Goal: Task Accomplishment & Management: Complete application form

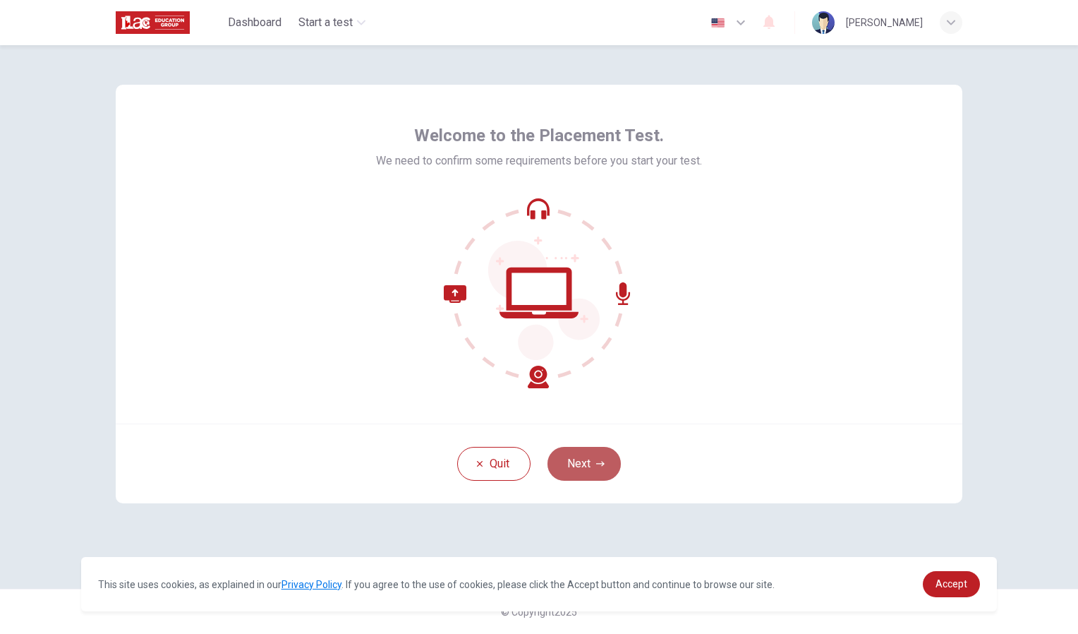
click at [577, 471] on button "Next" at bounding box center [584, 464] width 73 height 34
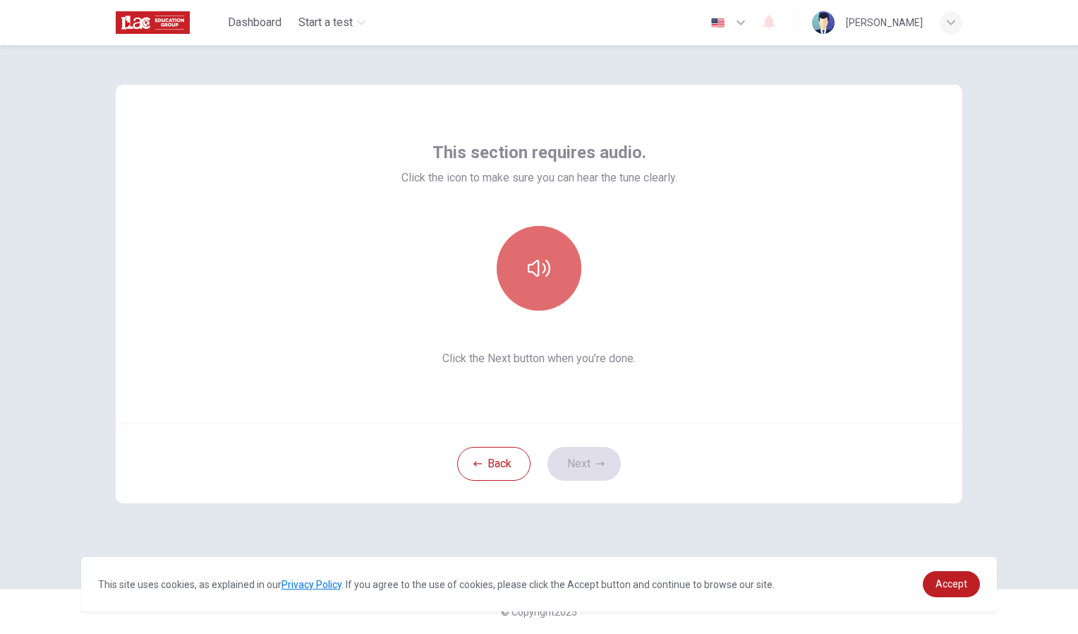
click at [548, 294] on button "button" at bounding box center [539, 268] width 85 height 85
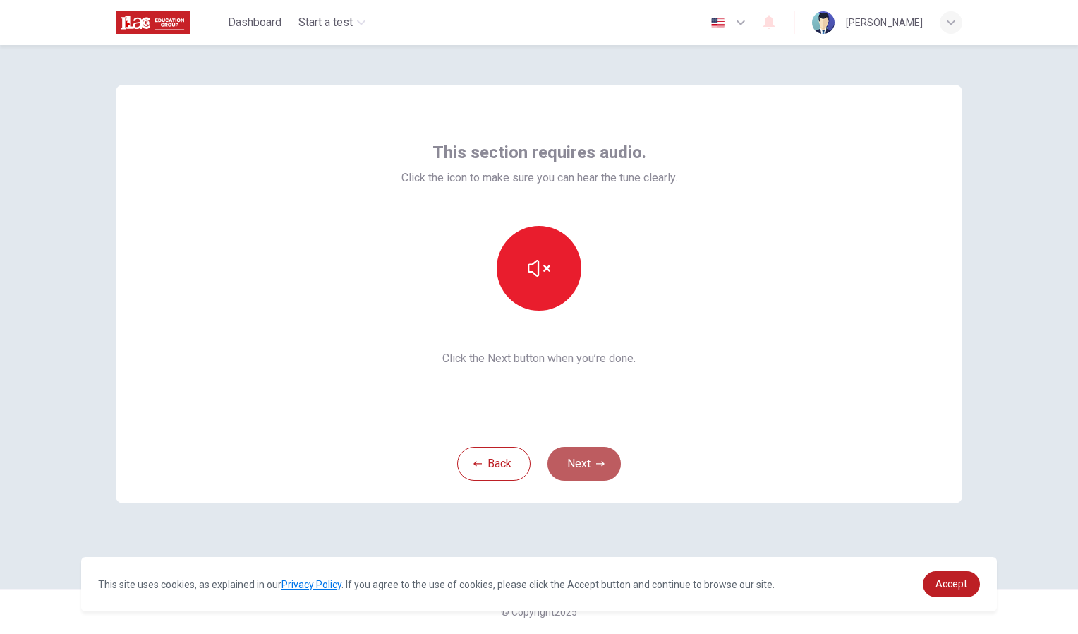
click at [605, 459] on button "Next" at bounding box center [584, 464] width 73 height 34
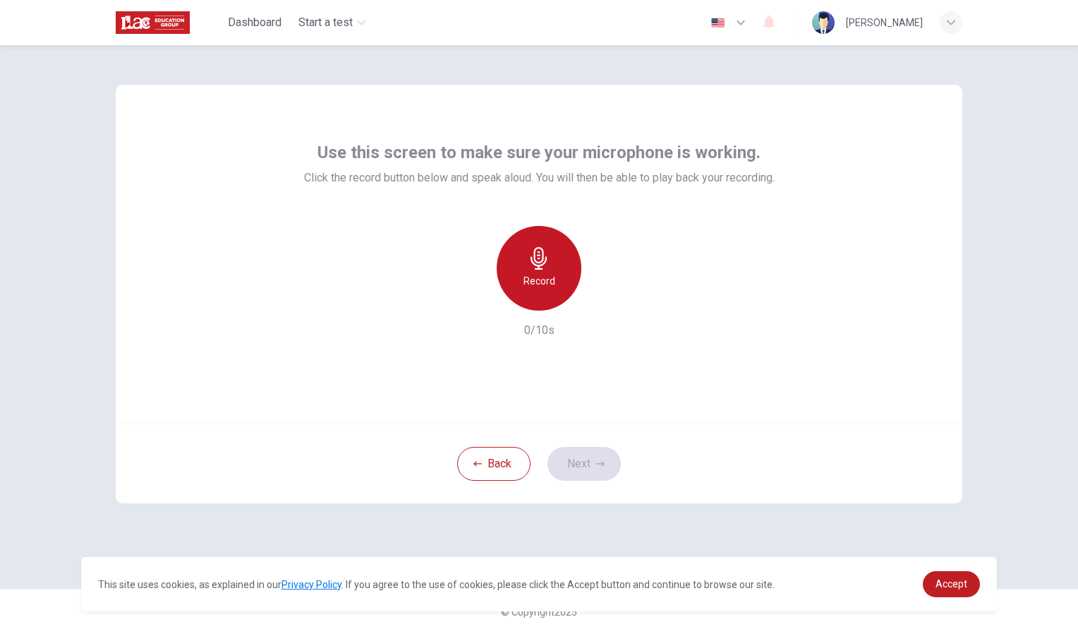
click at [545, 258] on icon "button" at bounding box center [539, 258] width 23 height 23
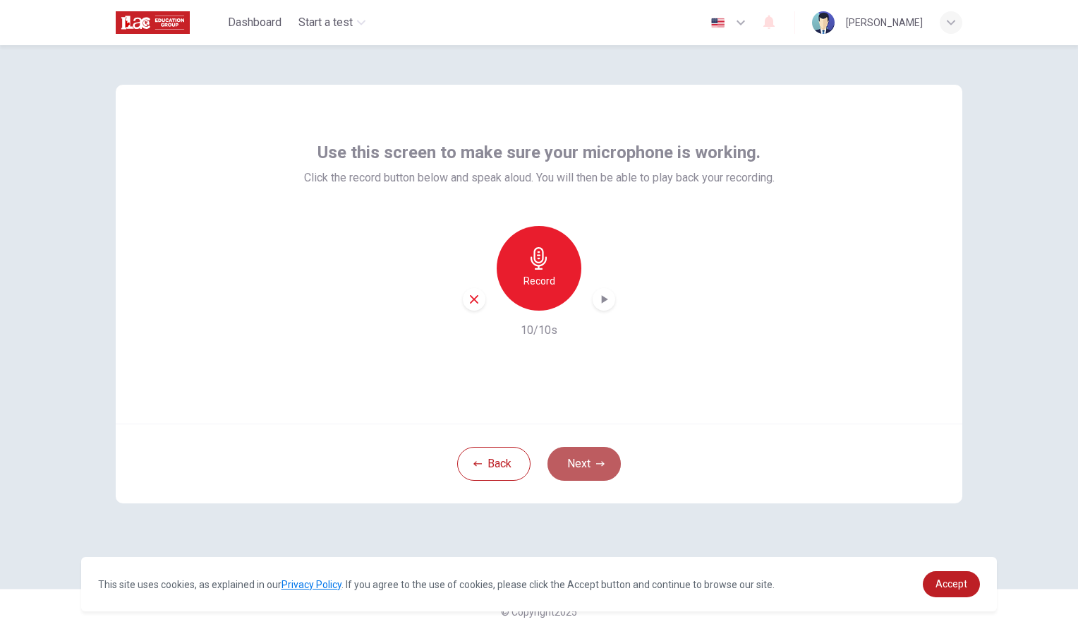
click at [592, 461] on button "Next" at bounding box center [584, 464] width 73 height 34
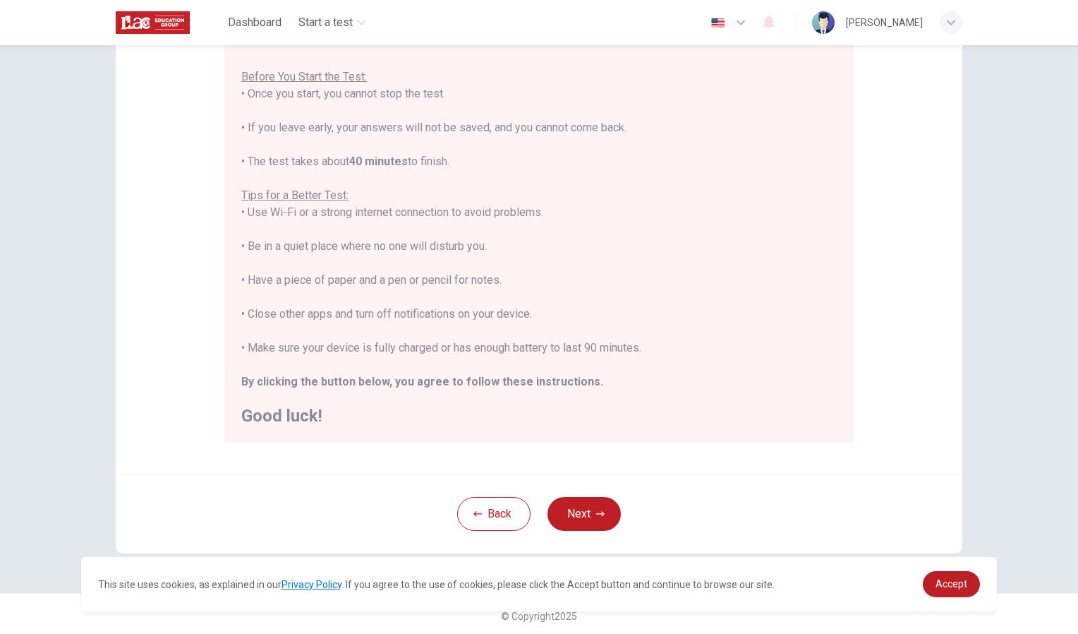
scroll to position [151, 0]
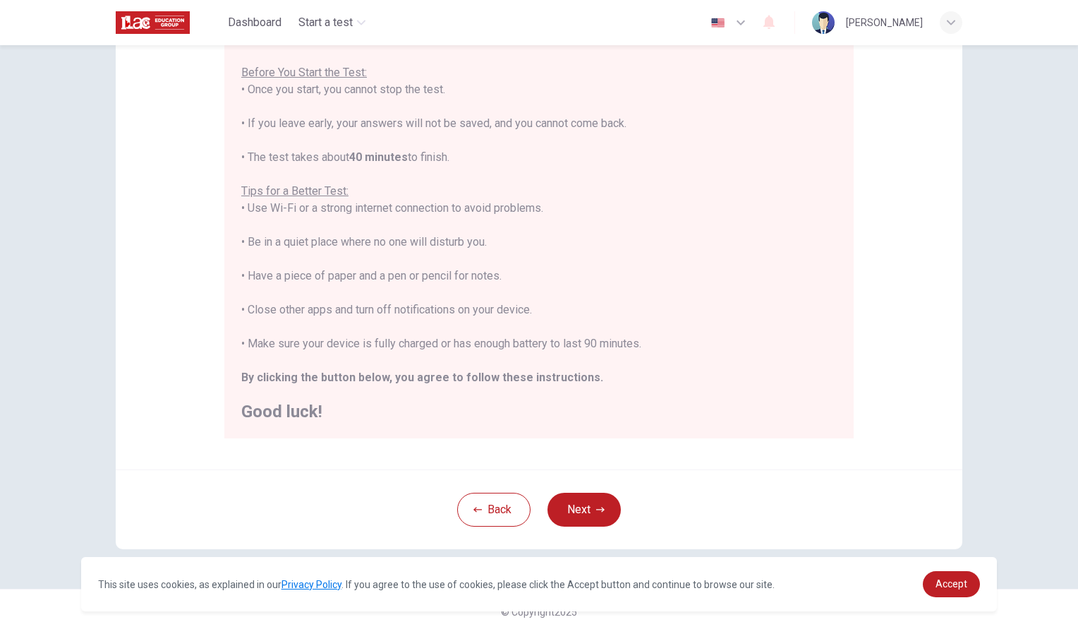
click at [1009, 346] on div "Disclaimer: You are about to start a Placement Test . Before You Start the Test…" at bounding box center [539, 339] width 1078 height 589
click at [611, 522] on button "Next" at bounding box center [584, 510] width 73 height 34
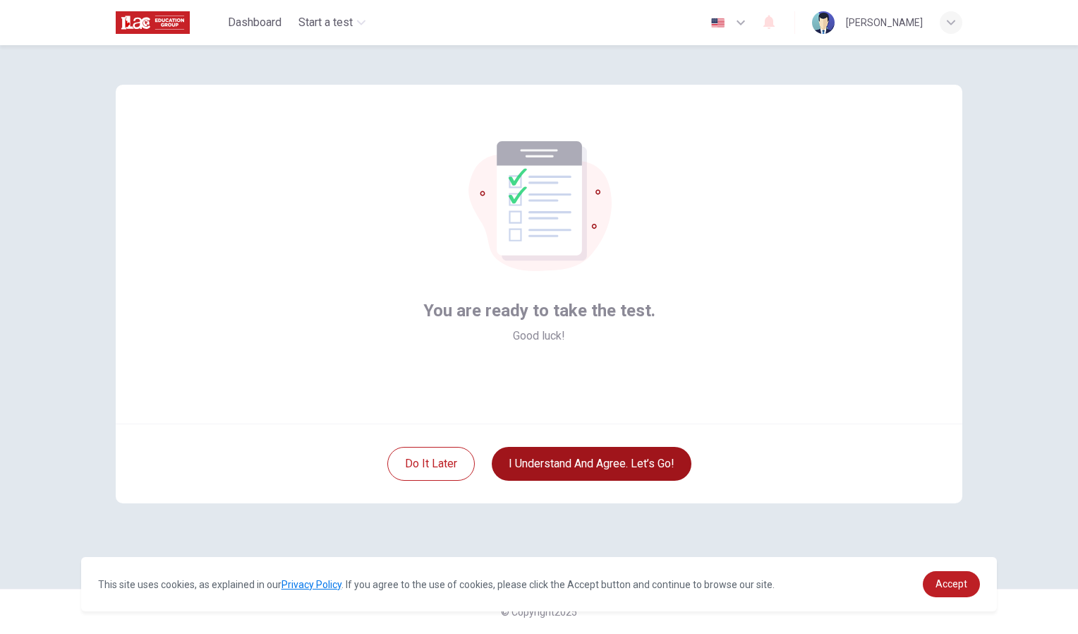
scroll to position [0, 0]
click at [589, 460] on button "I understand and agree. Let’s go!" at bounding box center [592, 464] width 200 height 34
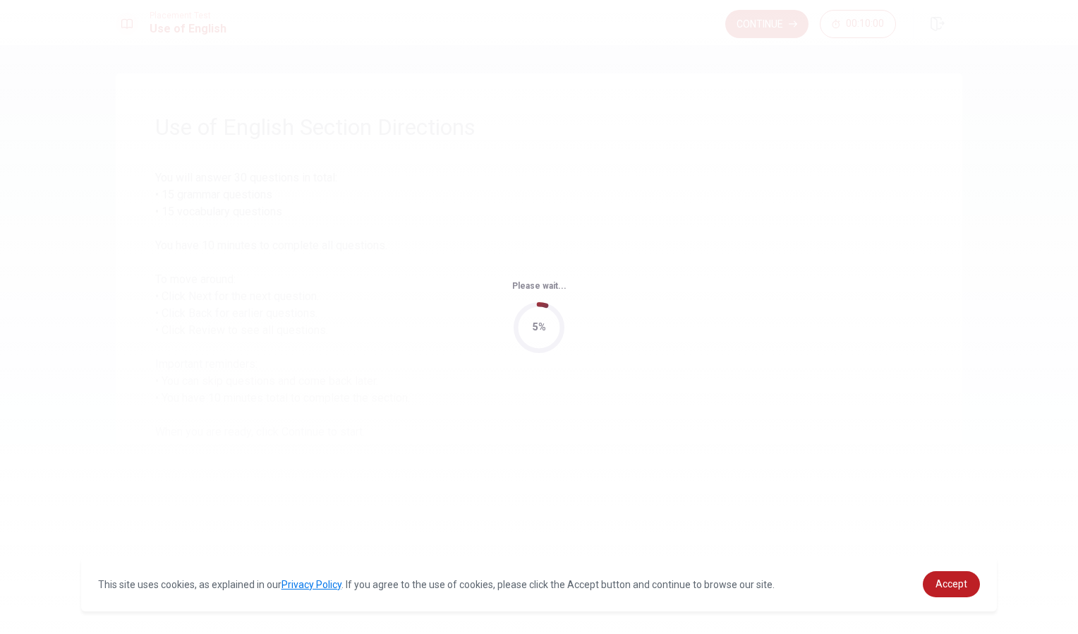
click at [886, 326] on div "Please wait... 5%" at bounding box center [539, 317] width 1078 height 634
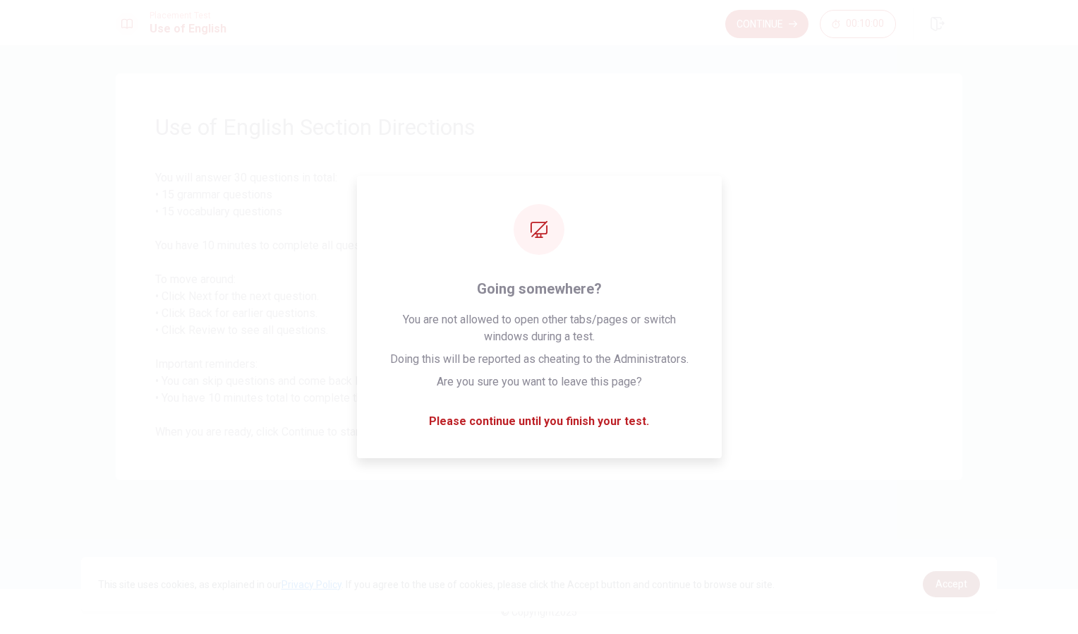
click at [954, 585] on span "Accept" at bounding box center [952, 583] width 32 height 11
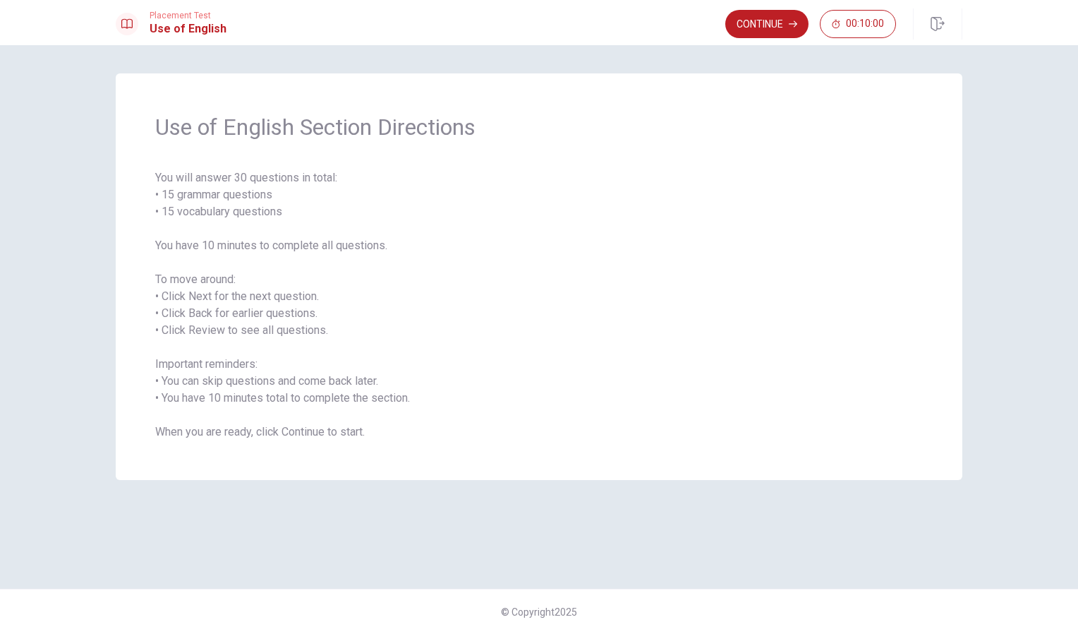
click at [954, 585] on div "Use of English Section Directions You will answer 30 questions in total: • 15 g…" at bounding box center [539, 339] width 1078 height 589
click at [760, 20] on button "Continue" at bounding box center [767, 24] width 83 height 28
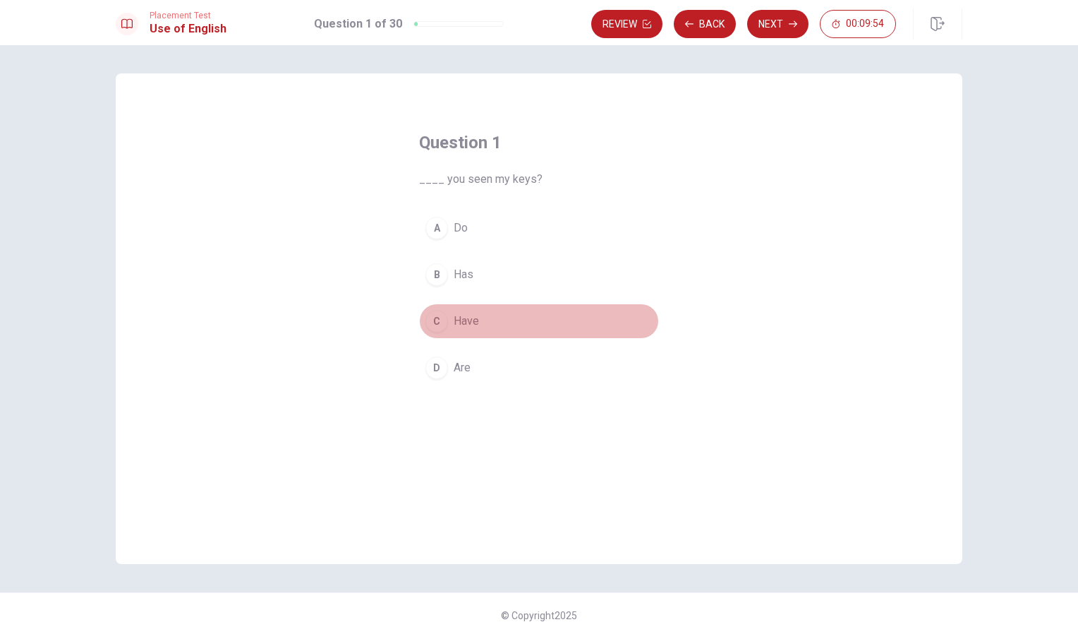
click at [437, 316] on div "C" at bounding box center [437, 321] width 23 height 23
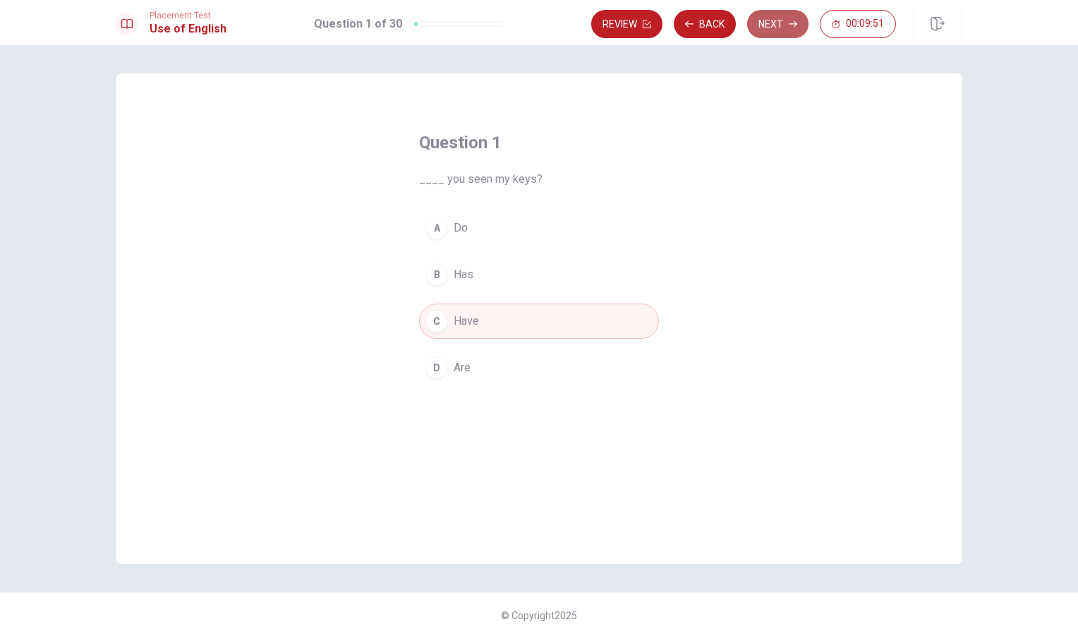
click at [776, 20] on button "Next" at bounding box center [777, 24] width 61 height 28
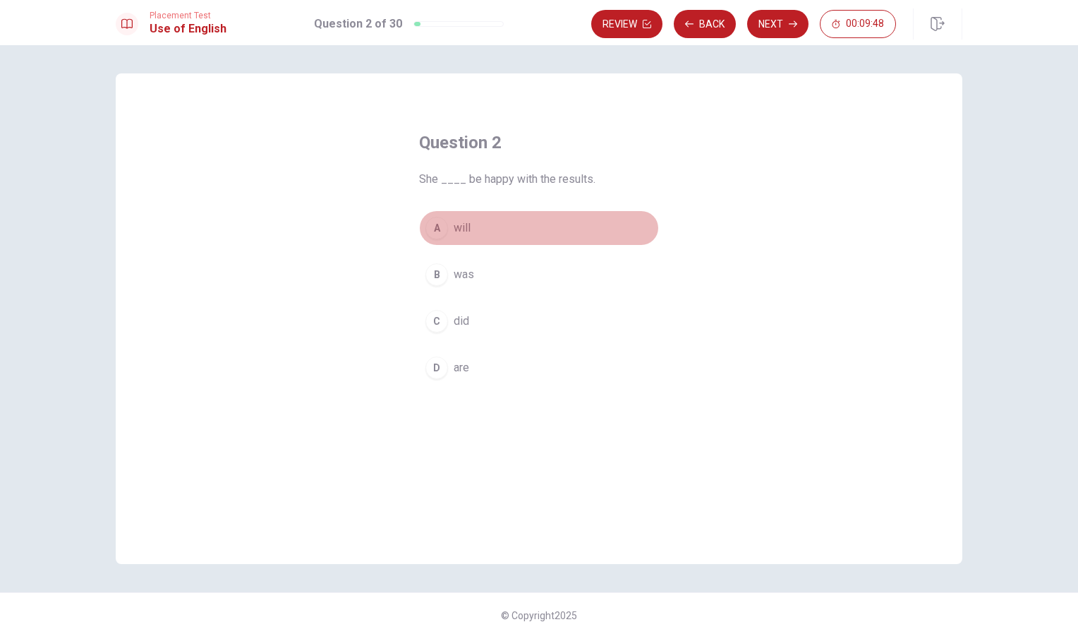
click at [438, 231] on div "A" at bounding box center [437, 228] width 23 height 23
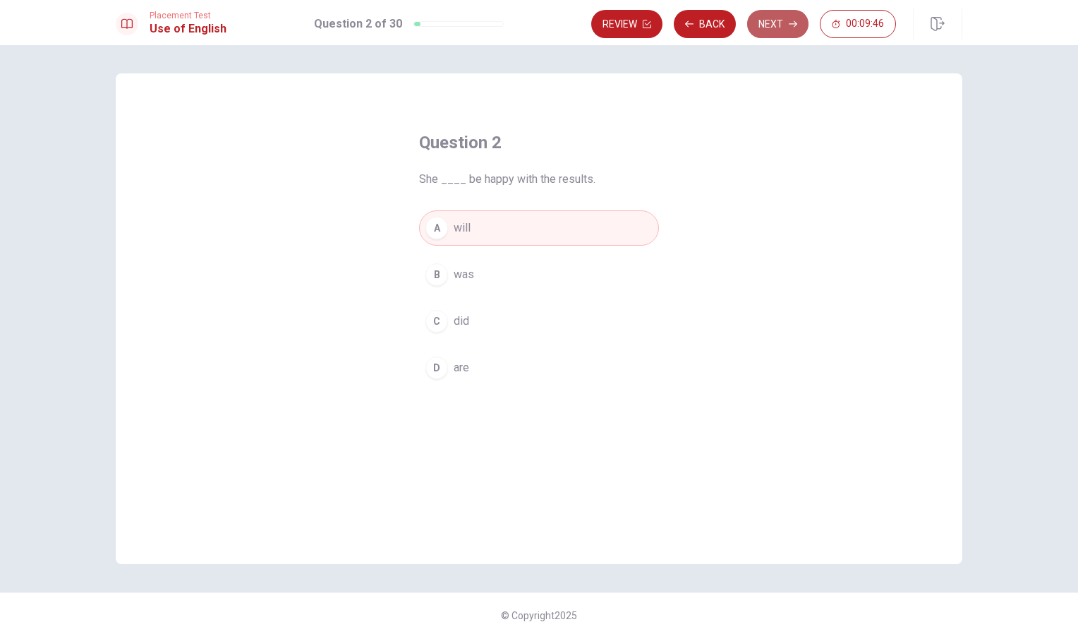
click at [781, 19] on button "Next" at bounding box center [777, 24] width 61 height 28
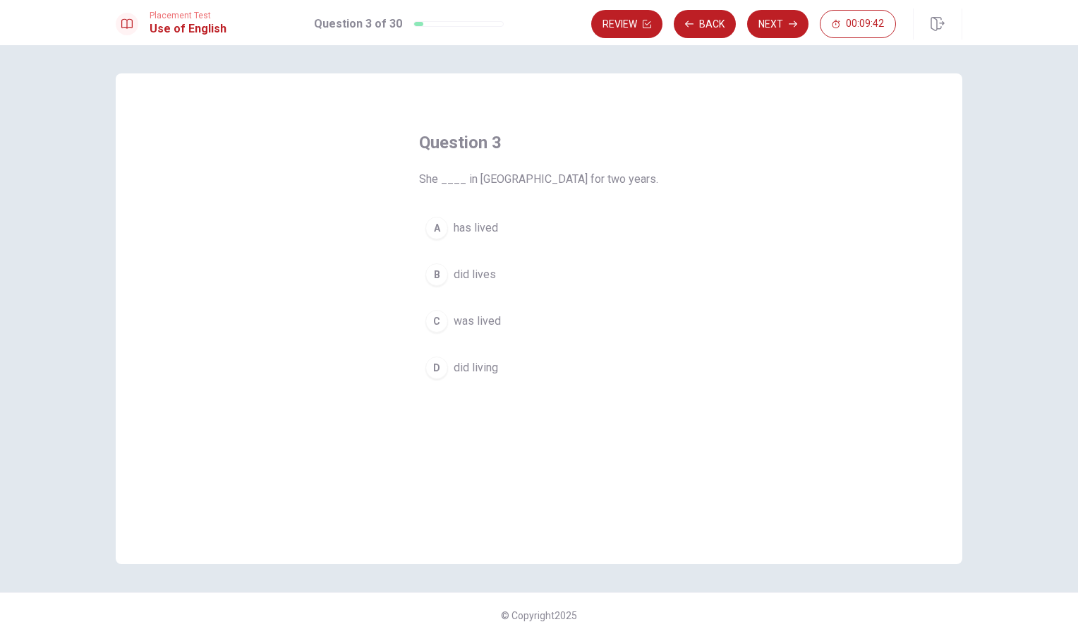
click at [433, 227] on div "A" at bounding box center [437, 228] width 23 height 23
click at [773, 22] on button "Next" at bounding box center [777, 24] width 61 height 28
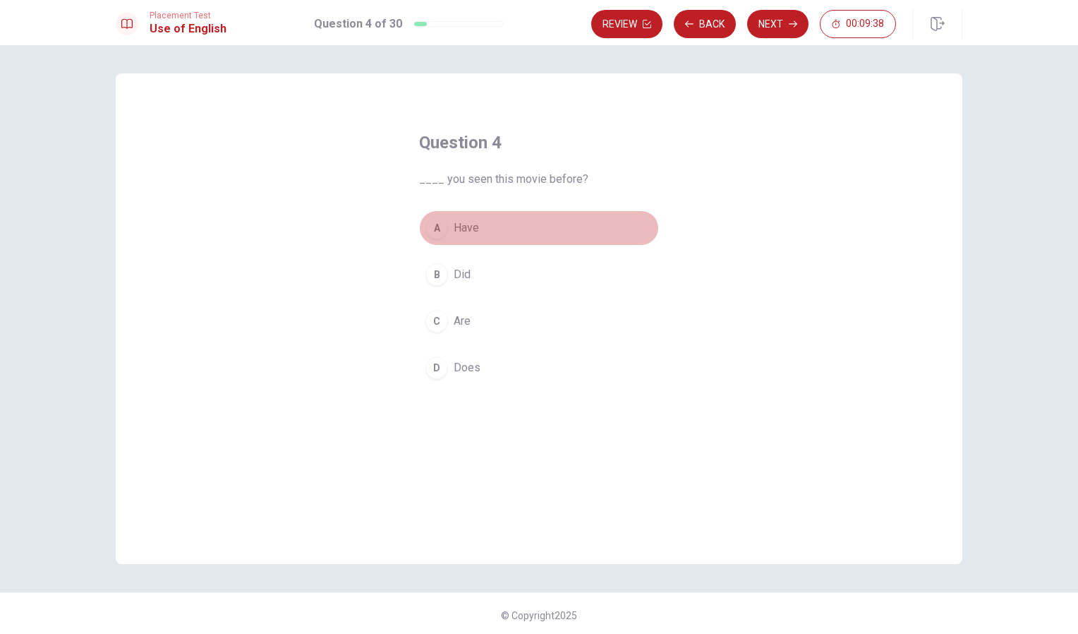
click at [426, 232] on div "A" at bounding box center [437, 228] width 23 height 23
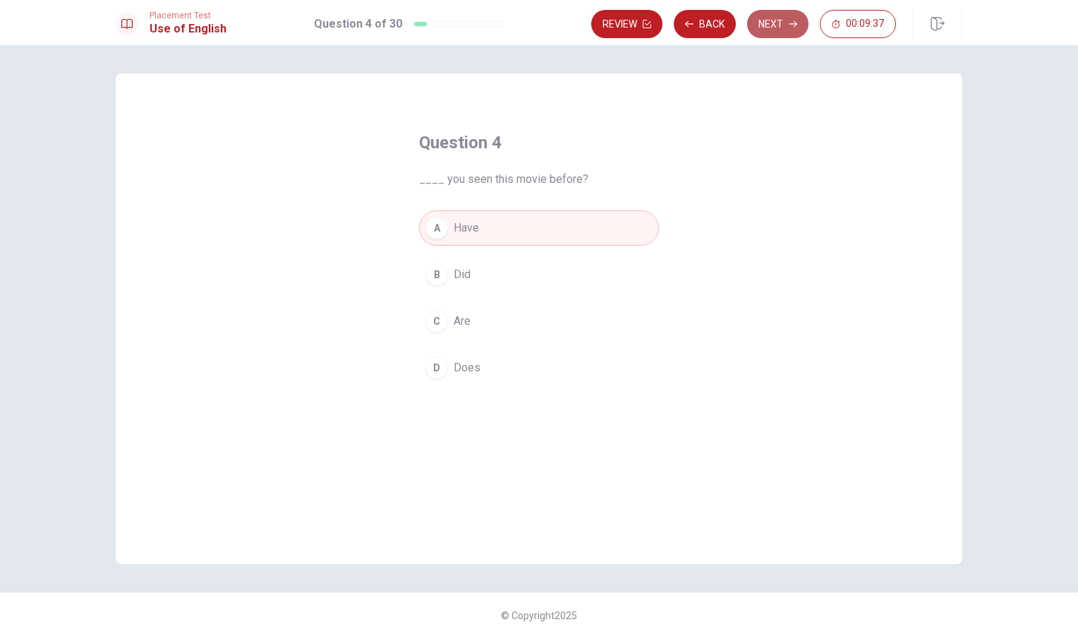
click at [775, 18] on button "Next" at bounding box center [777, 24] width 61 height 28
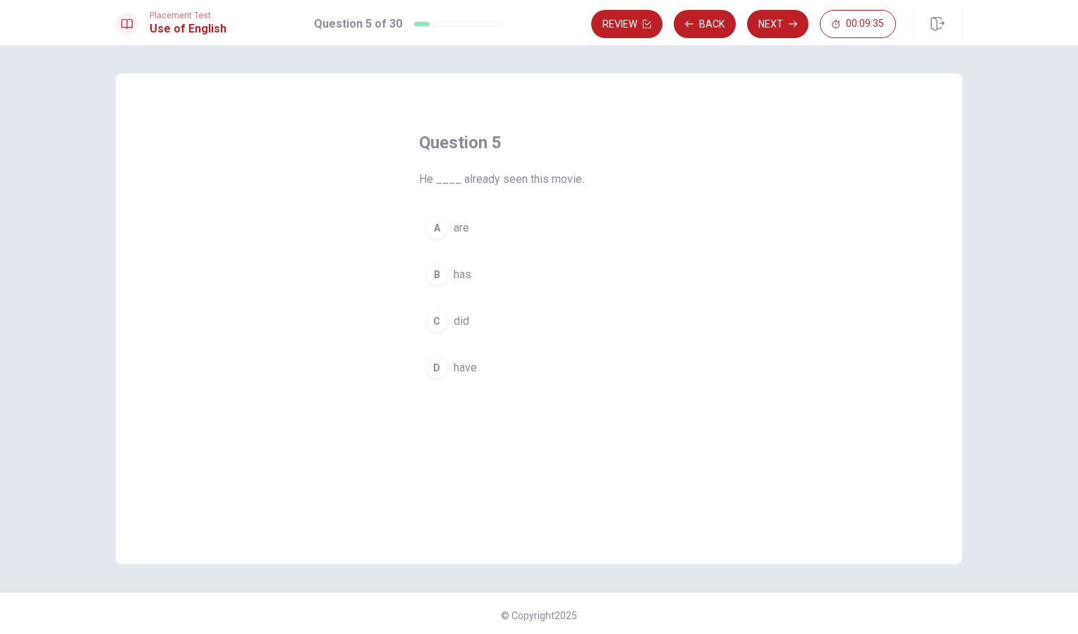
click at [441, 277] on div "B" at bounding box center [437, 274] width 23 height 23
click at [775, 23] on button "Next" at bounding box center [777, 24] width 61 height 28
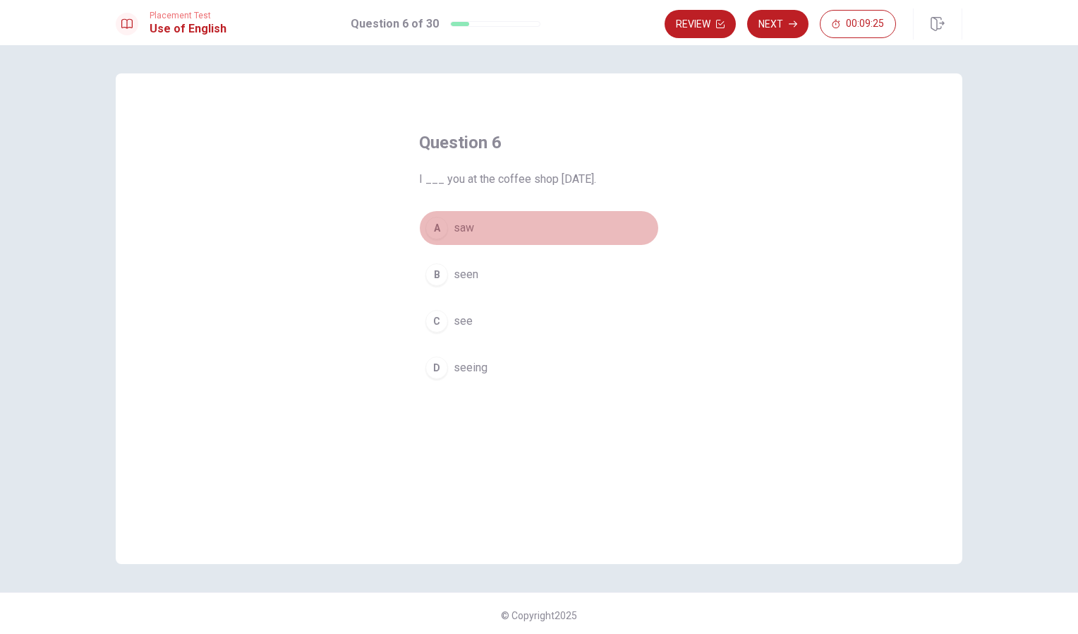
click at [426, 230] on div "A" at bounding box center [437, 228] width 23 height 23
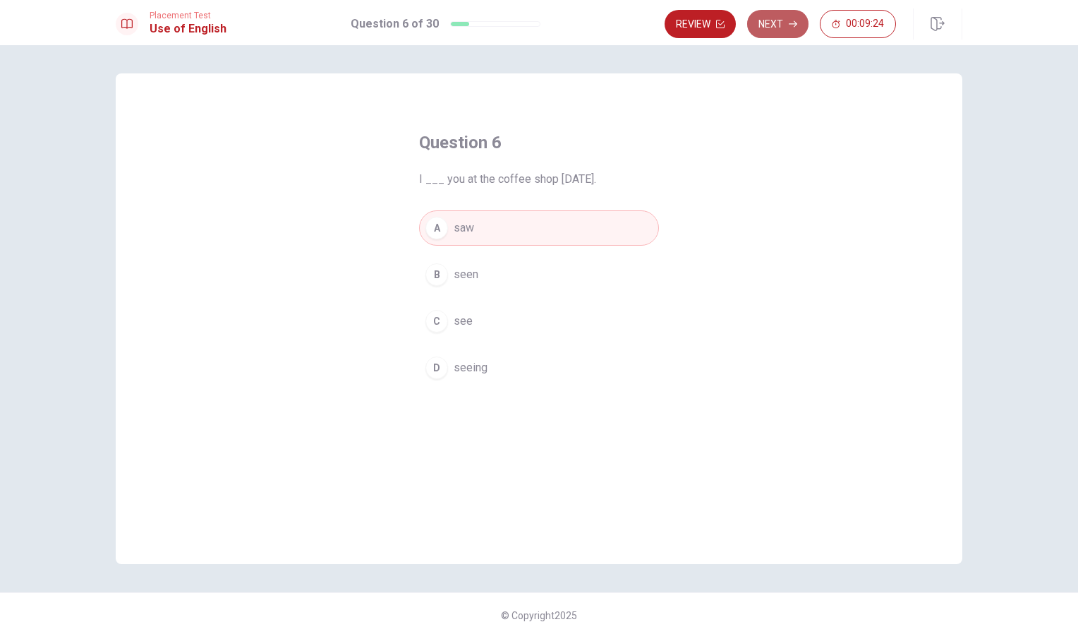
click at [778, 28] on button "Next" at bounding box center [777, 24] width 61 height 28
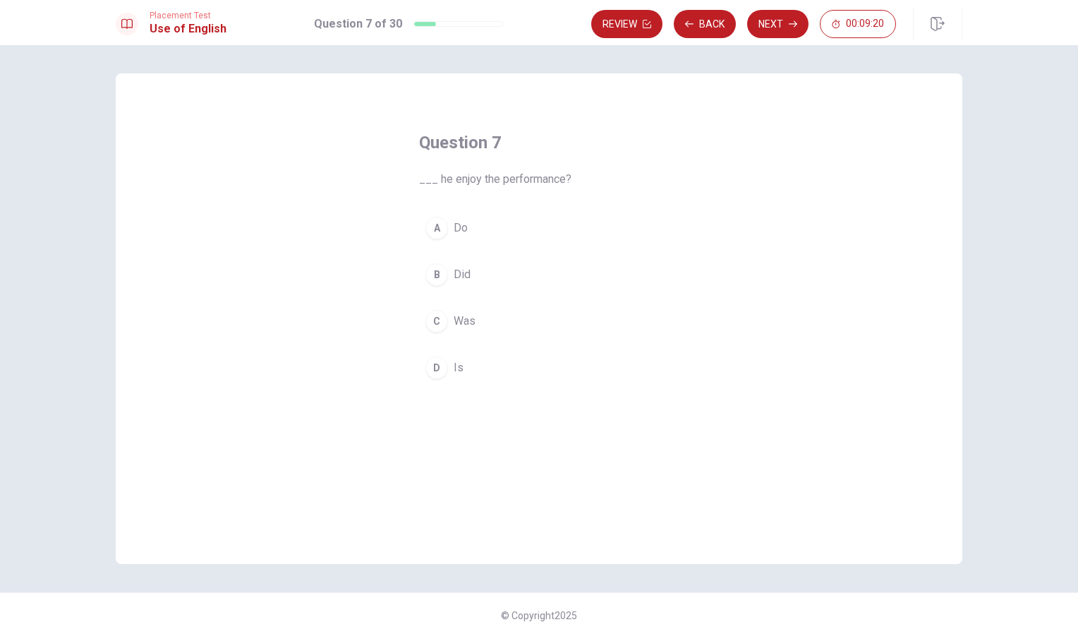
click at [433, 282] on div "B" at bounding box center [437, 274] width 23 height 23
click at [776, 32] on button "Next" at bounding box center [777, 24] width 61 height 28
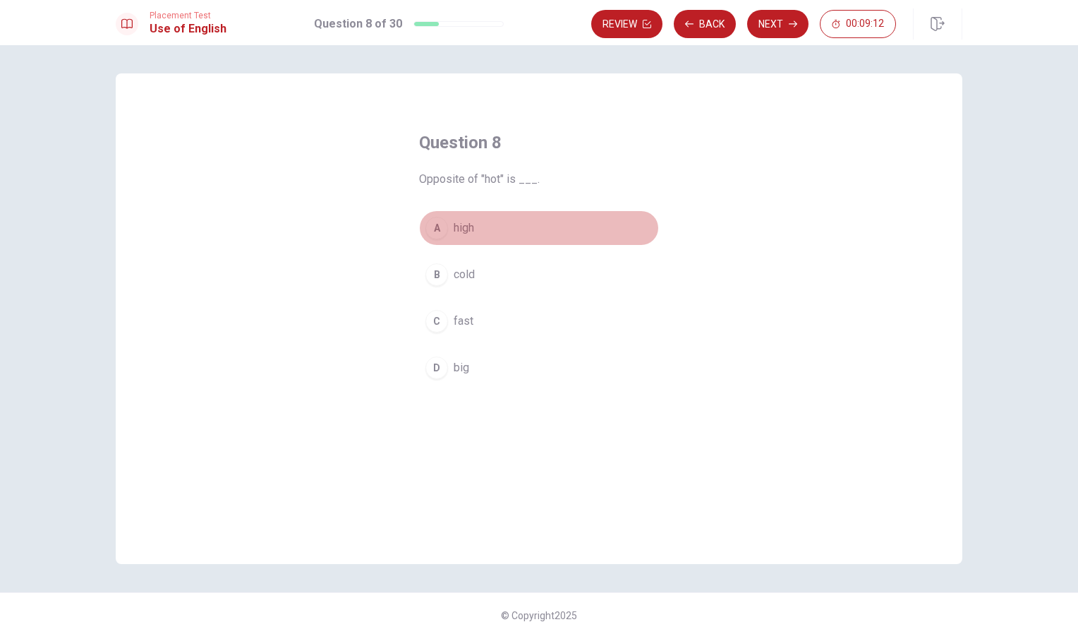
click at [434, 234] on div "A" at bounding box center [437, 228] width 23 height 23
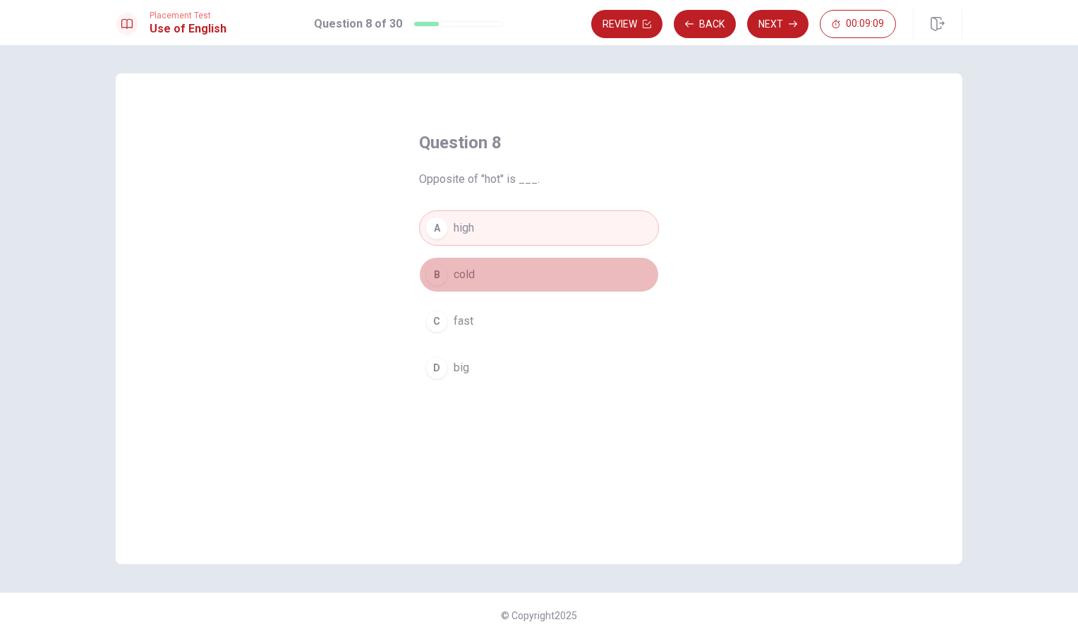
click at [441, 279] on div "B" at bounding box center [437, 274] width 23 height 23
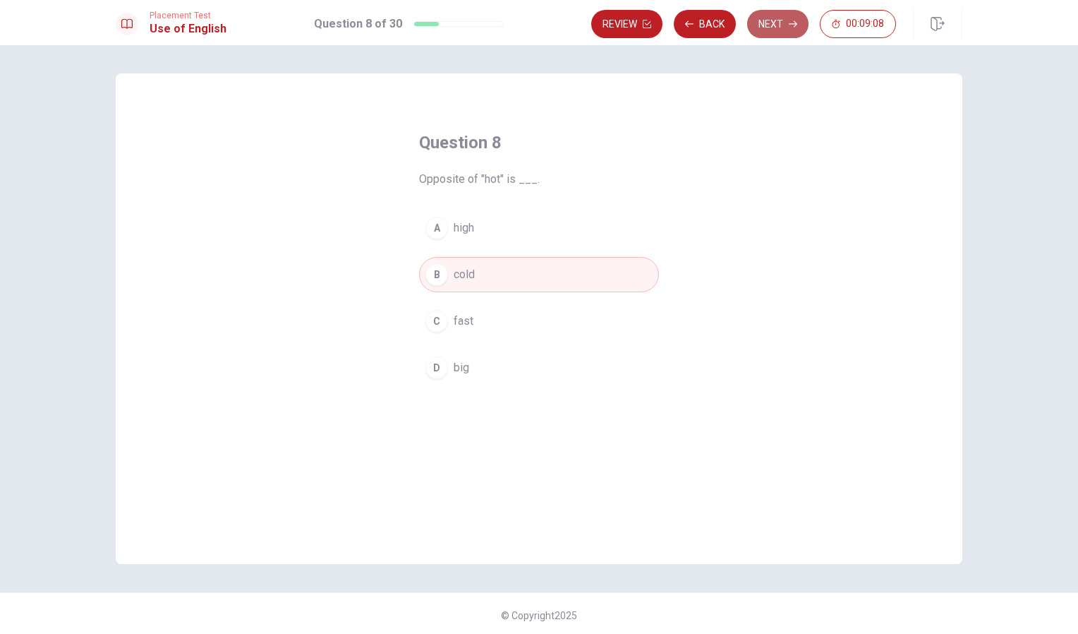
click at [784, 28] on button "Next" at bounding box center [777, 24] width 61 height 28
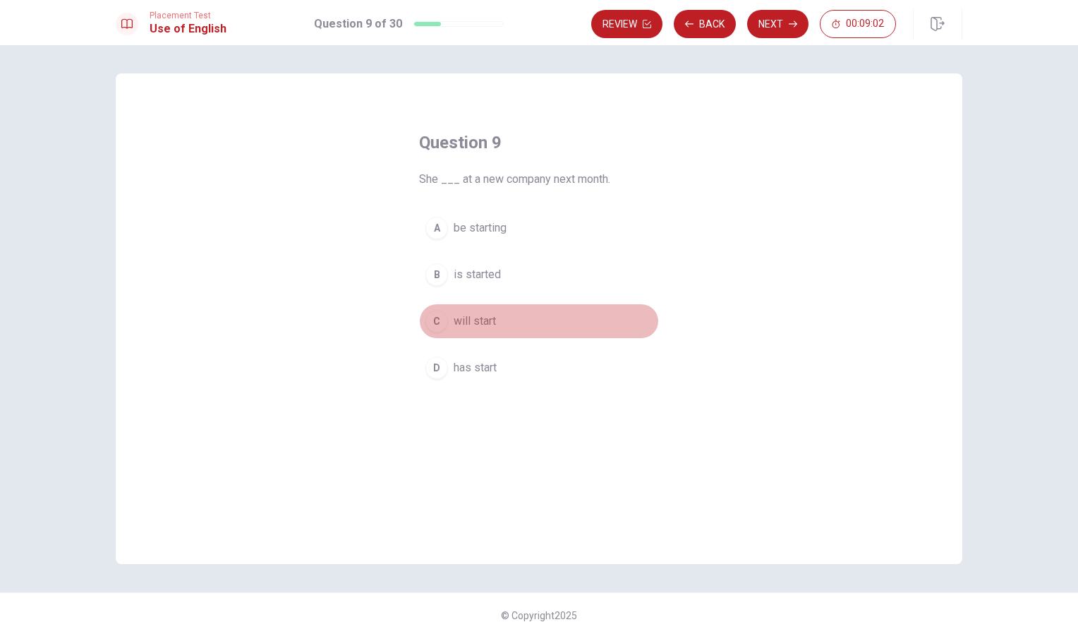
click at [439, 328] on div "C" at bounding box center [437, 321] width 23 height 23
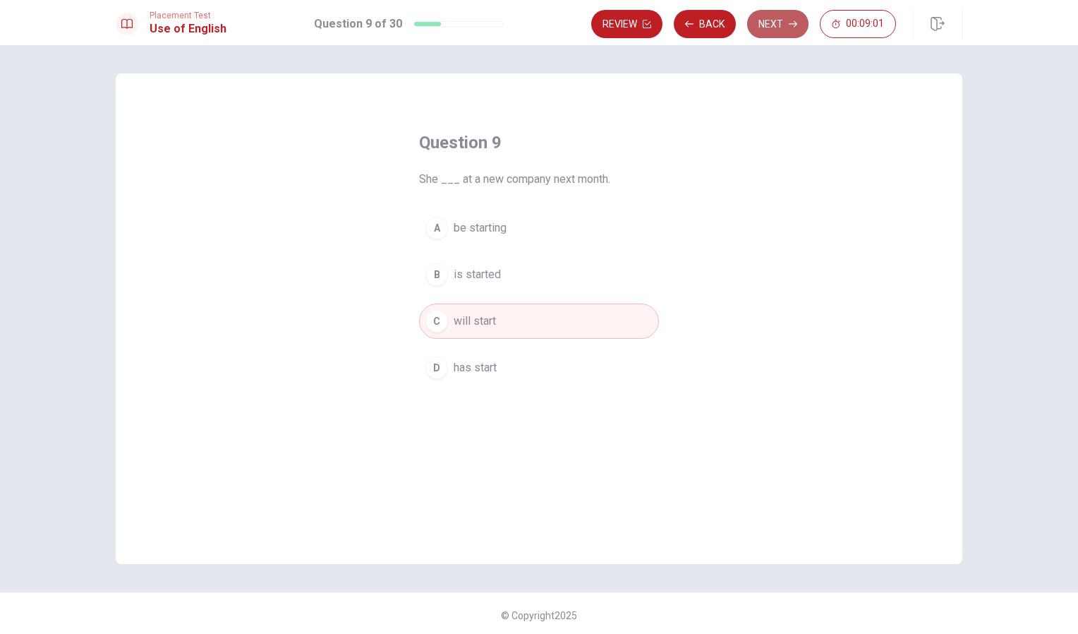
click at [779, 31] on button "Next" at bounding box center [777, 24] width 61 height 28
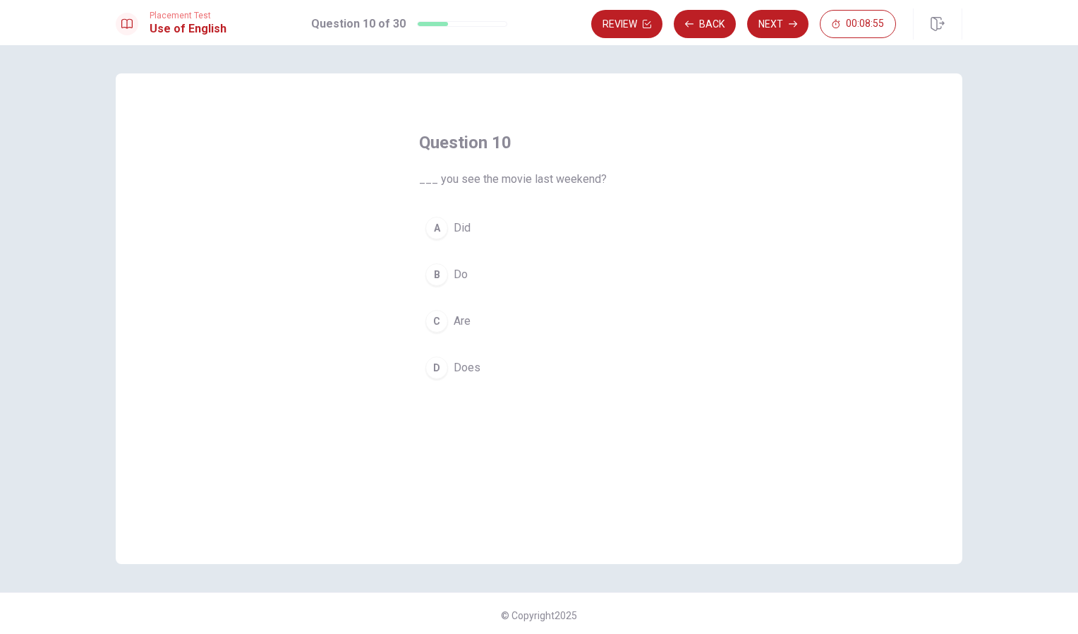
drag, startPoint x: 428, startPoint y: 246, endPoint x: 434, endPoint y: 229, distance: 17.4
click at [434, 229] on div "A Did B Do C Are D Does" at bounding box center [539, 297] width 240 height 175
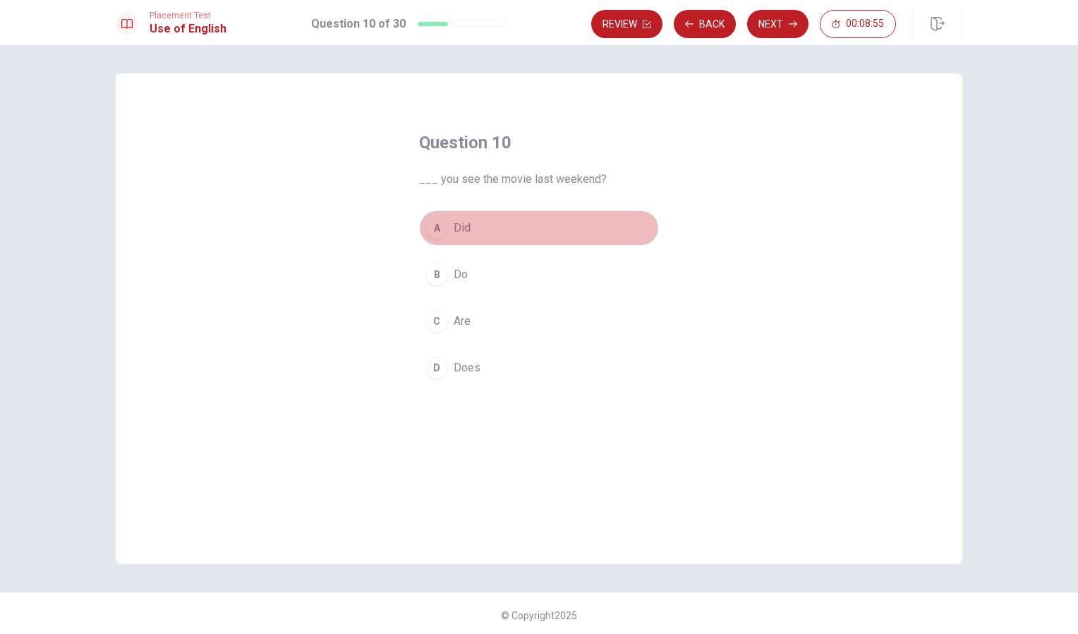
click at [434, 229] on div "A" at bounding box center [437, 228] width 23 height 23
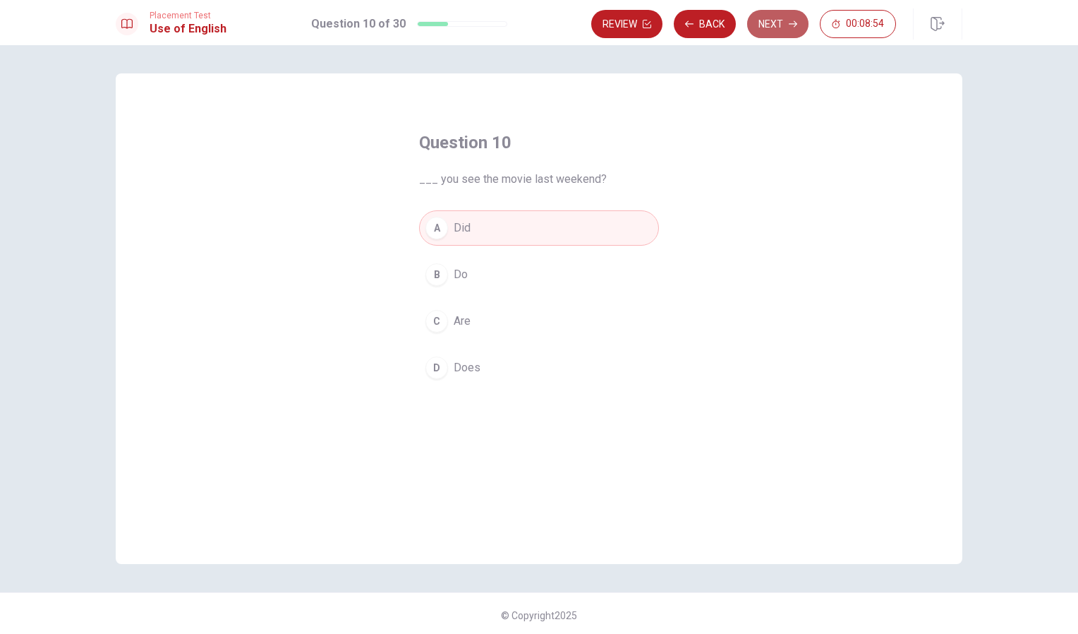
click at [773, 23] on button "Next" at bounding box center [777, 24] width 61 height 28
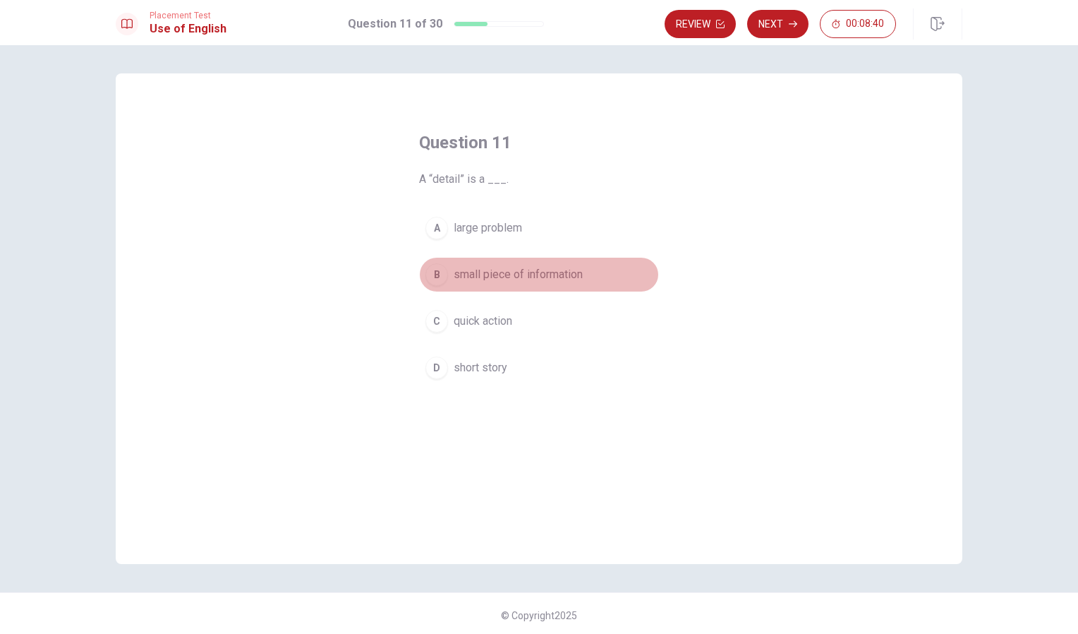
click at [435, 272] on div "B" at bounding box center [437, 274] width 23 height 23
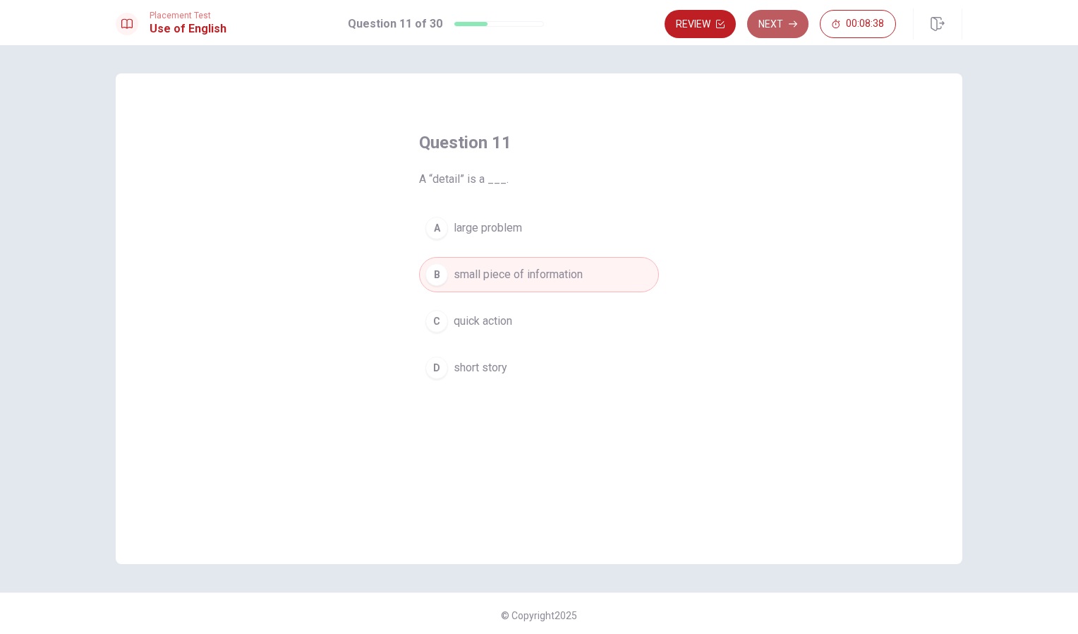
click at [765, 22] on button "Next" at bounding box center [777, 24] width 61 height 28
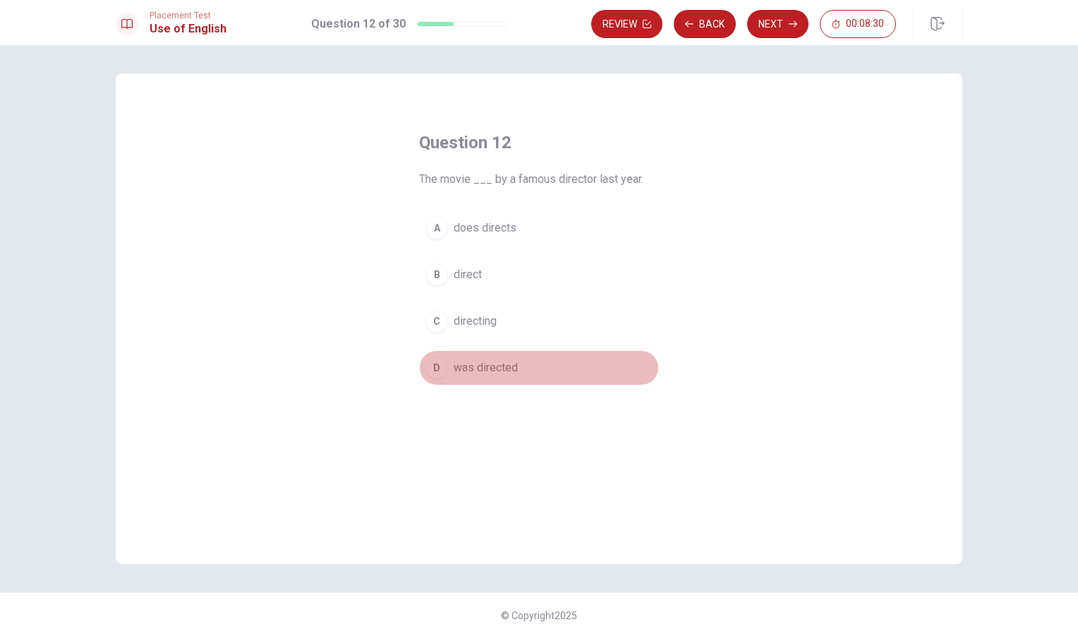
click at [431, 363] on div "D" at bounding box center [437, 367] width 23 height 23
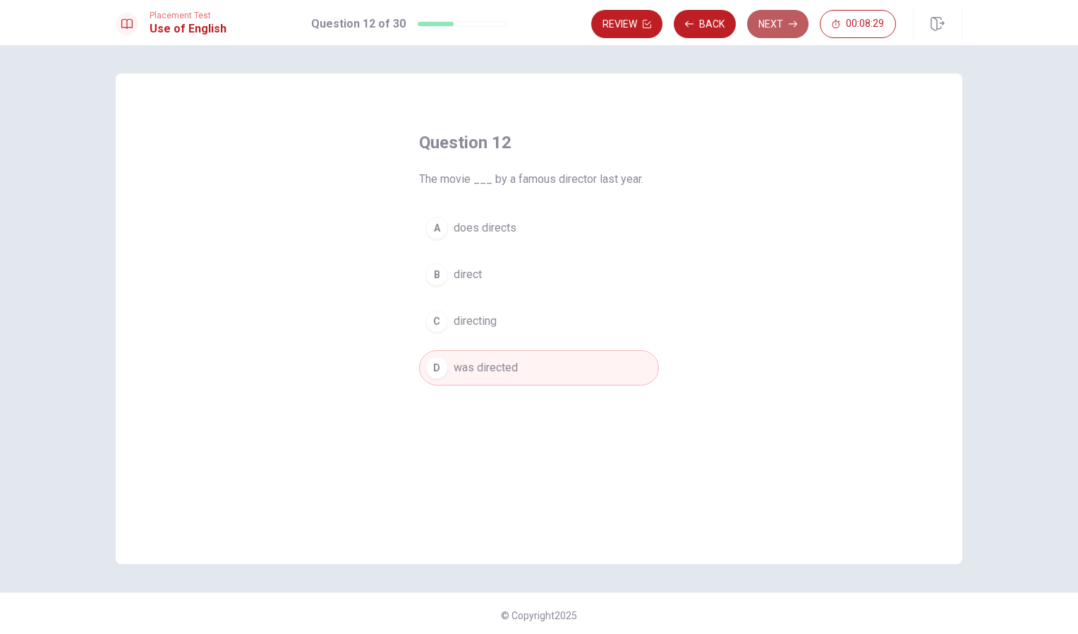
click at [767, 37] on button "Next" at bounding box center [777, 24] width 61 height 28
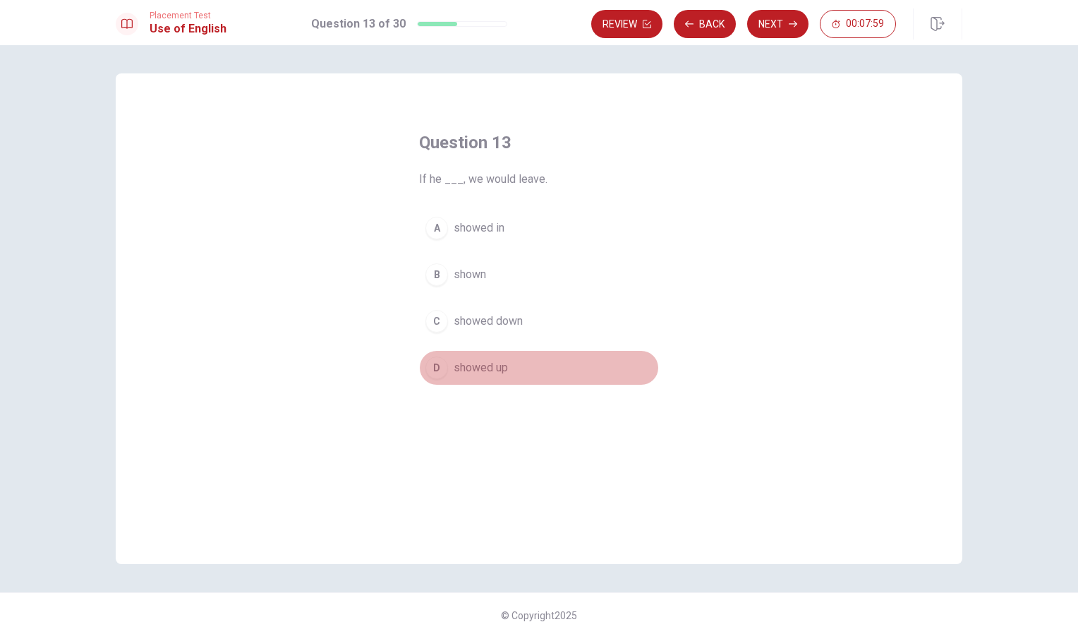
click at [426, 363] on div "D" at bounding box center [437, 367] width 23 height 23
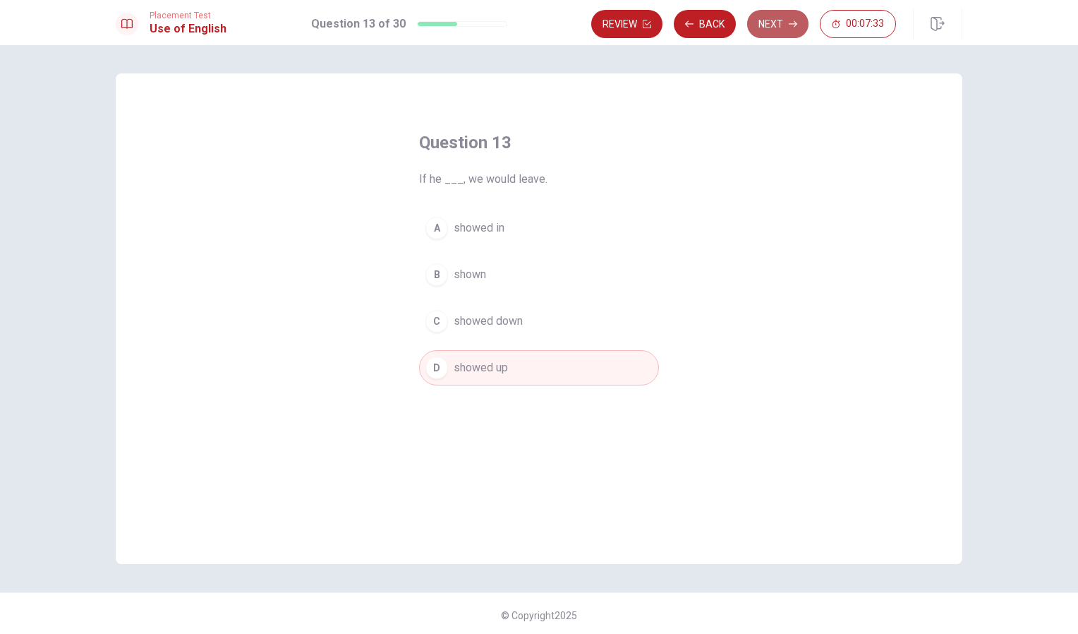
click at [782, 32] on button "Next" at bounding box center [777, 24] width 61 height 28
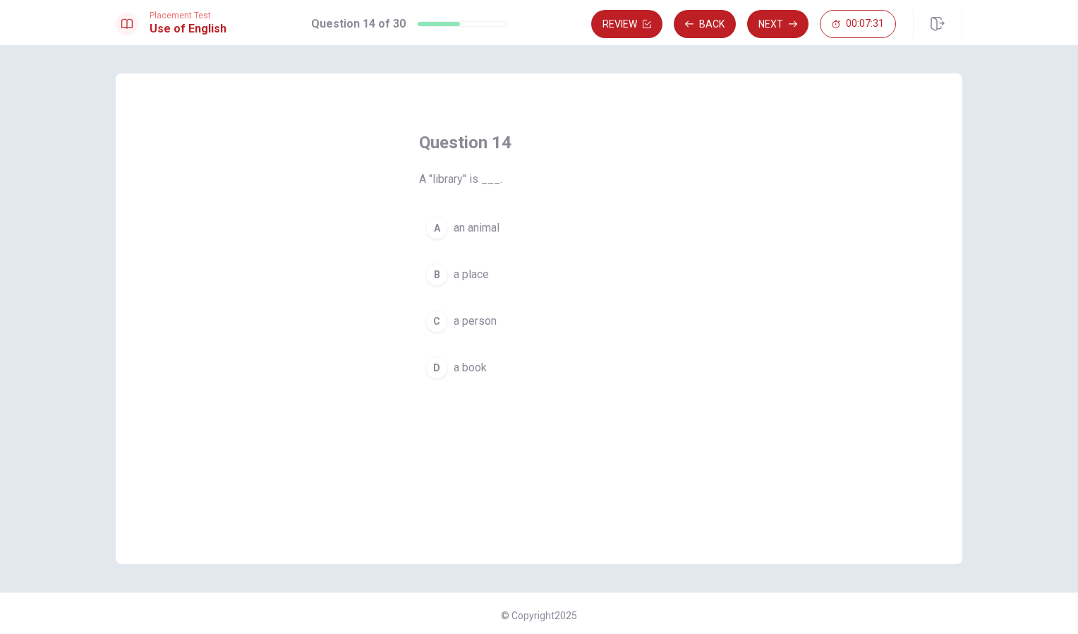
click at [440, 280] on div "B" at bounding box center [437, 274] width 23 height 23
click at [779, 15] on button "Next" at bounding box center [777, 24] width 61 height 28
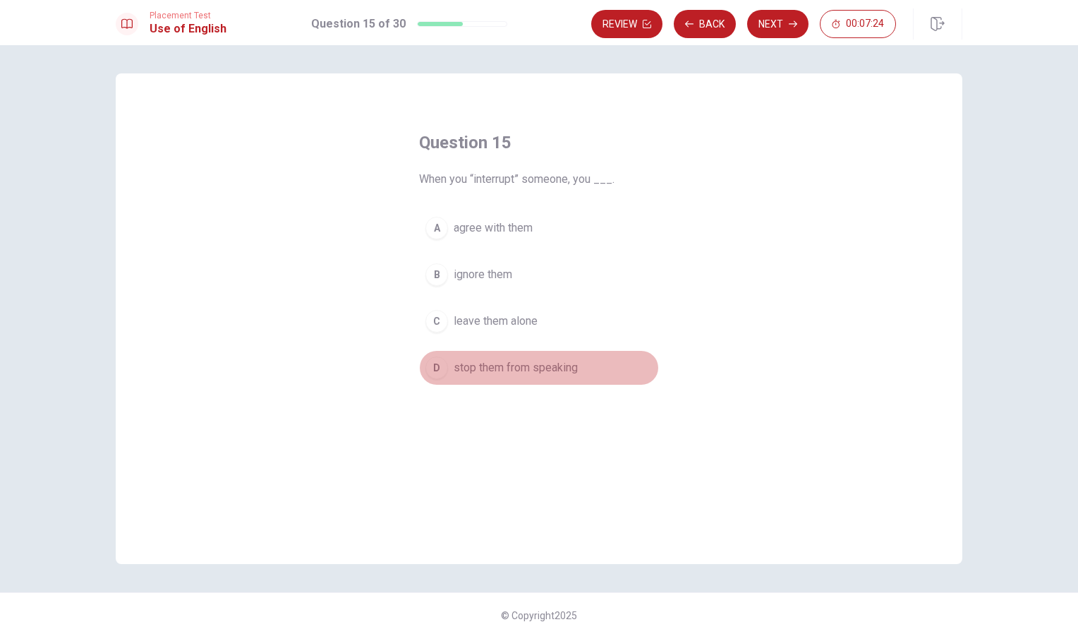
click at [442, 368] on div "D" at bounding box center [437, 367] width 23 height 23
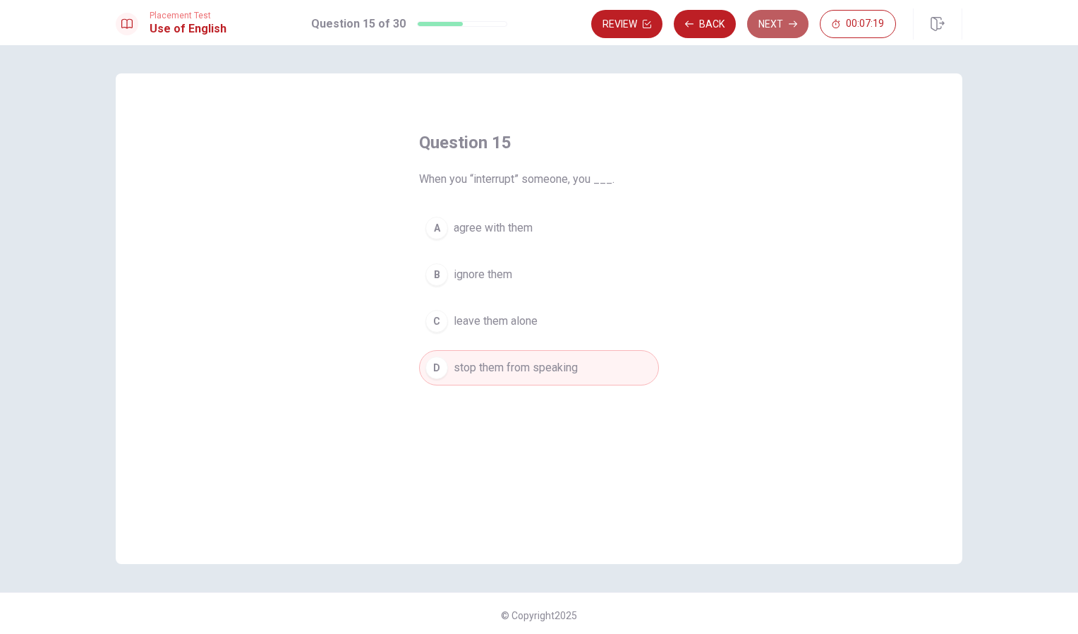
click at [778, 23] on button "Next" at bounding box center [777, 24] width 61 height 28
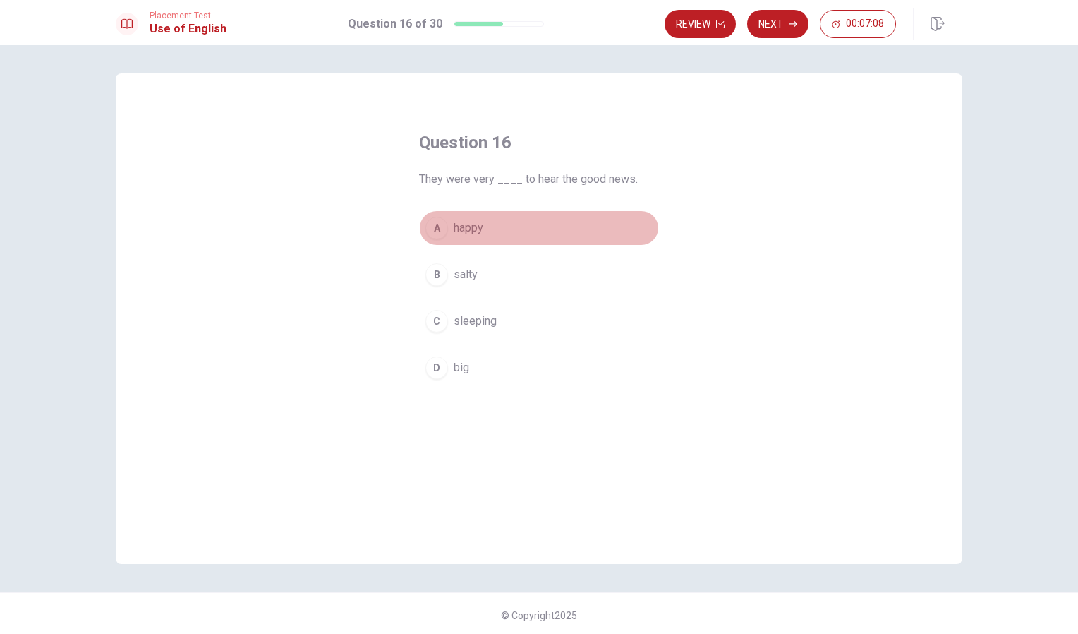
click at [436, 230] on div "A" at bounding box center [437, 228] width 23 height 23
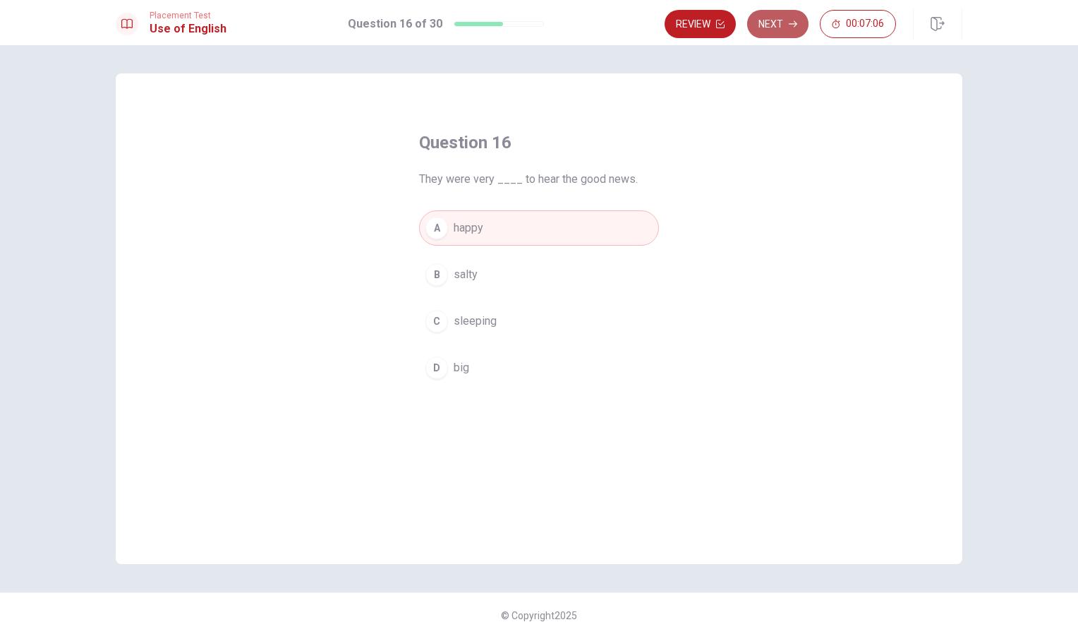
click at [776, 28] on button "Next" at bounding box center [777, 24] width 61 height 28
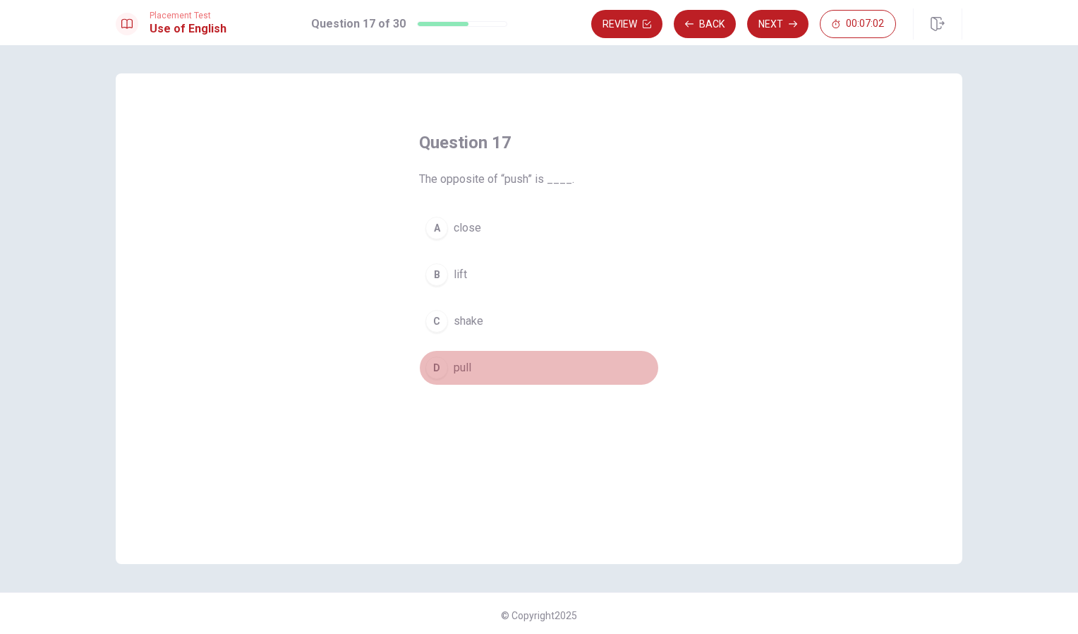
click at [435, 365] on div "D" at bounding box center [437, 367] width 23 height 23
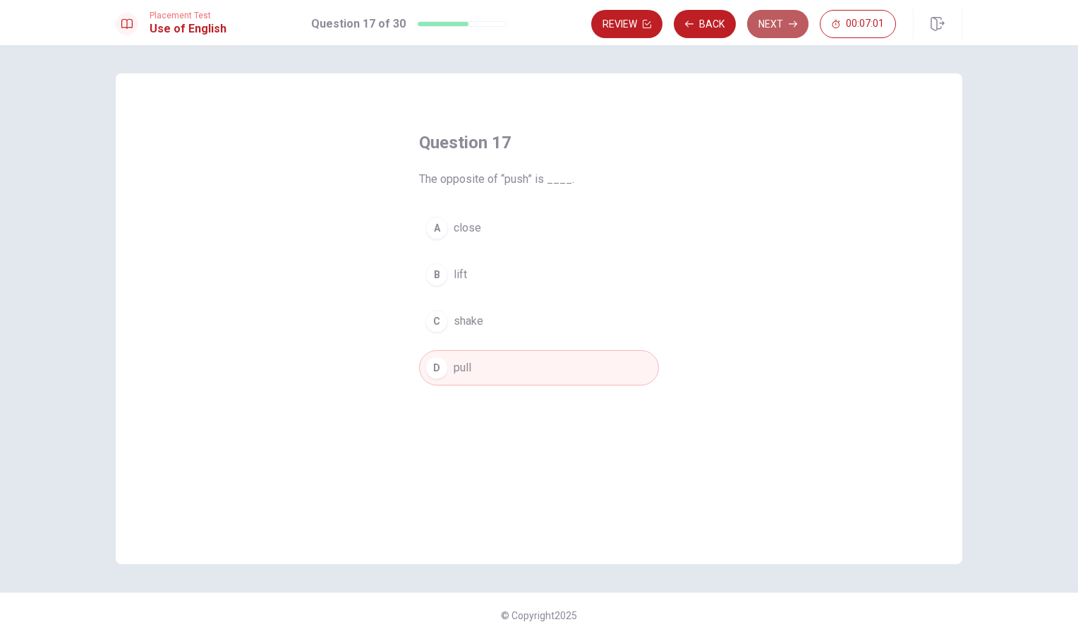
click at [763, 16] on button "Next" at bounding box center [777, 24] width 61 height 28
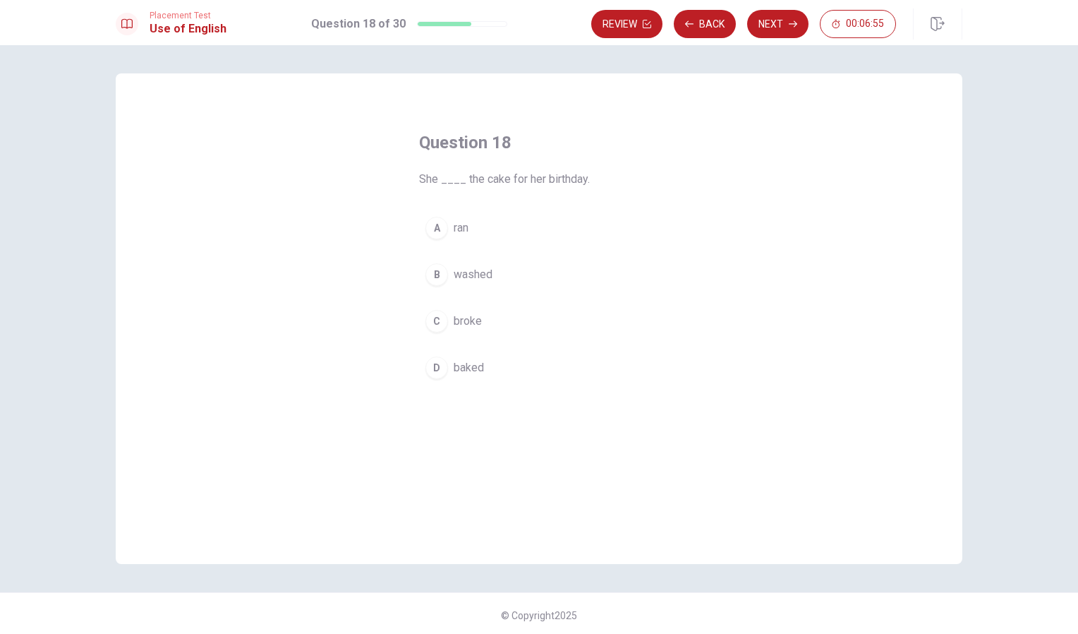
click at [435, 364] on div "D" at bounding box center [437, 367] width 23 height 23
click at [787, 37] on button "Next" at bounding box center [777, 24] width 61 height 28
click at [438, 375] on div "D" at bounding box center [437, 367] width 23 height 23
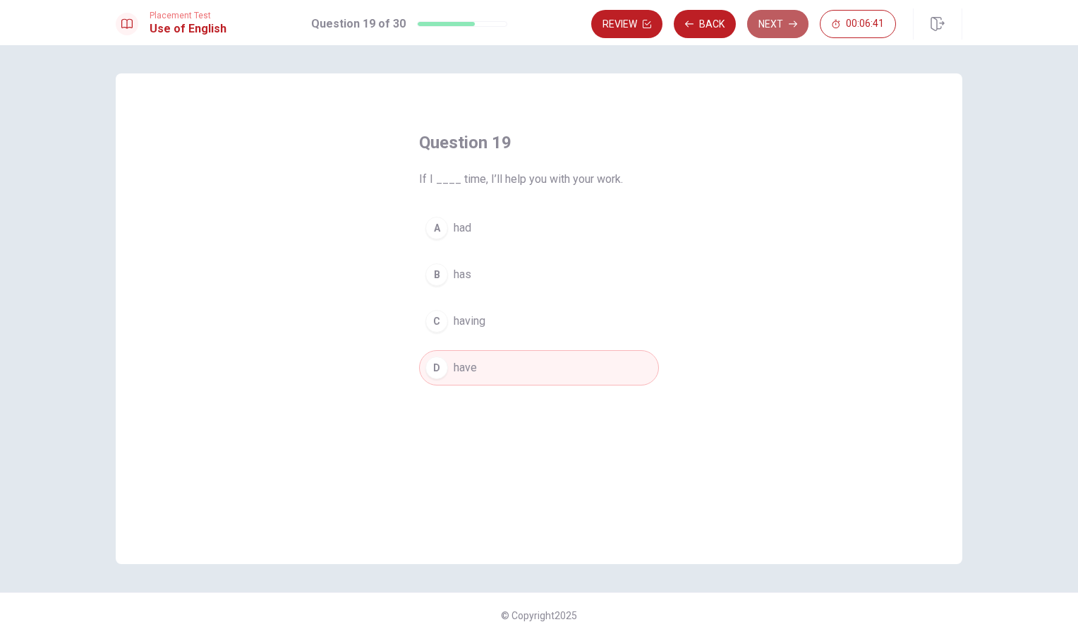
click at [784, 16] on button "Next" at bounding box center [777, 24] width 61 height 28
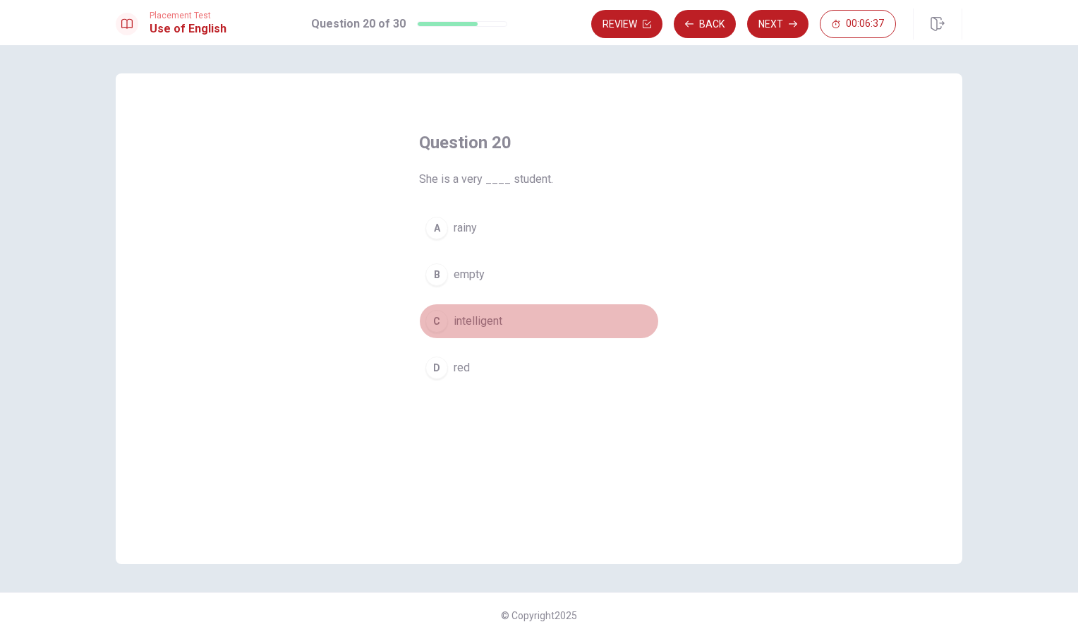
click at [433, 328] on div "C" at bounding box center [437, 321] width 23 height 23
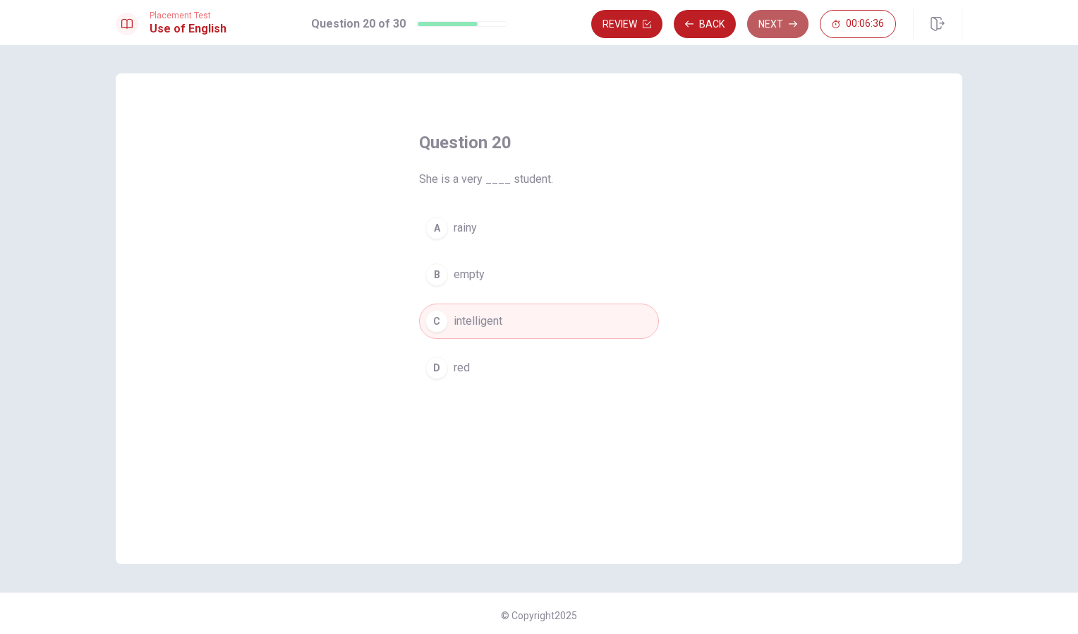
click at [773, 14] on button "Next" at bounding box center [777, 24] width 61 height 28
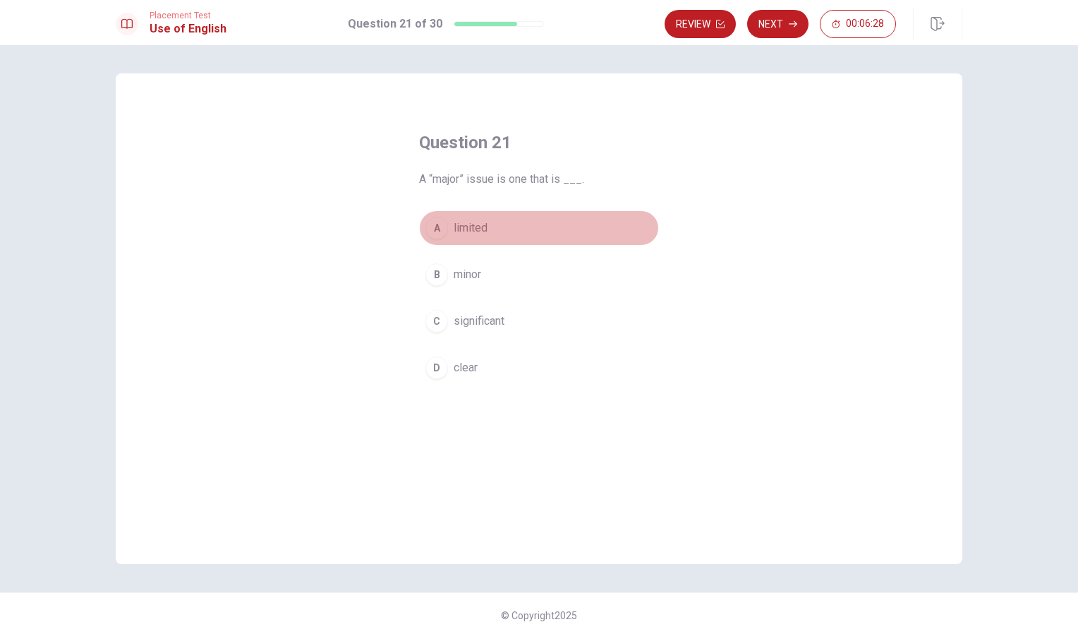
click at [427, 230] on div "A" at bounding box center [437, 228] width 23 height 23
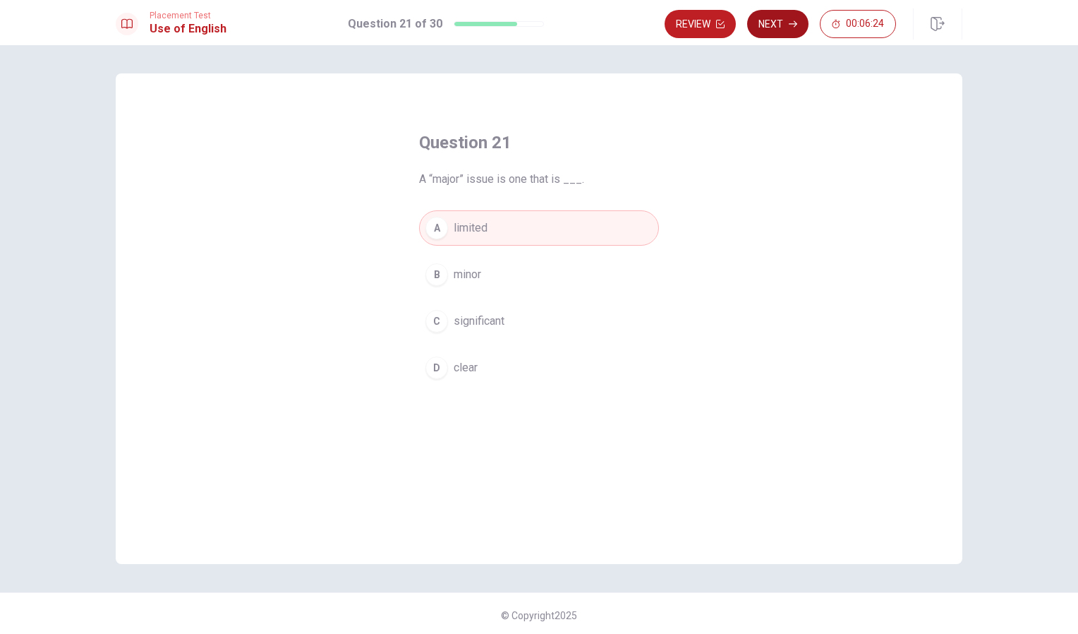
click at [773, 16] on button "Next" at bounding box center [777, 24] width 61 height 28
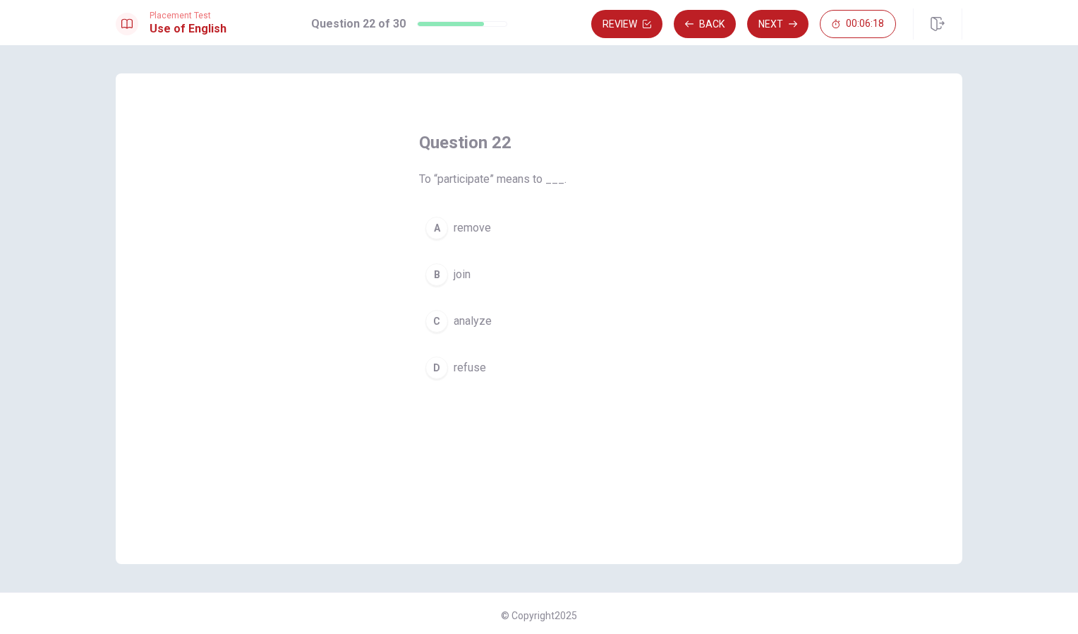
click at [439, 279] on div "B" at bounding box center [437, 274] width 23 height 23
click at [773, 28] on button "Next" at bounding box center [777, 24] width 61 height 28
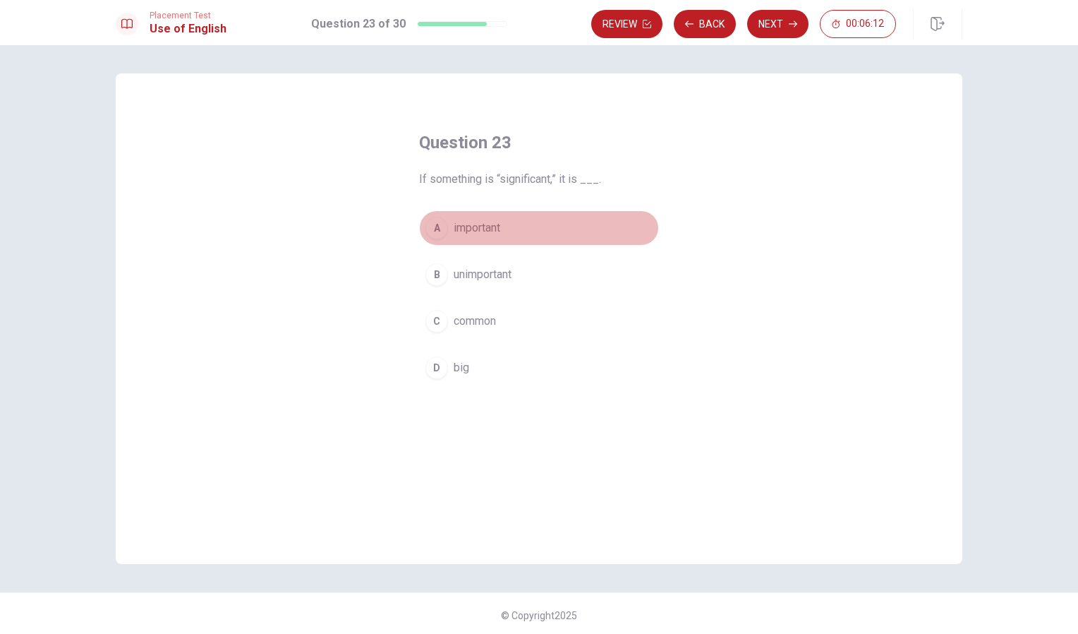
click at [436, 231] on div "A" at bounding box center [437, 228] width 23 height 23
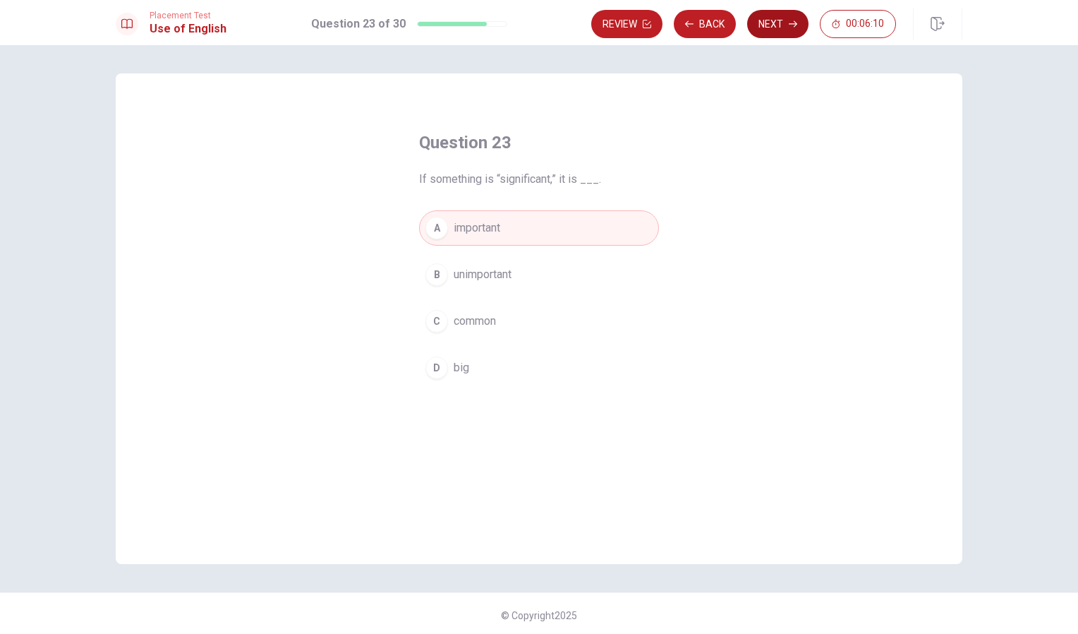
click at [770, 30] on button "Next" at bounding box center [777, 24] width 61 height 28
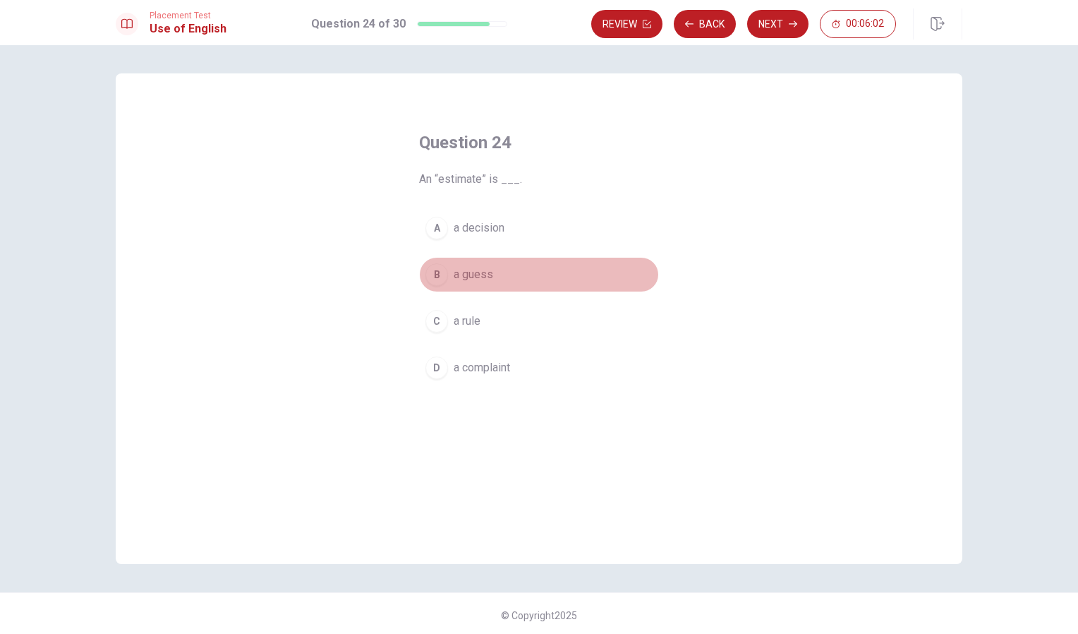
click at [433, 271] on div "B" at bounding box center [437, 274] width 23 height 23
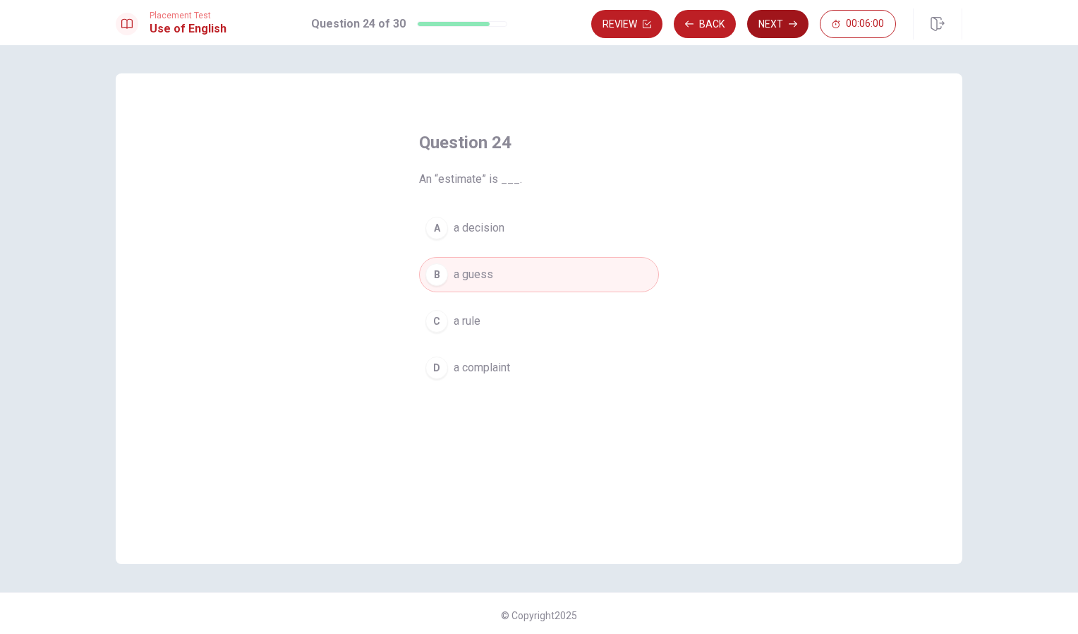
click at [765, 10] on button "Next" at bounding box center [777, 24] width 61 height 28
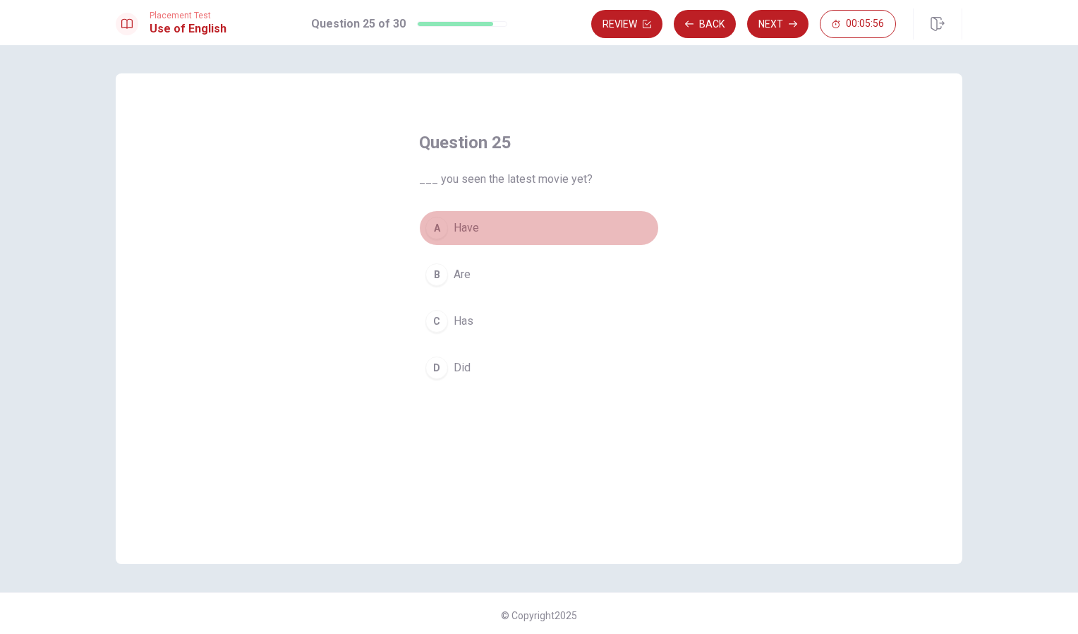
click at [435, 233] on div "A" at bounding box center [437, 228] width 23 height 23
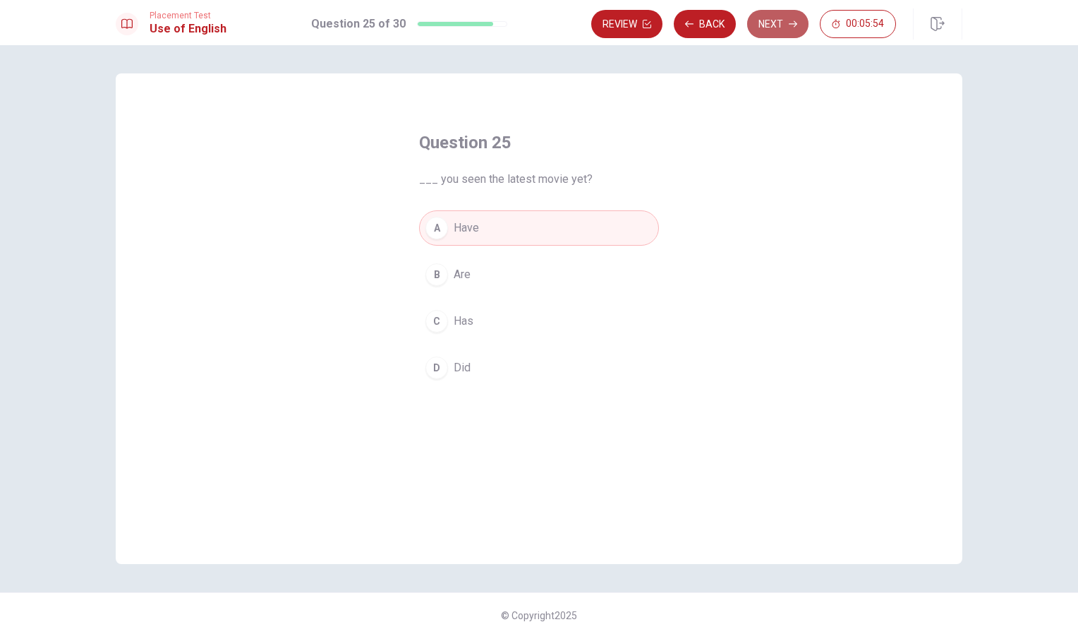
click at [784, 18] on button "Next" at bounding box center [777, 24] width 61 height 28
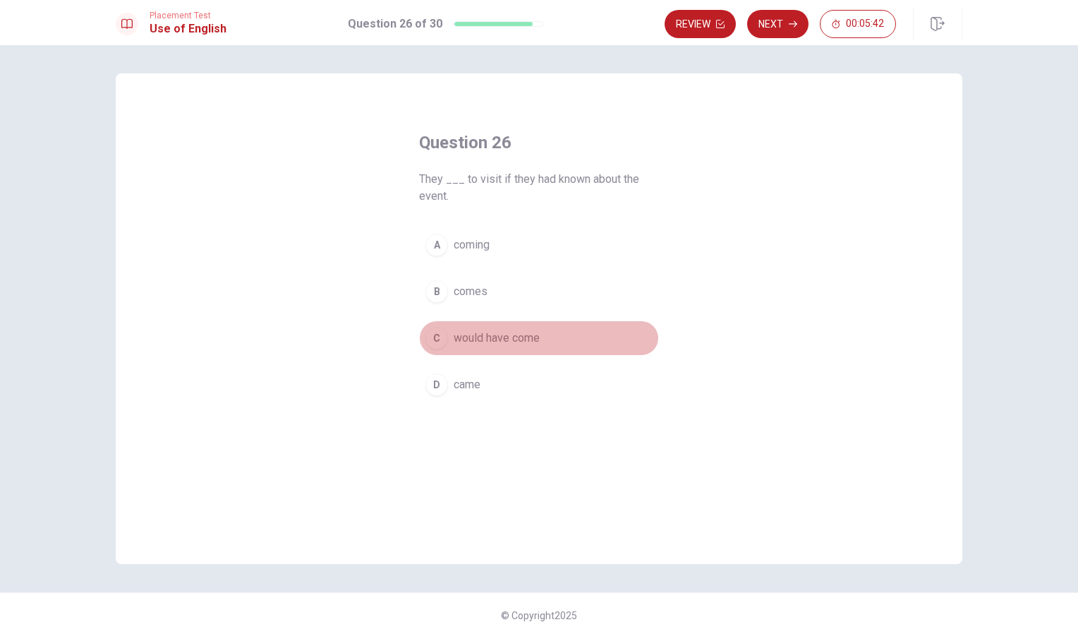
click at [435, 335] on div "C" at bounding box center [437, 338] width 23 height 23
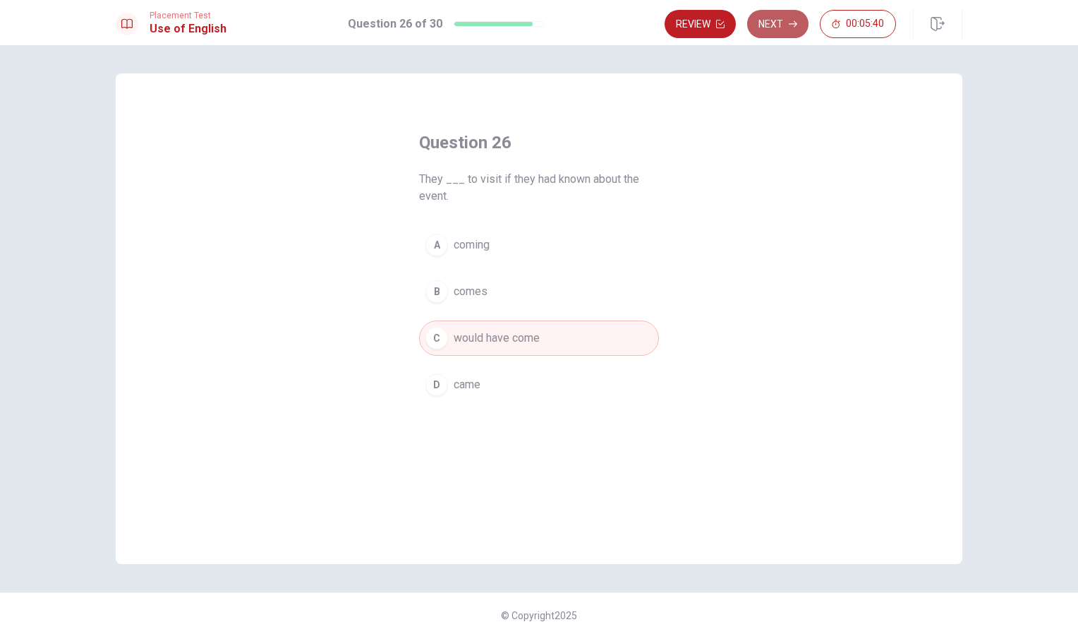
click at [768, 19] on button "Next" at bounding box center [777, 24] width 61 height 28
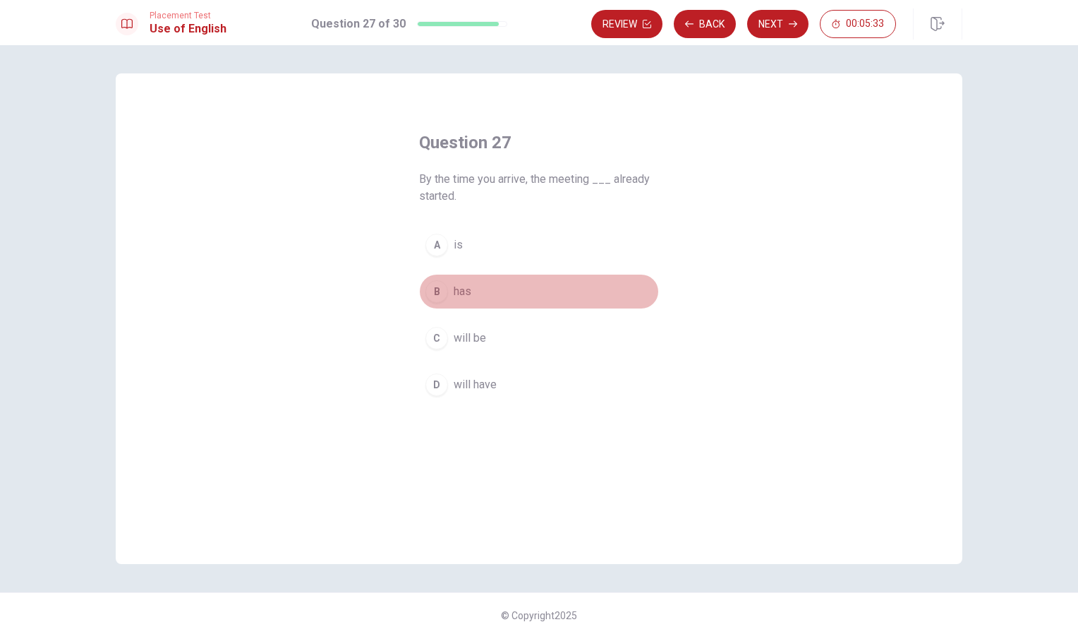
click at [433, 287] on div "B" at bounding box center [437, 291] width 23 height 23
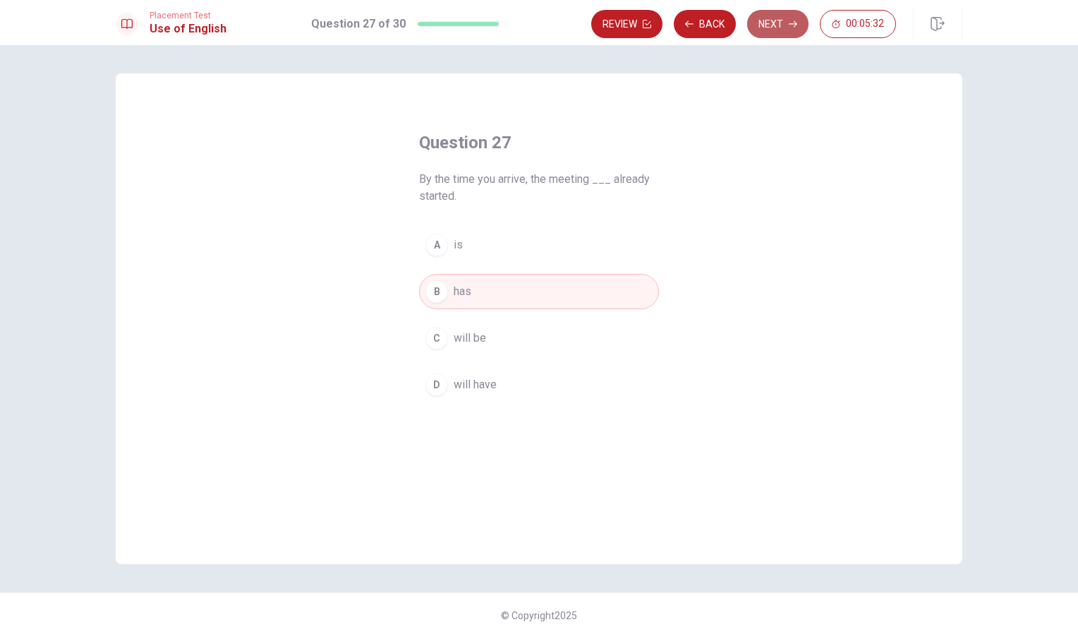
click at [774, 15] on button "Next" at bounding box center [777, 24] width 61 height 28
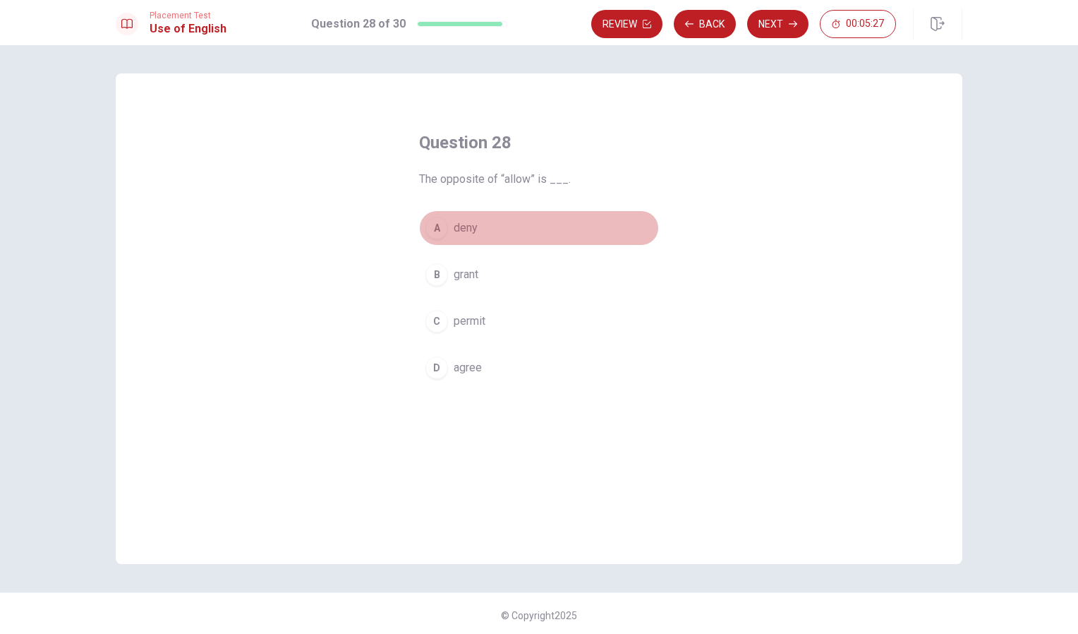
click at [430, 231] on div "A" at bounding box center [437, 228] width 23 height 23
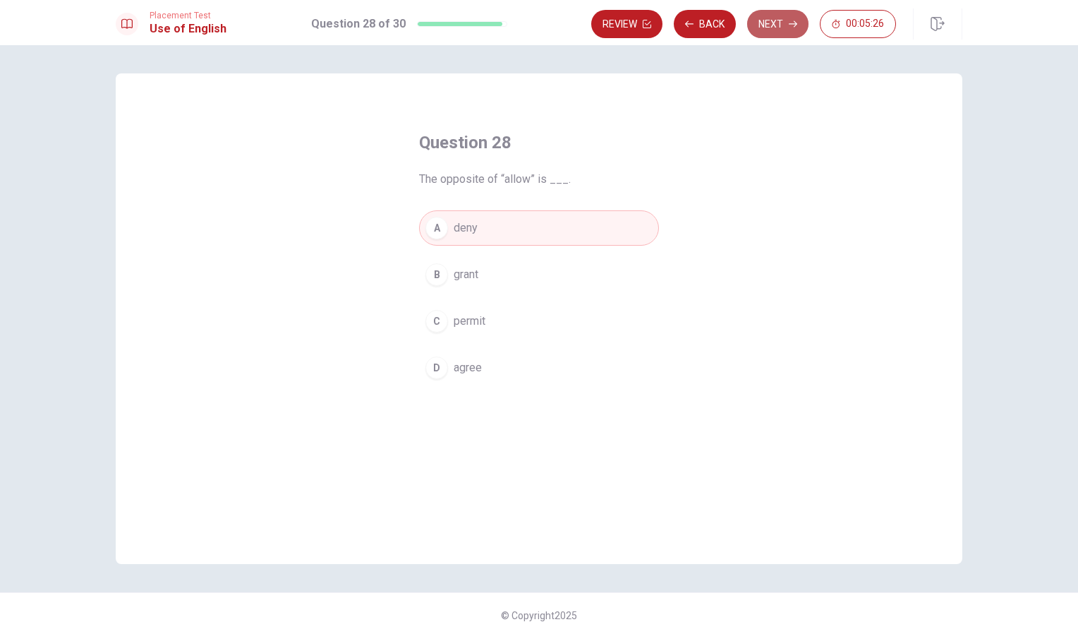
click at [790, 23] on icon "button" at bounding box center [793, 24] width 8 height 8
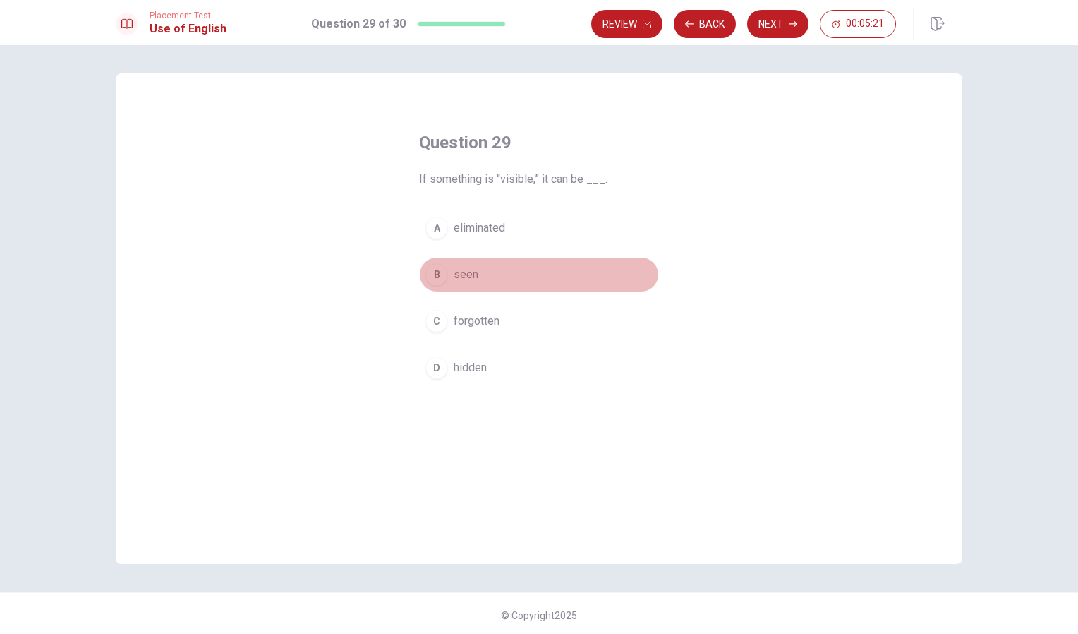
click at [444, 275] on div "B" at bounding box center [437, 274] width 23 height 23
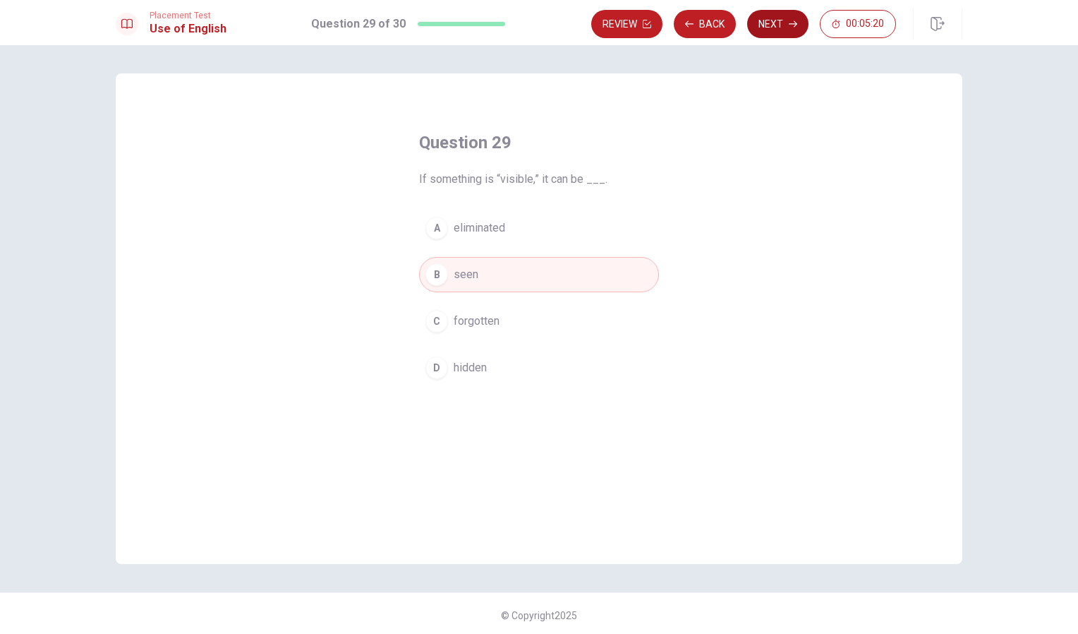
click at [774, 25] on button "Next" at bounding box center [777, 24] width 61 height 28
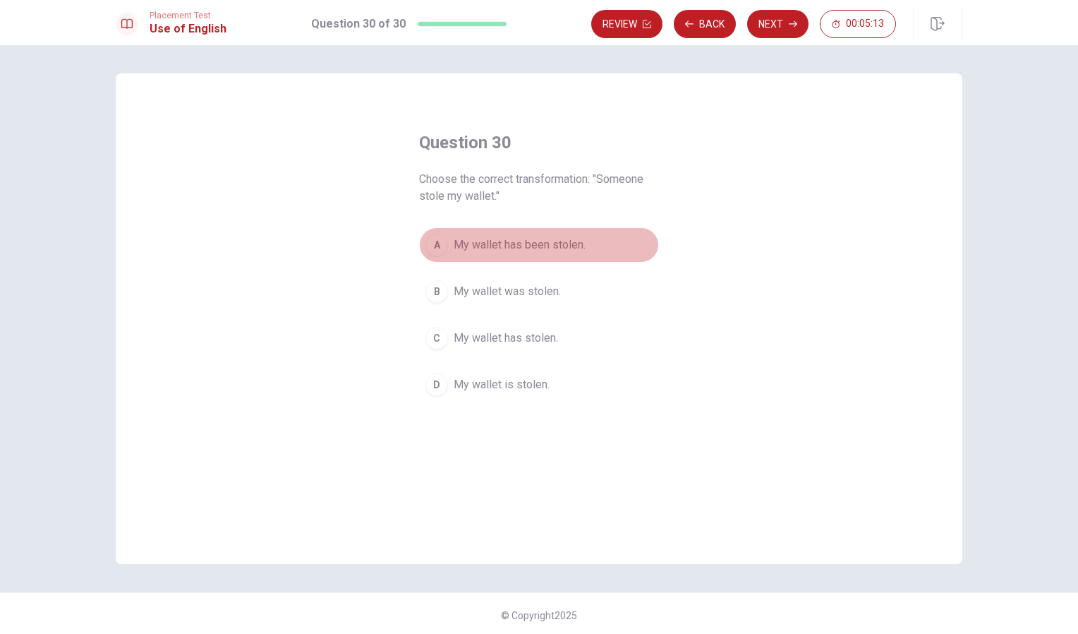
click at [432, 248] on div "A" at bounding box center [437, 245] width 23 height 23
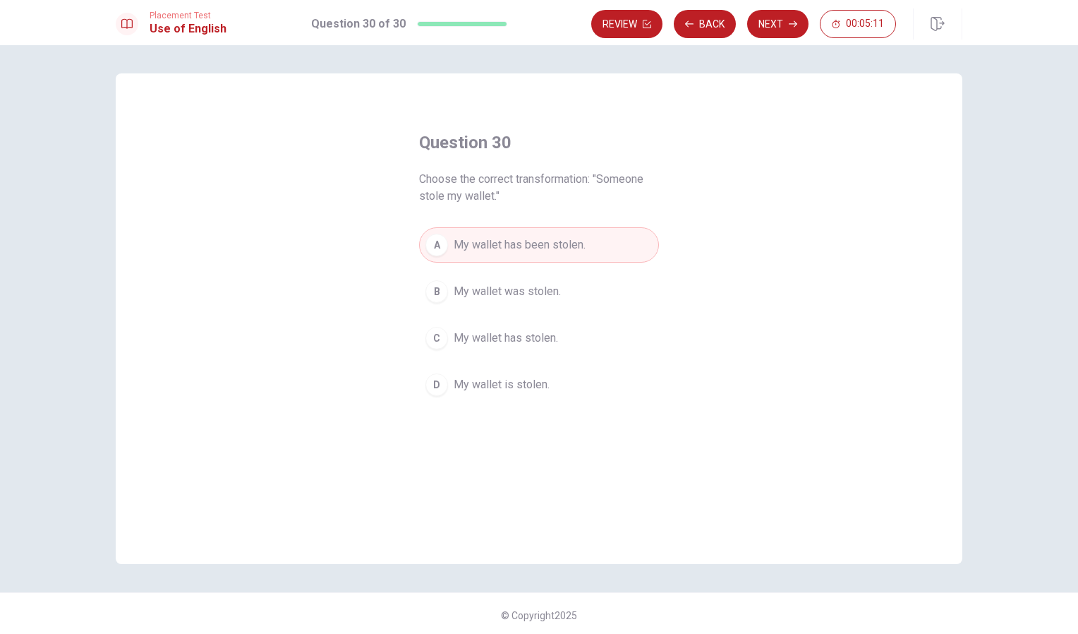
click at [438, 296] on div "B" at bounding box center [437, 291] width 23 height 23
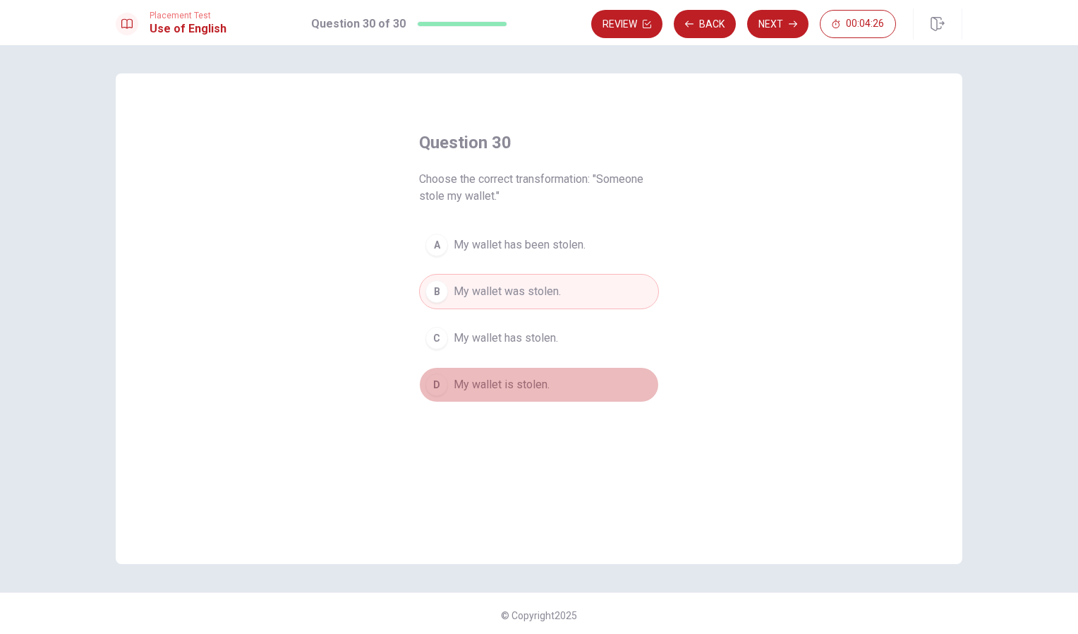
click at [526, 377] on span "My wallet is stolen." at bounding box center [502, 384] width 96 height 17
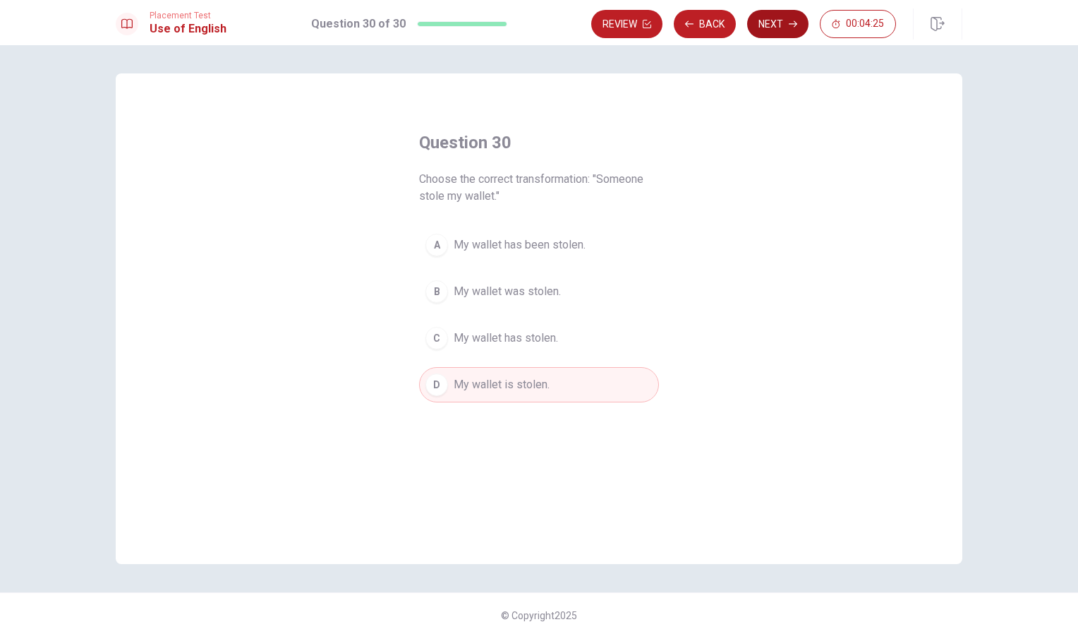
click at [775, 24] on button "Next" at bounding box center [777, 24] width 61 height 28
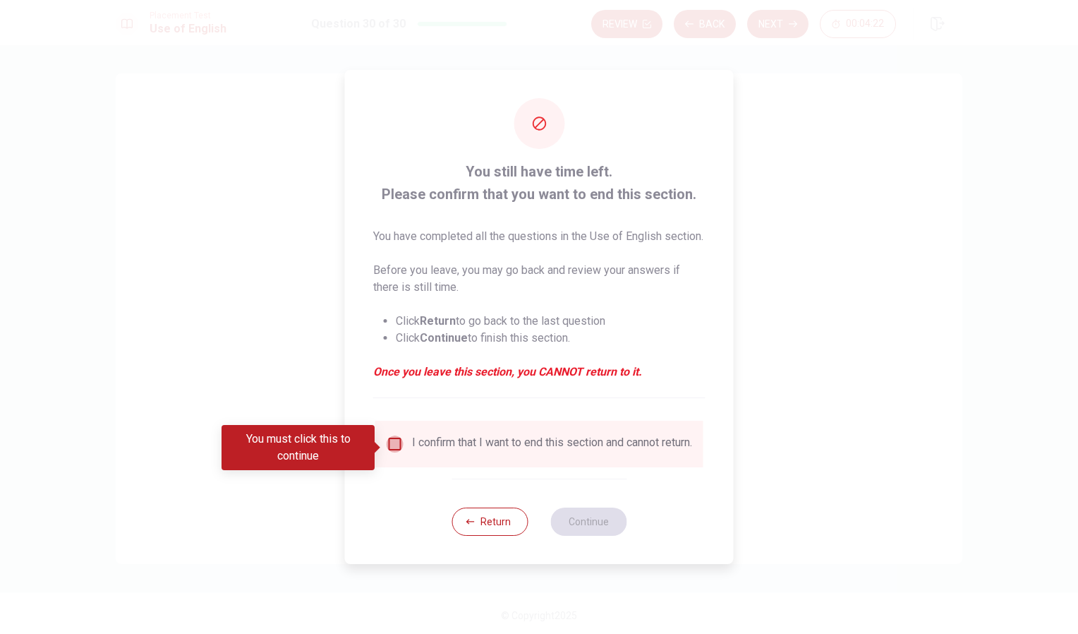
click at [391, 452] on input "You must click this to continue" at bounding box center [395, 443] width 17 height 17
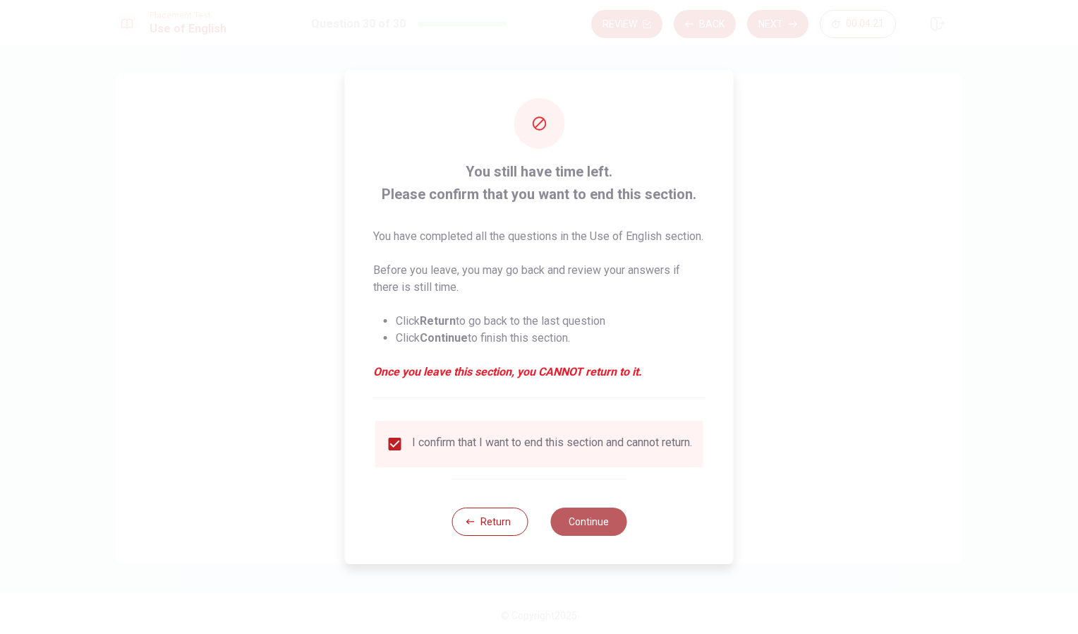
click at [587, 534] on button "Continue" at bounding box center [589, 521] width 76 height 28
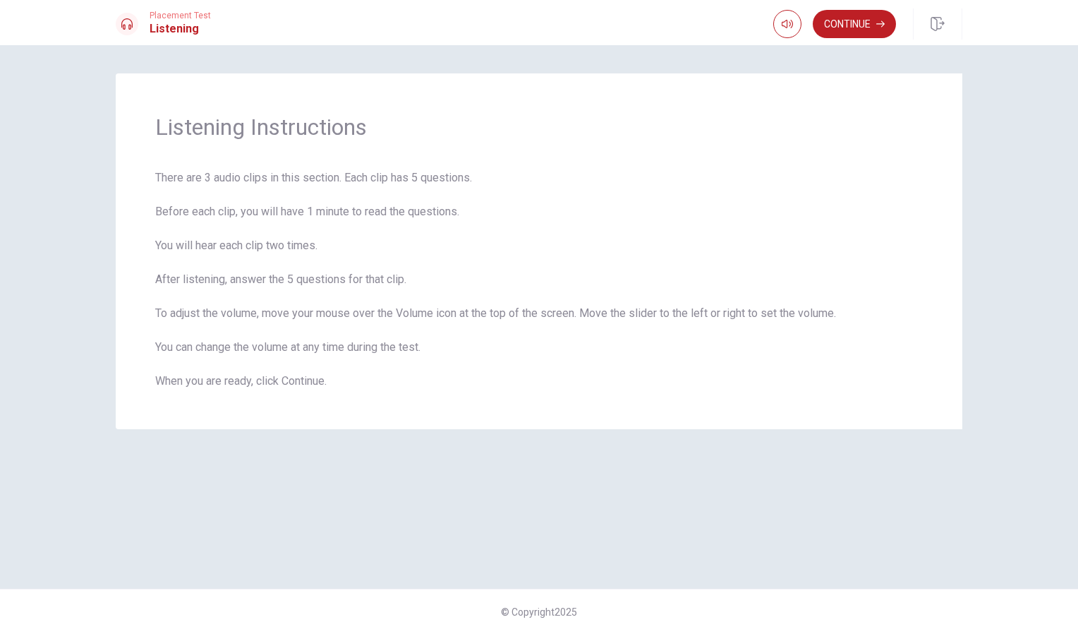
click at [834, 9] on div "Continue" at bounding box center [868, 23] width 189 height 31
click at [835, 12] on button "Continue" at bounding box center [854, 24] width 83 height 28
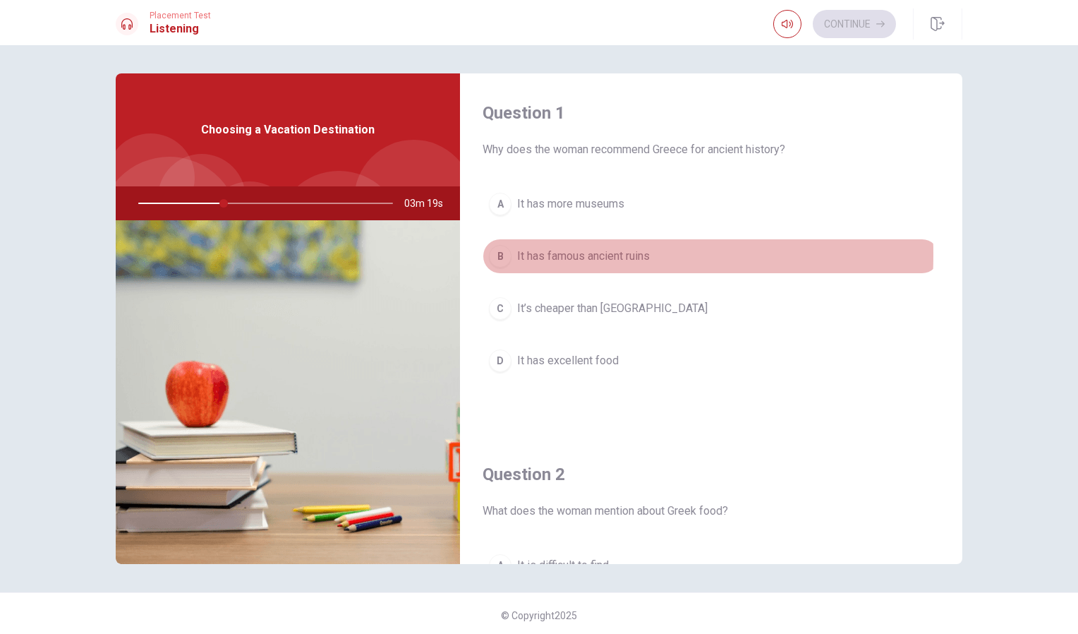
click at [495, 255] on div "B" at bounding box center [500, 256] width 23 height 23
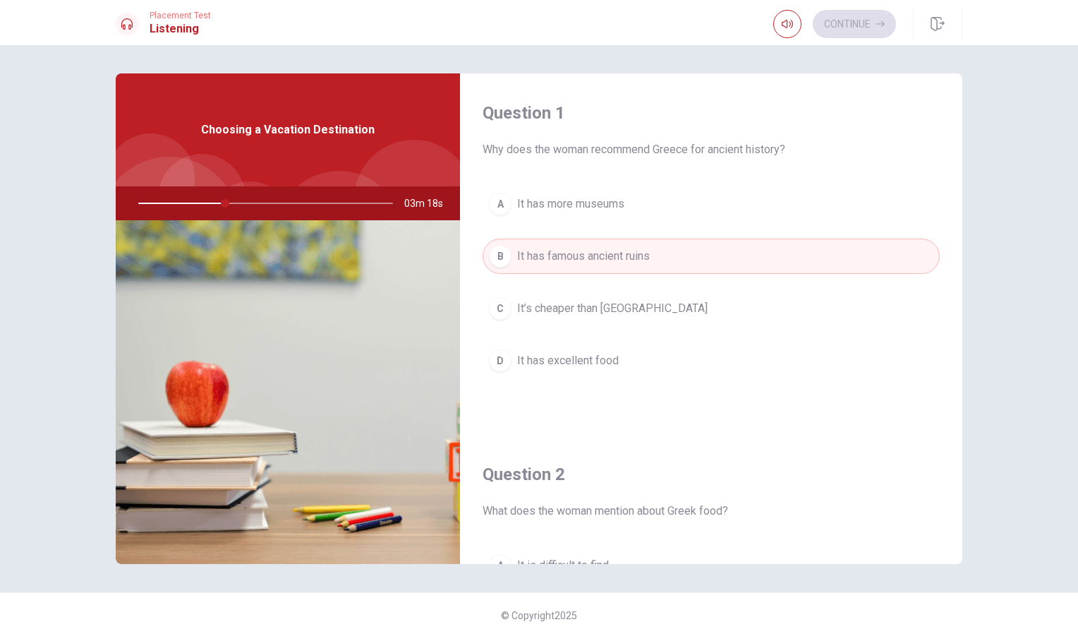
scroll to position [399, 0]
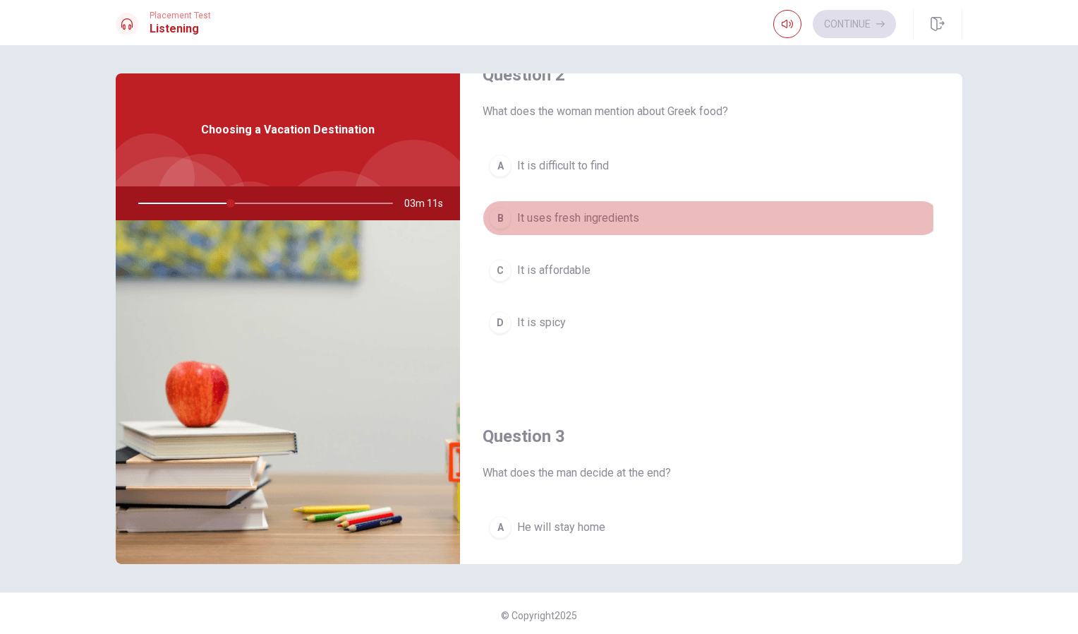
click at [493, 220] on div "B" at bounding box center [500, 218] width 23 height 23
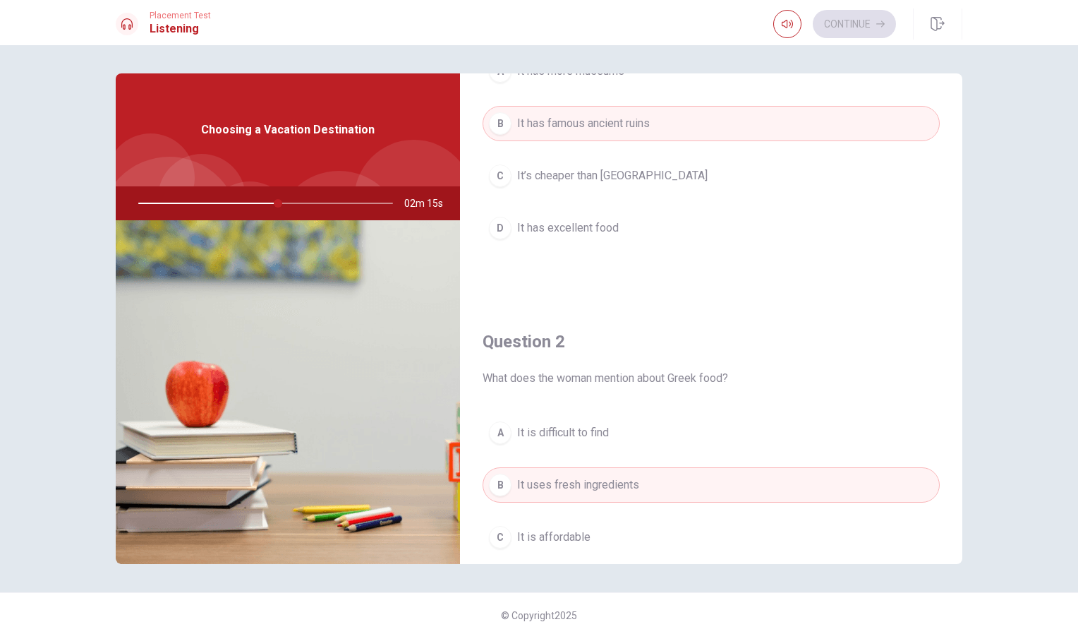
scroll to position [133, 0]
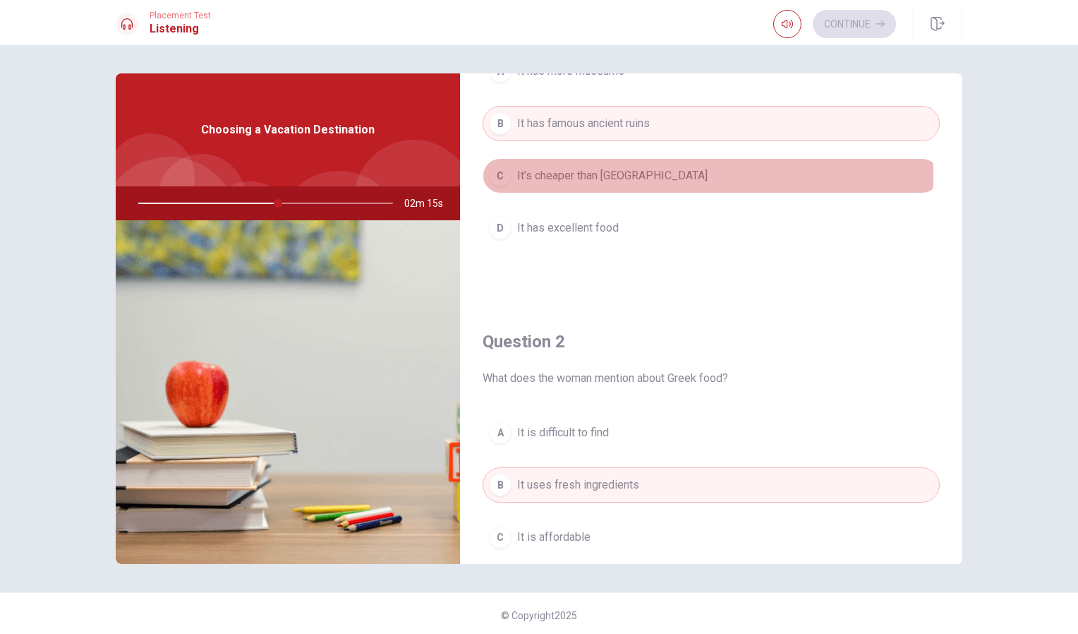
click at [576, 175] on span "It’s cheaper than [GEOGRAPHIC_DATA]" at bounding box center [612, 175] width 191 height 17
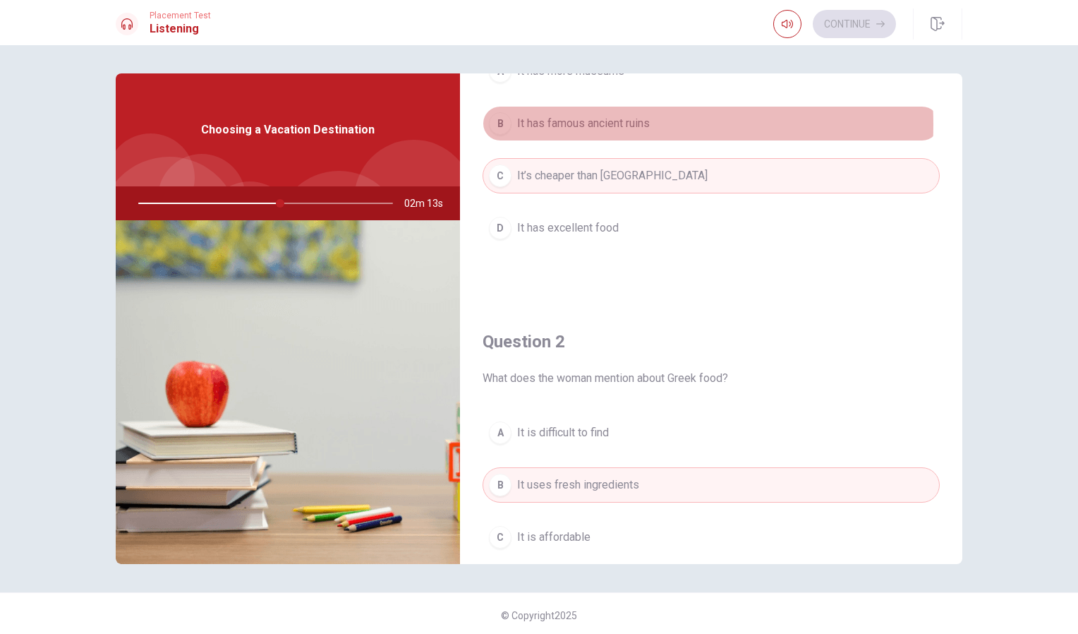
click at [591, 124] on span "It has famous ancient ruins" at bounding box center [583, 123] width 133 height 17
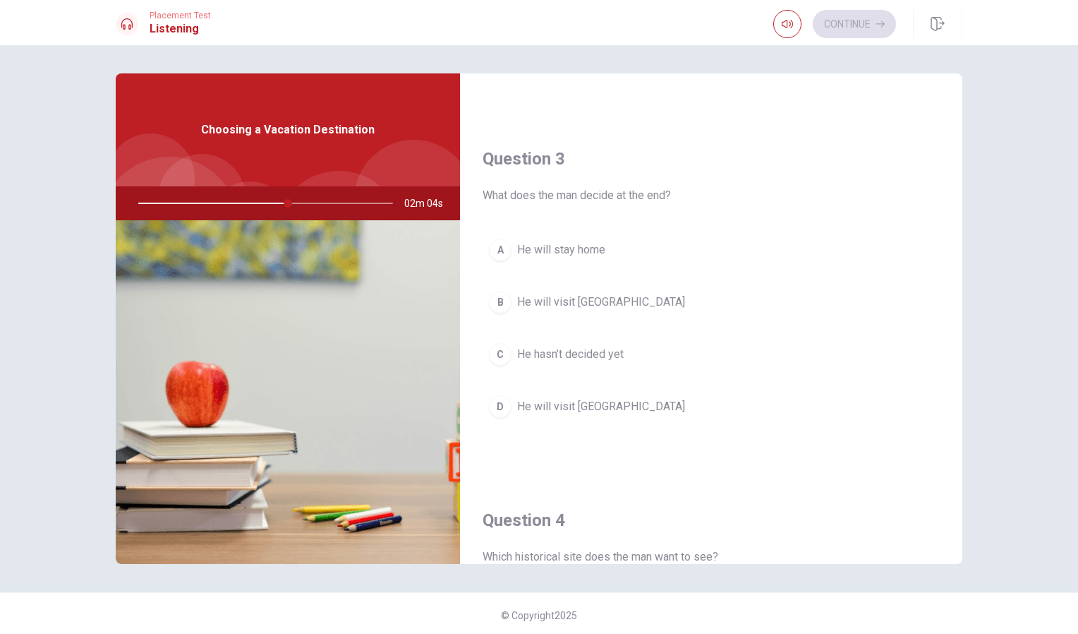
scroll to position [680, 0]
click at [345, 201] on div at bounding box center [262, 203] width 283 height 34
drag, startPoint x: 322, startPoint y: 202, endPoint x: 345, endPoint y: 203, distance: 23.3
click at [345, 203] on div at bounding box center [262, 203] width 283 height 34
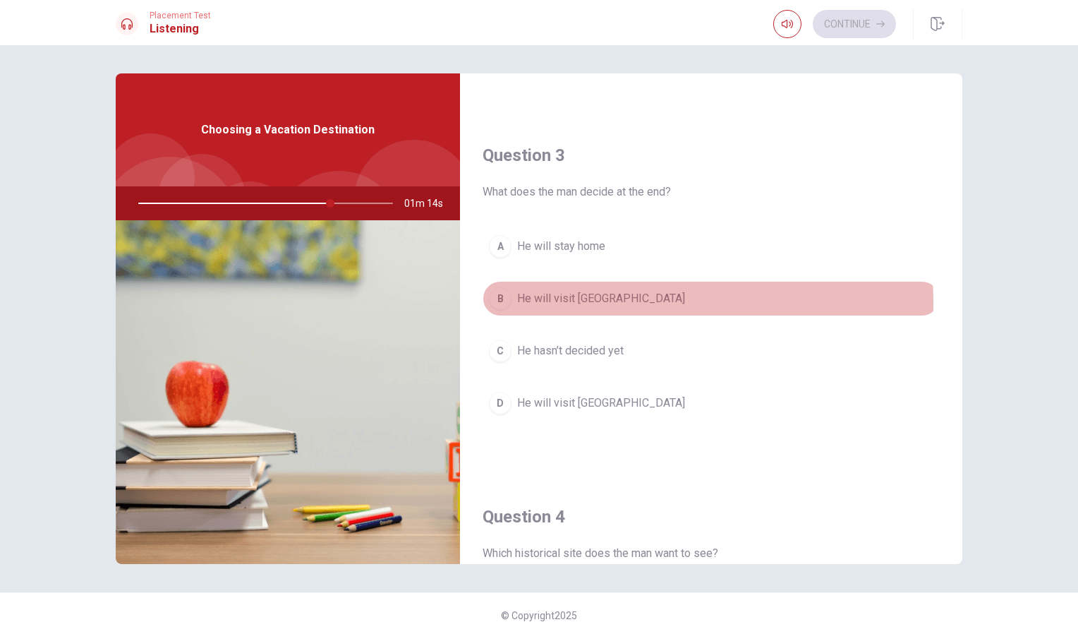
click at [502, 304] on div "B" at bounding box center [500, 298] width 23 height 23
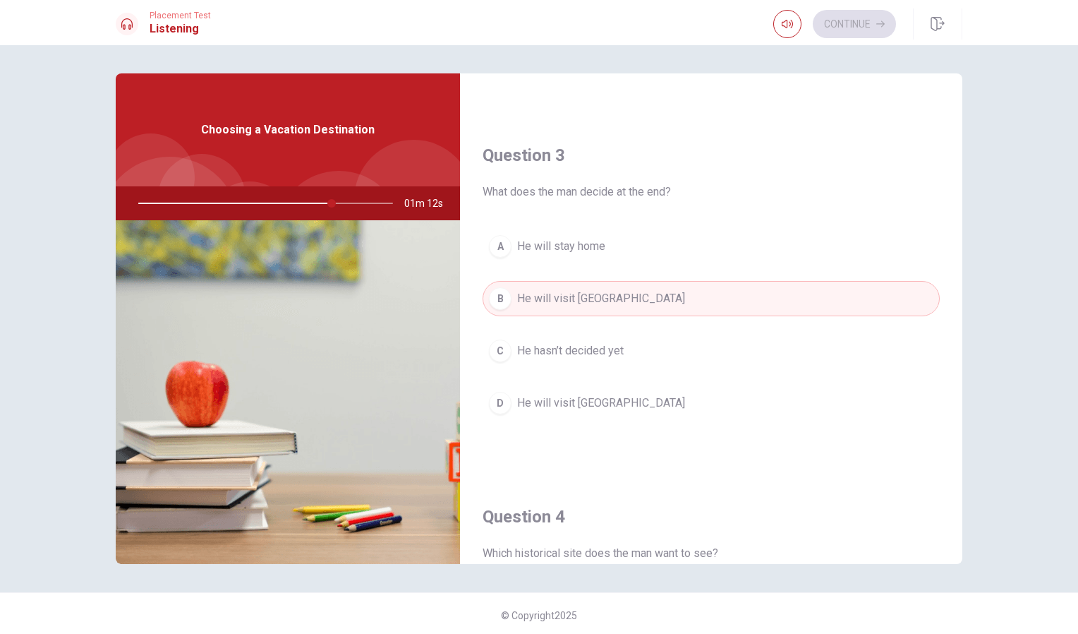
click at [498, 356] on div "C" at bounding box center [500, 350] width 23 height 23
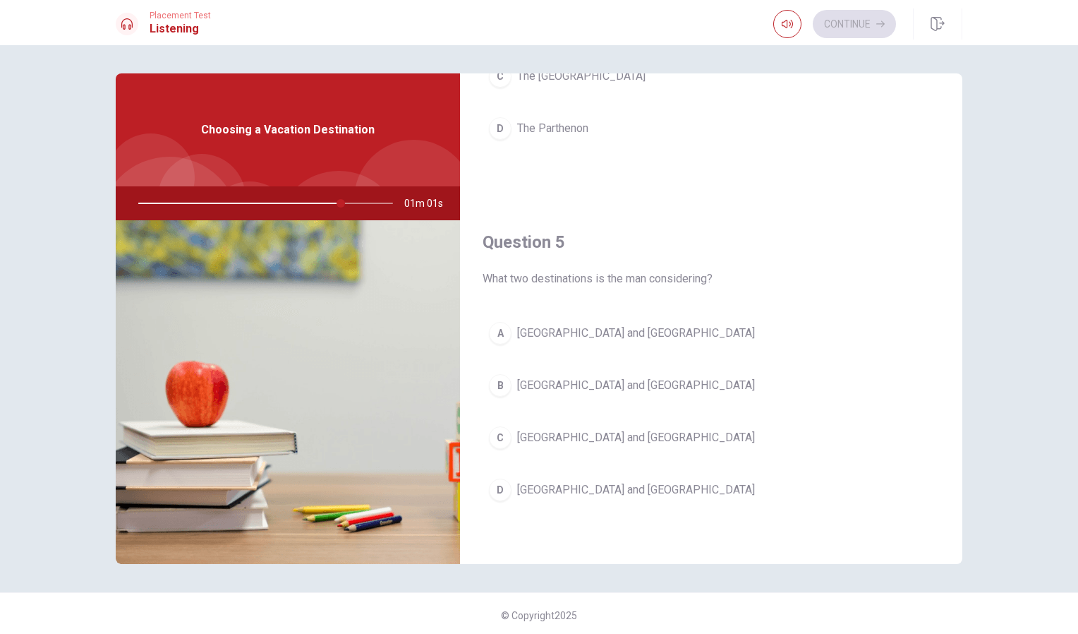
scroll to position [4, 0]
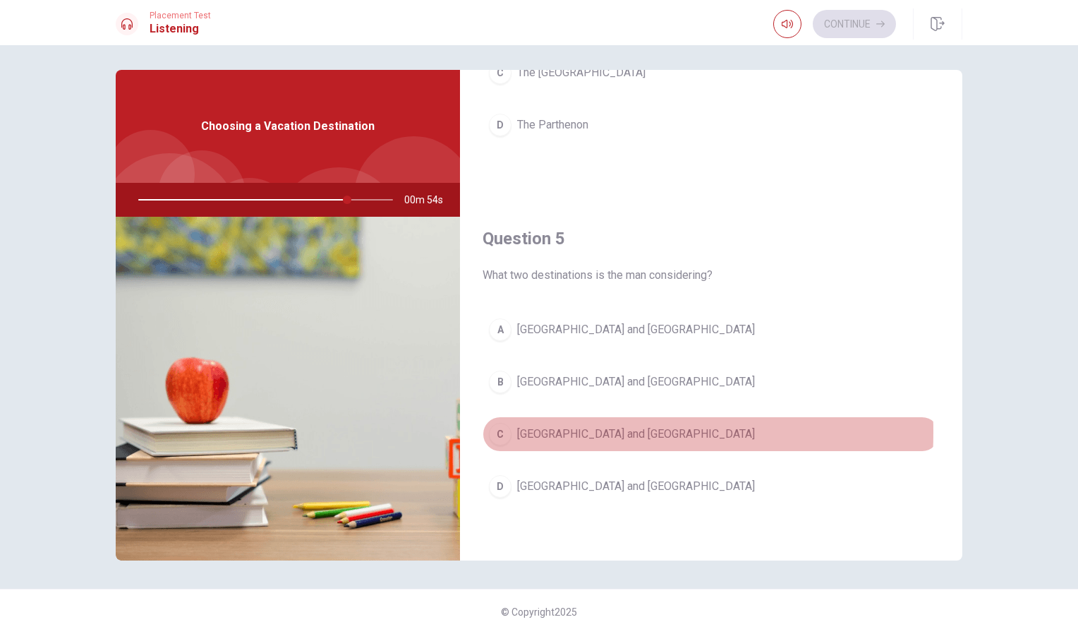
click at [501, 432] on div "C" at bounding box center [500, 434] width 23 height 23
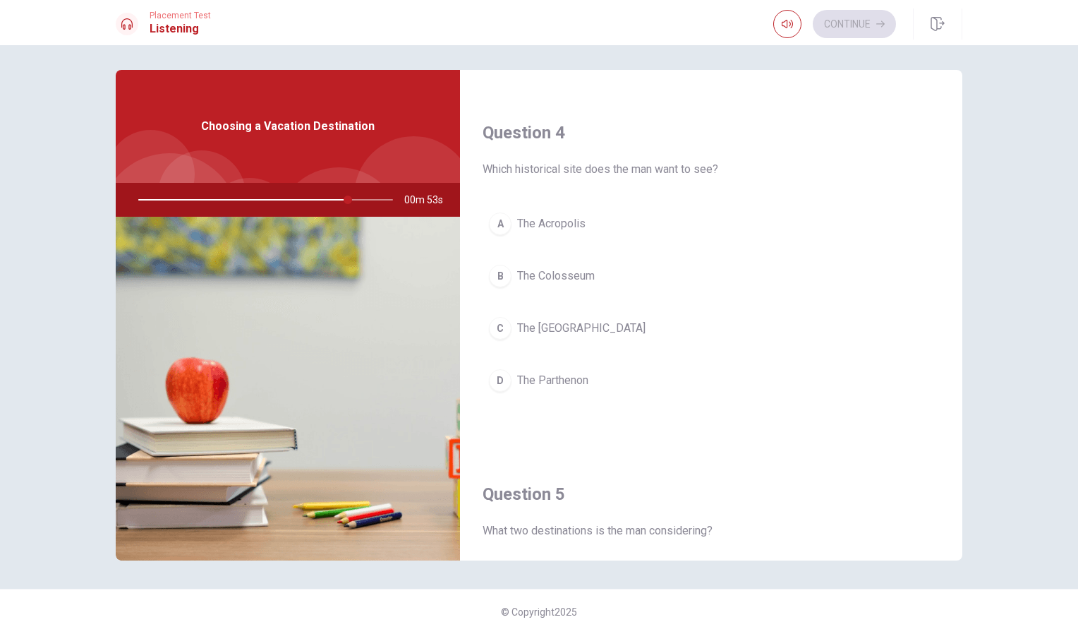
scroll to position [1060, 0]
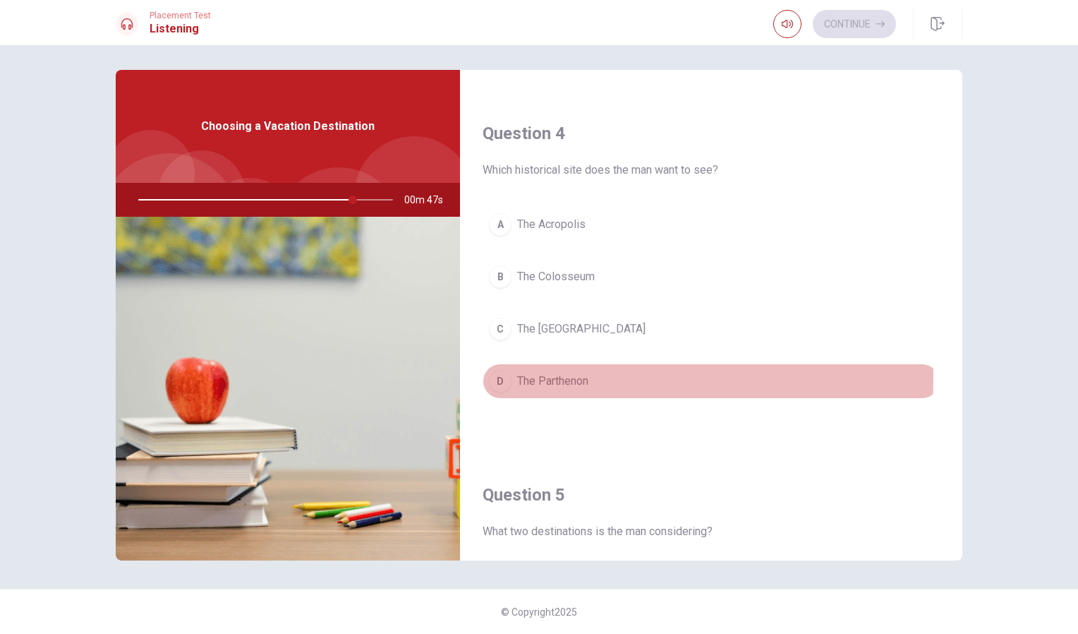
click at [489, 378] on div "D" at bounding box center [500, 381] width 23 height 23
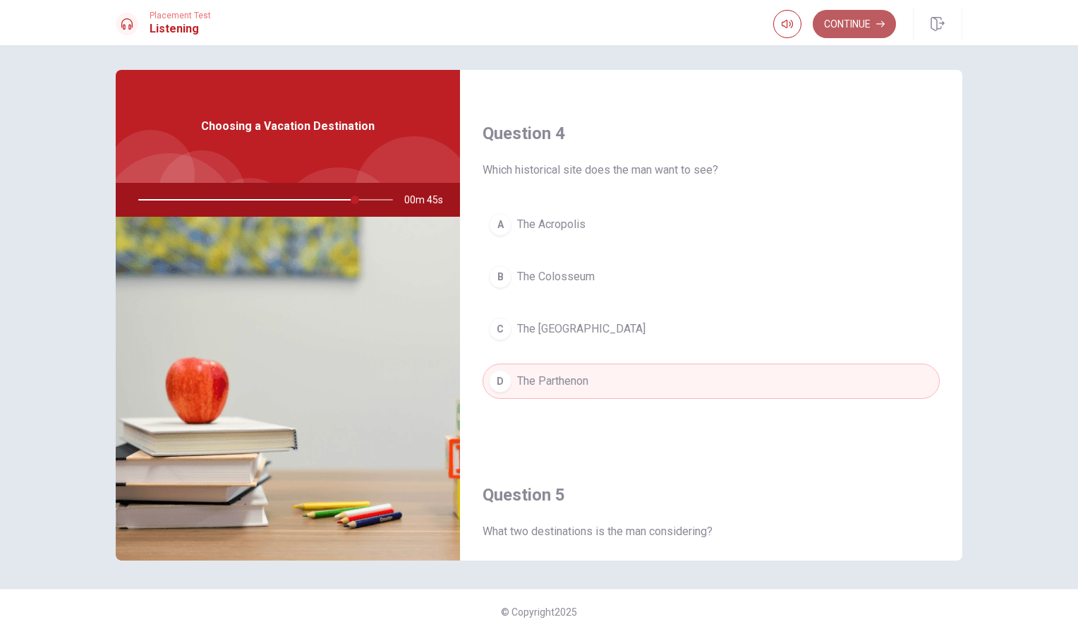
click at [856, 31] on button "Continue" at bounding box center [854, 24] width 83 height 28
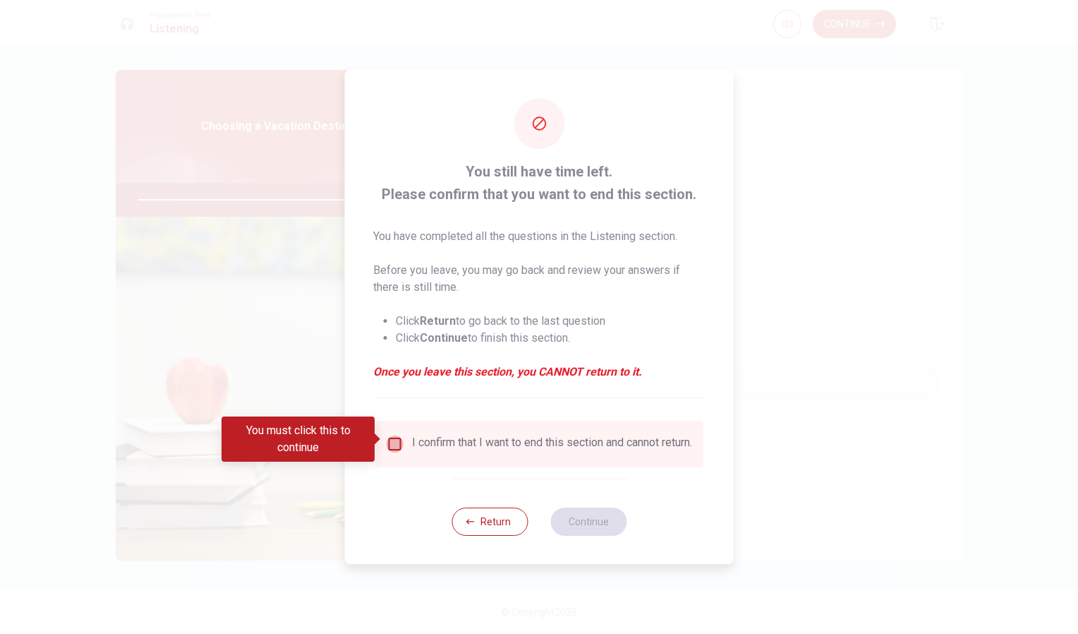
click at [390, 435] on input "You must click this to continue" at bounding box center [395, 443] width 17 height 17
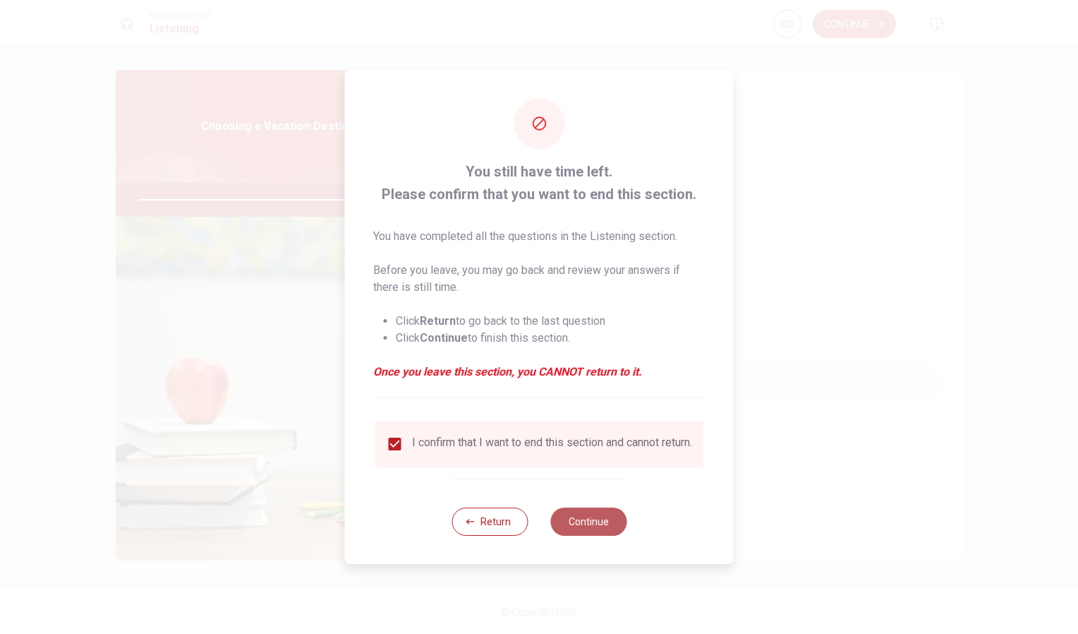
click at [567, 519] on button "Continue" at bounding box center [589, 521] width 76 height 28
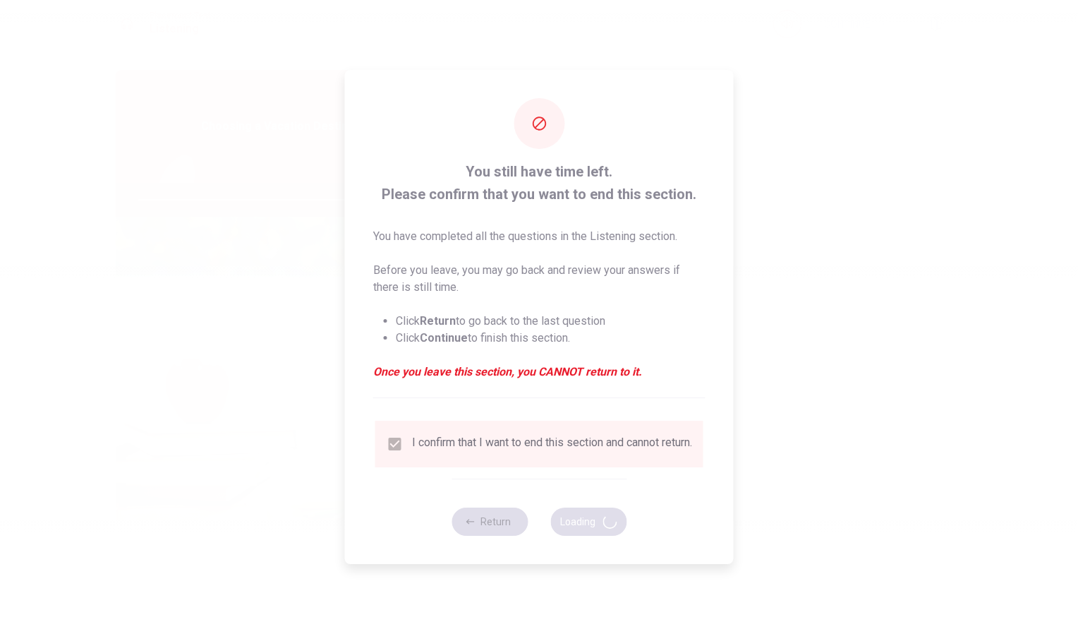
type input "87"
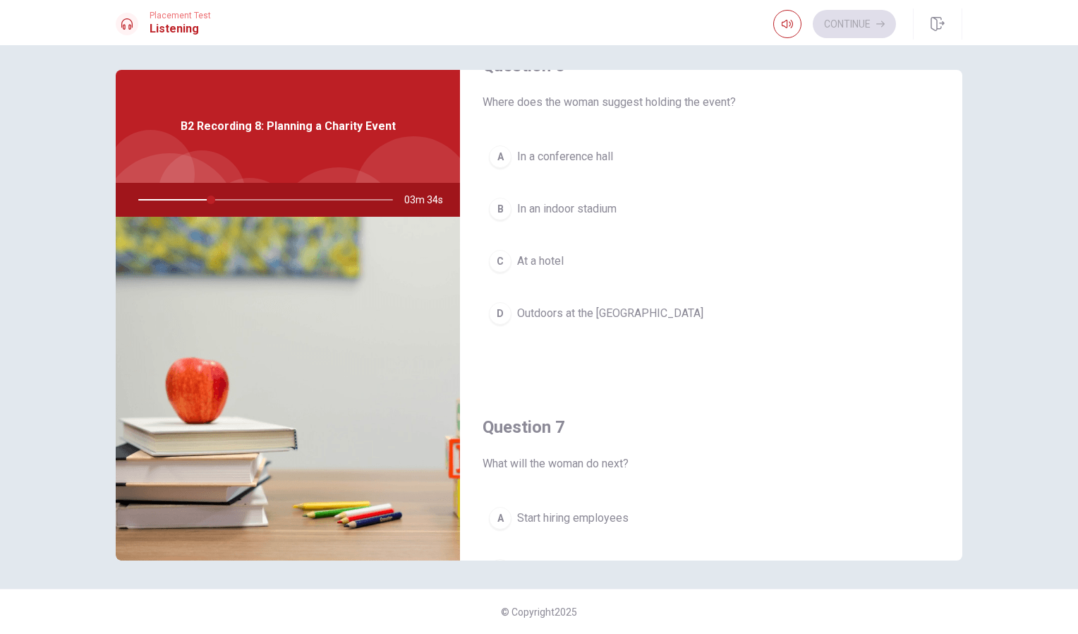
scroll to position [0, 0]
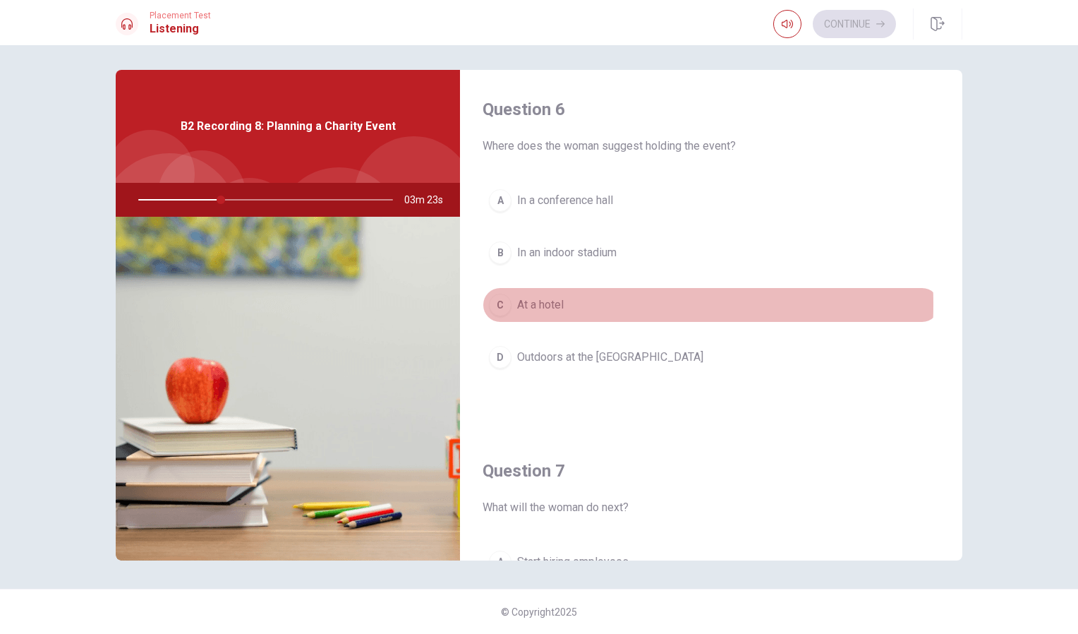
click at [504, 304] on div "C" at bounding box center [500, 305] width 23 height 23
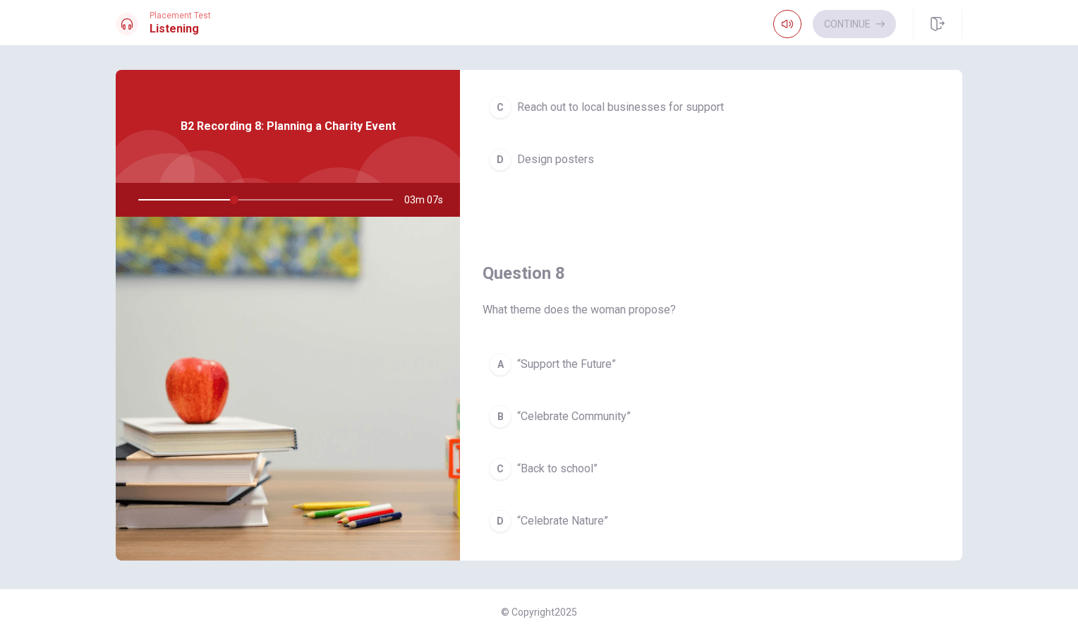
scroll to position [604, 0]
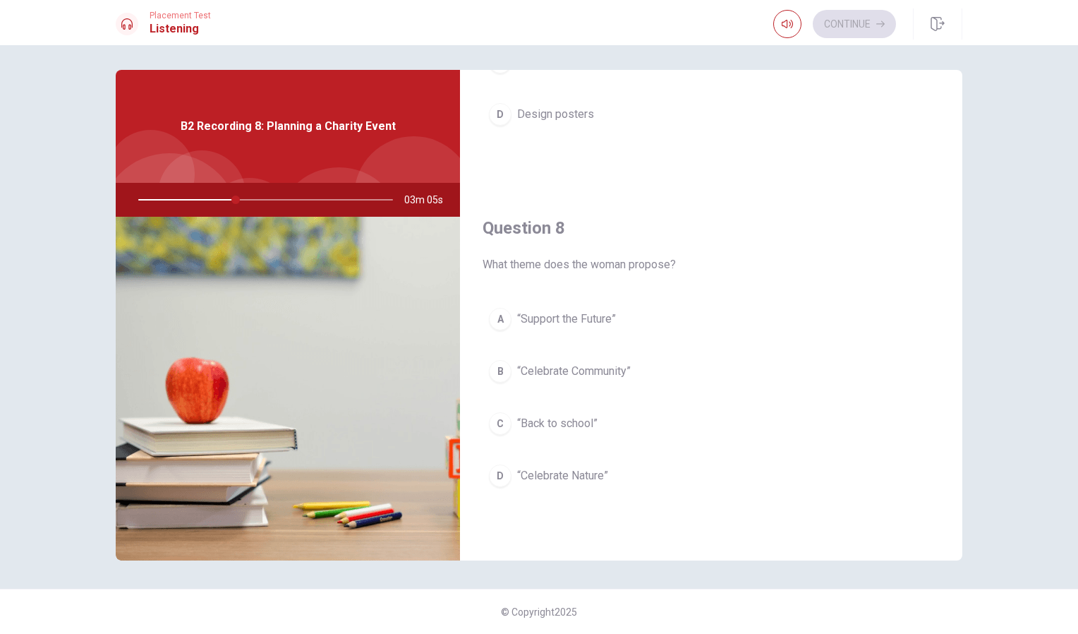
click at [503, 371] on div "B" at bounding box center [500, 371] width 23 height 23
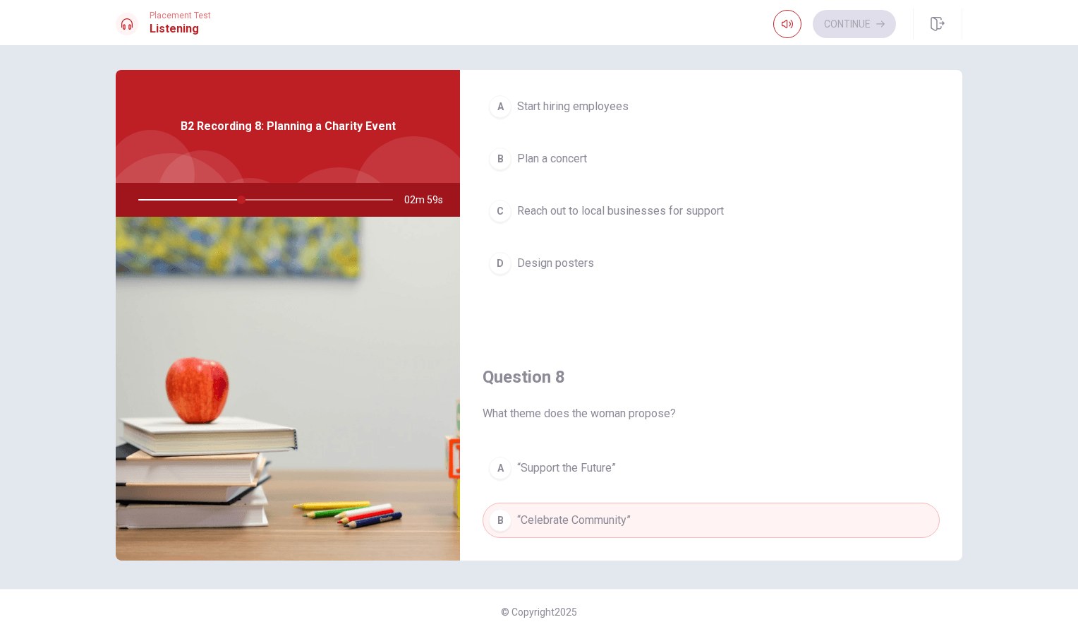
scroll to position [273, 0]
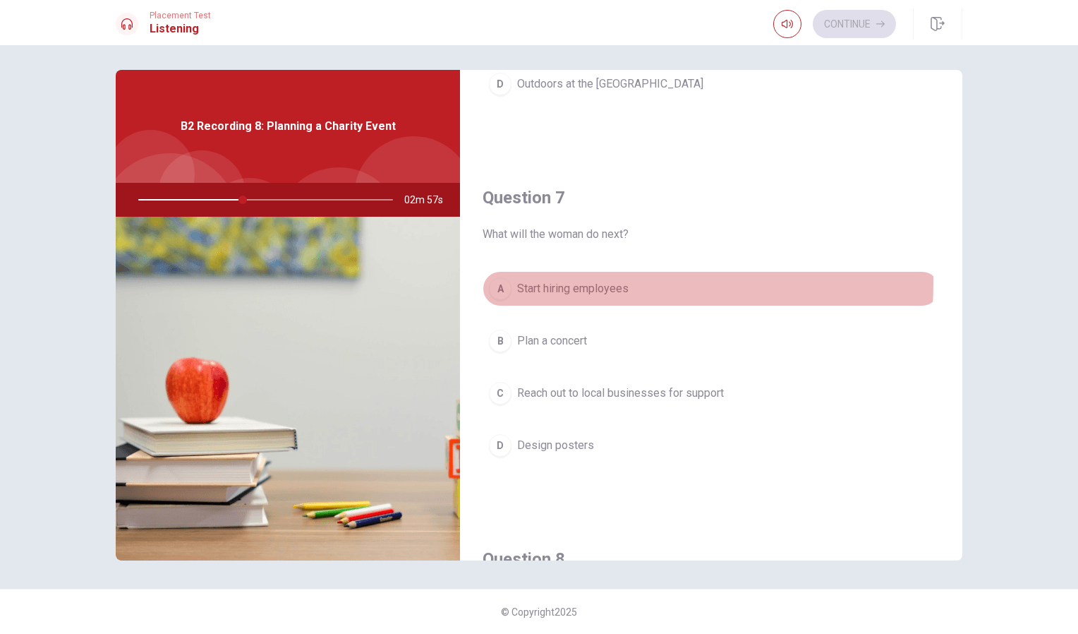
click at [500, 282] on div "A" at bounding box center [500, 288] width 23 height 23
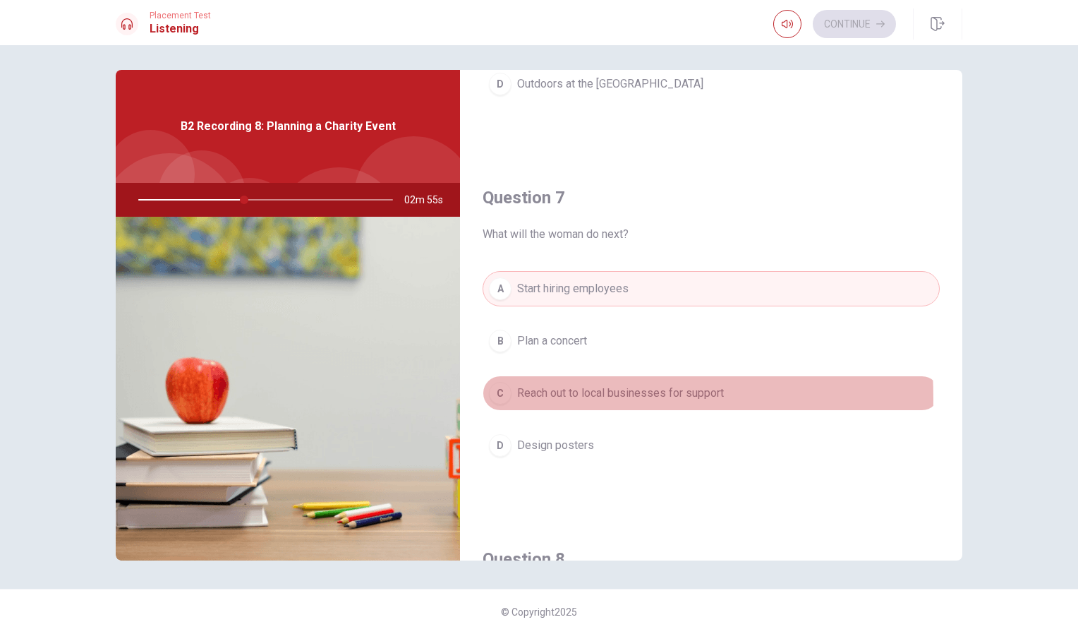
click at [506, 398] on div "C" at bounding box center [500, 393] width 23 height 23
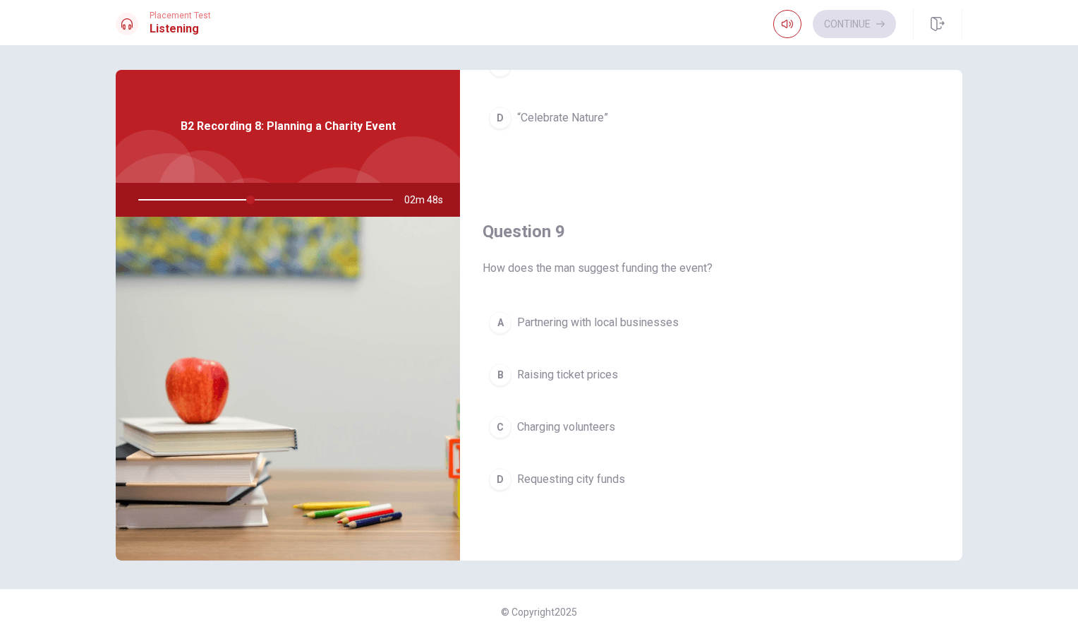
scroll to position [1040, 0]
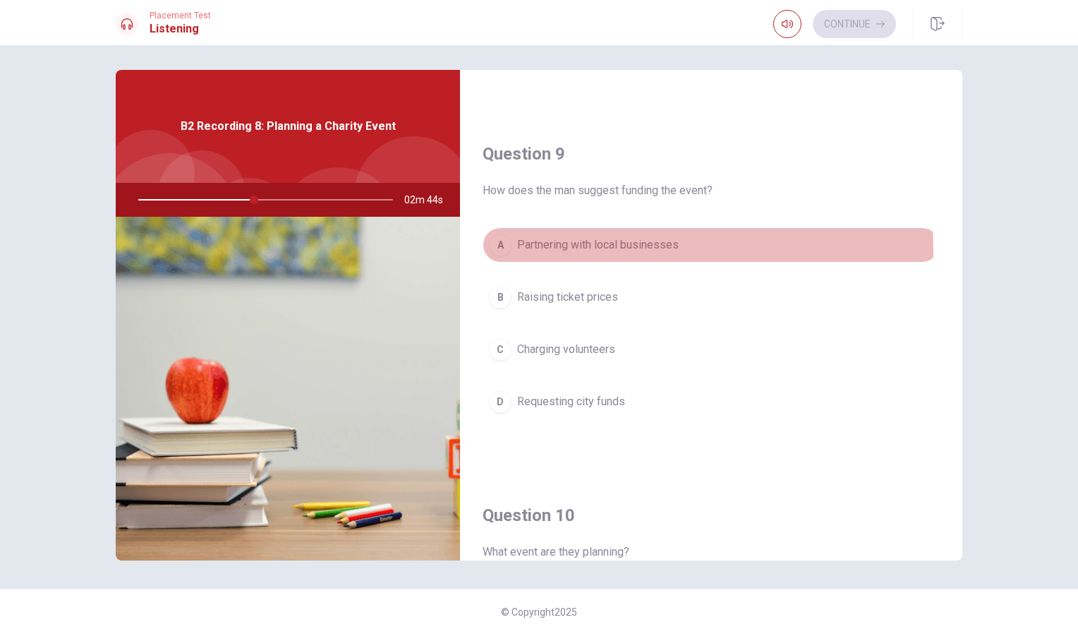
click at [498, 251] on div "A" at bounding box center [500, 245] width 23 height 23
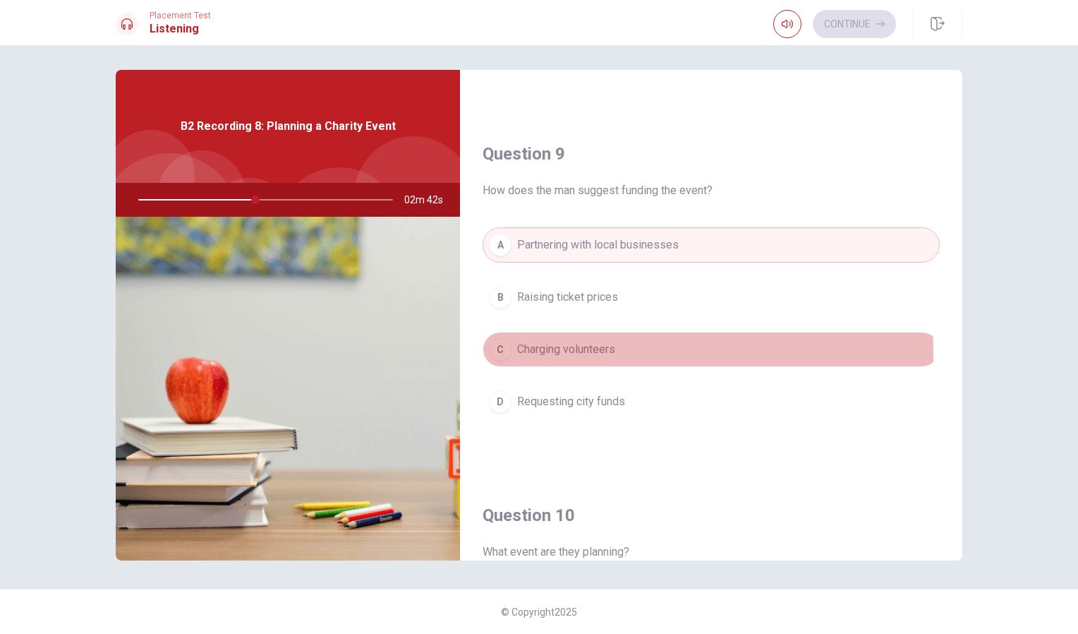
click at [504, 353] on div "C" at bounding box center [500, 349] width 23 height 23
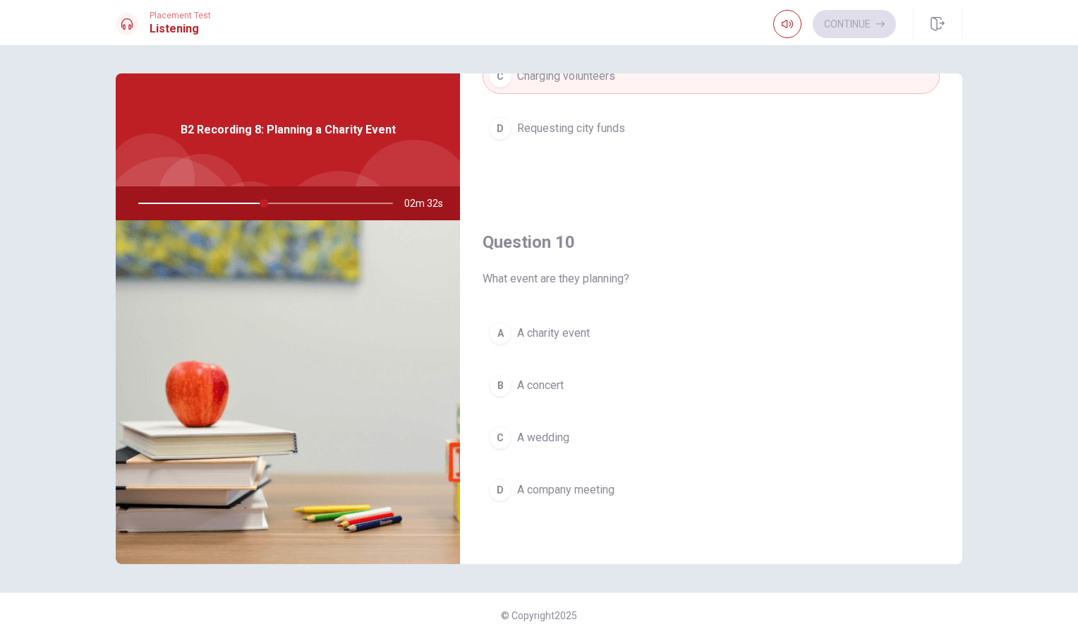
scroll to position [4, 0]
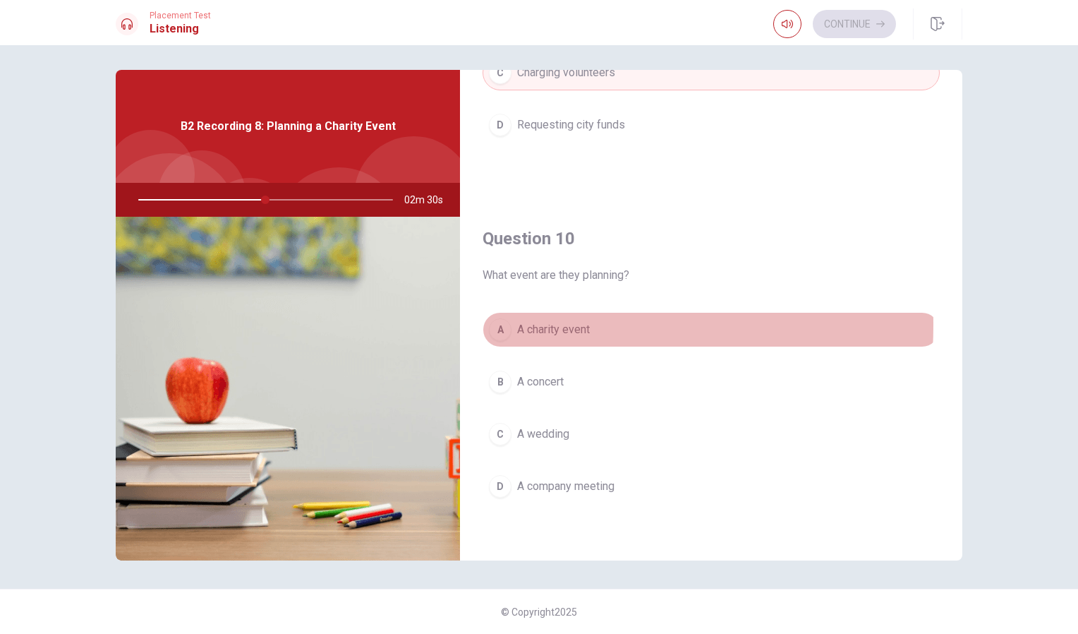
click at [504, 325] on div "A" at bounding box center [500, 329] width 23 height 23
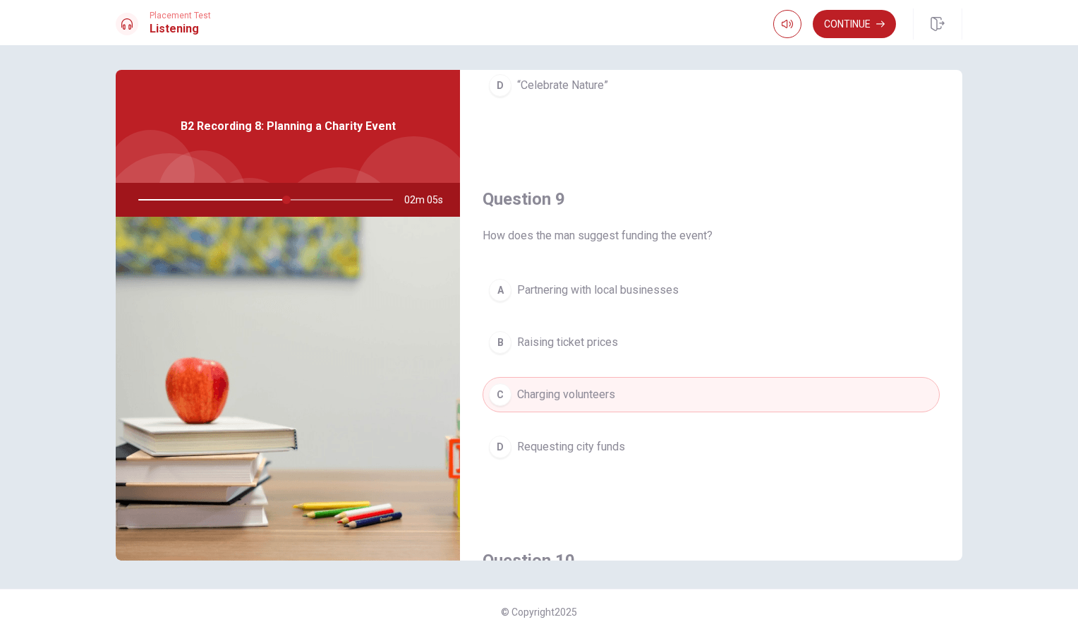
scroll to position [995, 0]
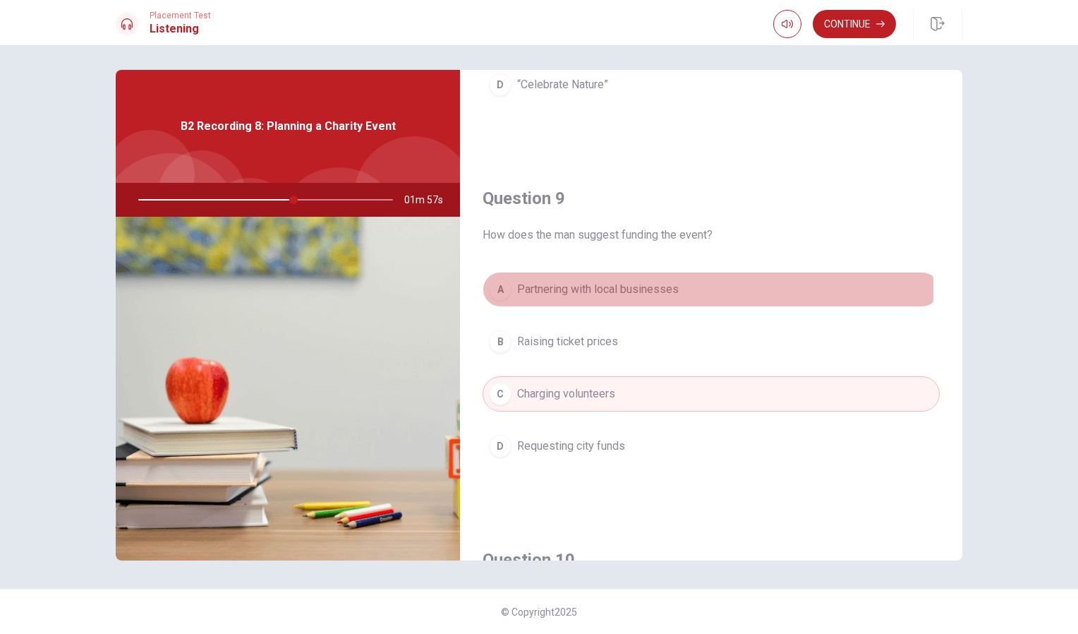
click at [491, 289] on div "A" at bounding box center [500, 289] width 23 height 23
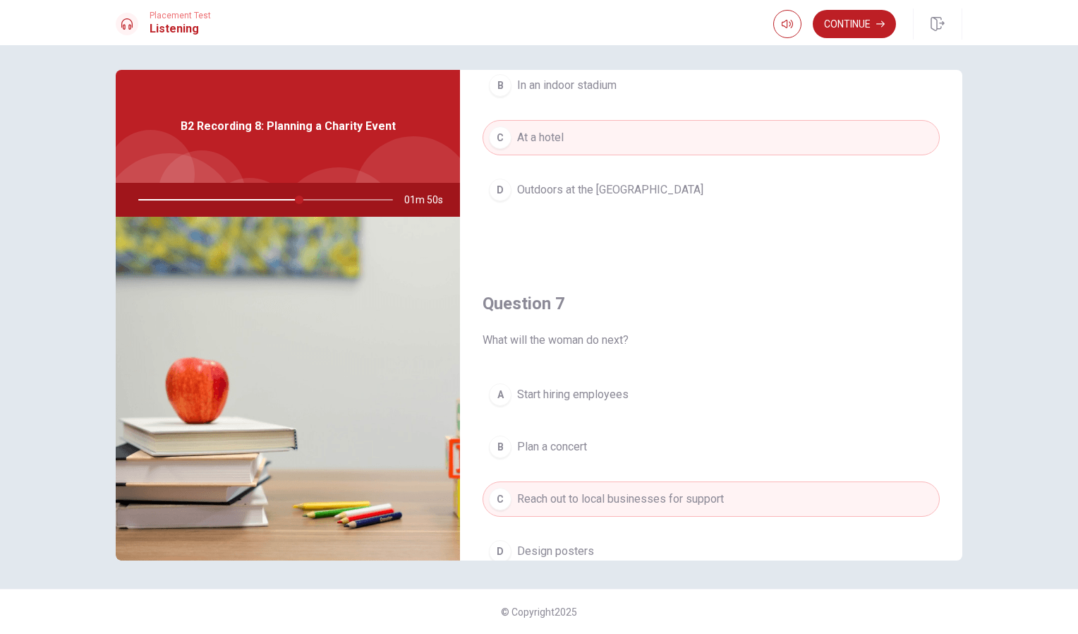
scroll to position [0, 0]
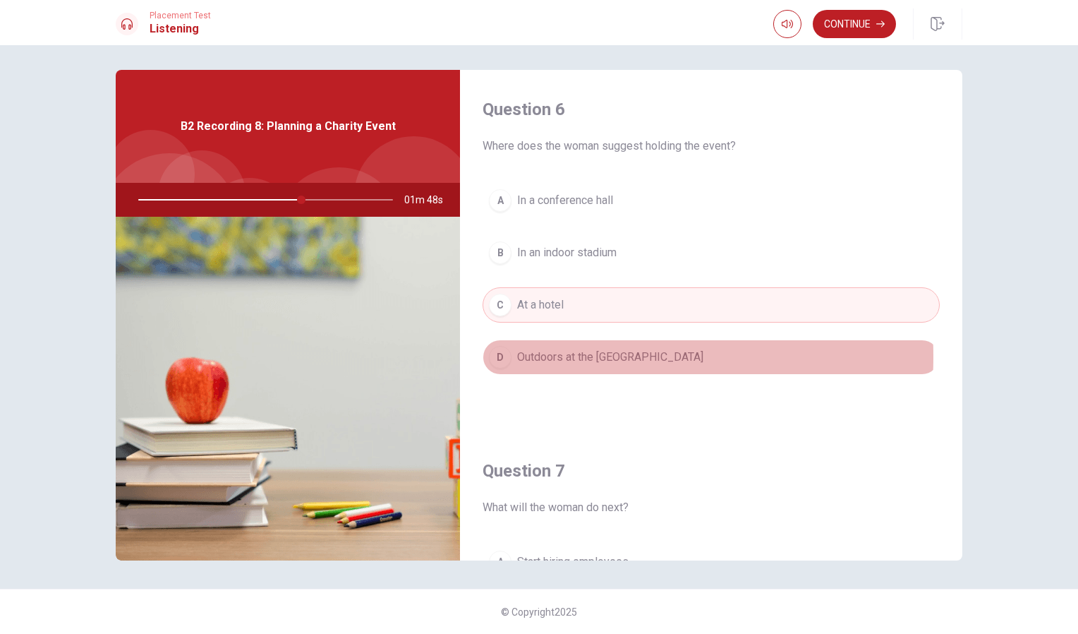
click at [503, 356] on div "D" at bounding box center [500, 357] width 23 height 23
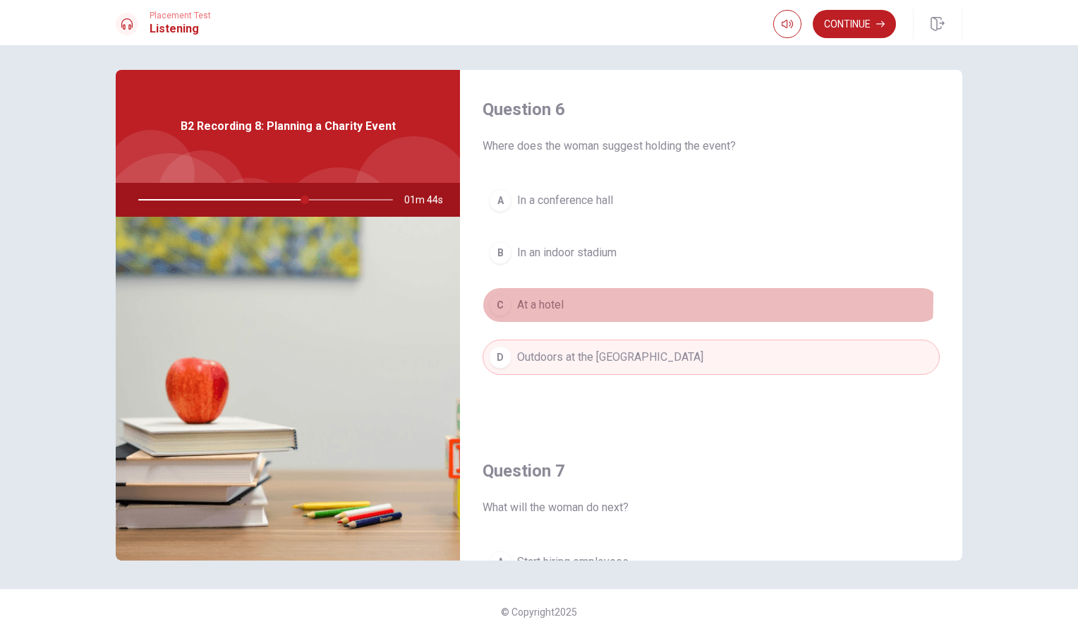
click at [500, 298] on div "C" at bounding box center [500, 305] width 23 height 23
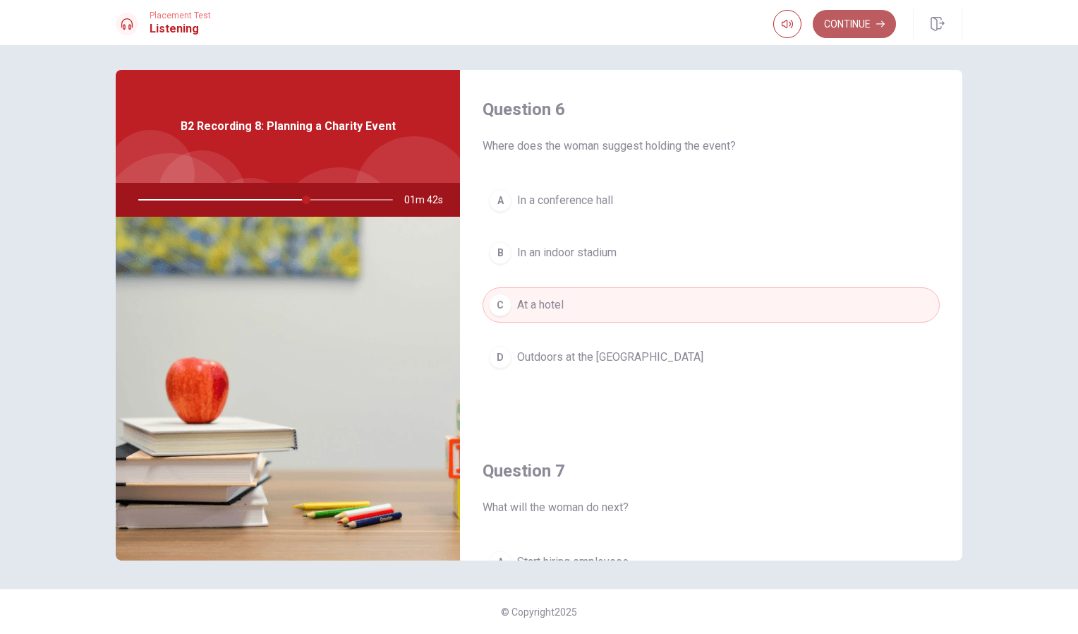
click at [846, 35] on button "Continue" at bounding box center [854, 24] width 83 height 28
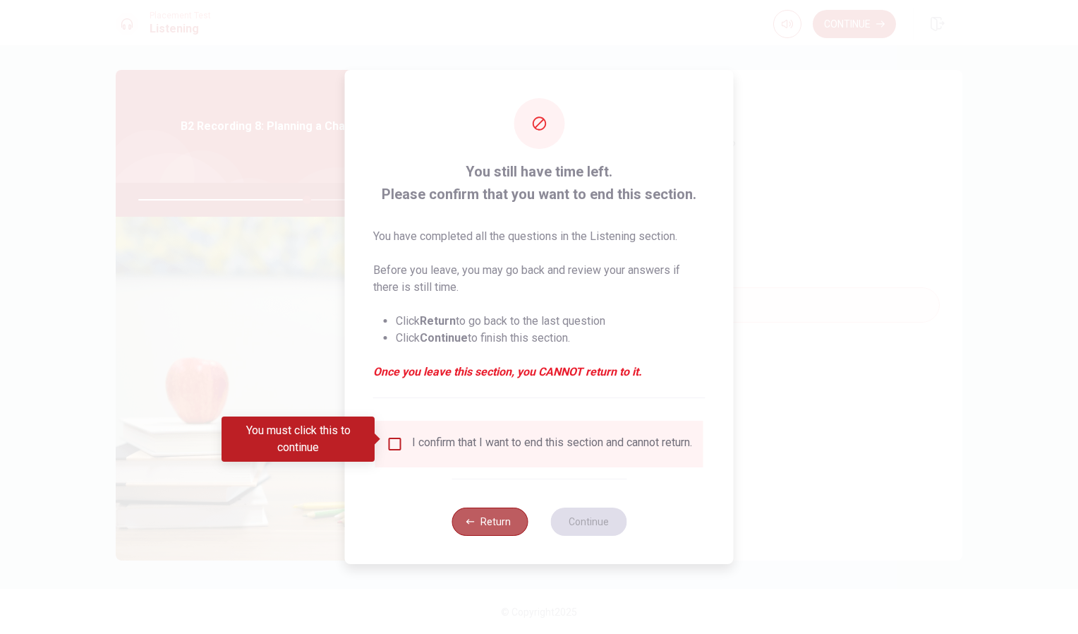
click at [504, 532] on button "Return" at bounding box center [490, 521] width 76 height 28
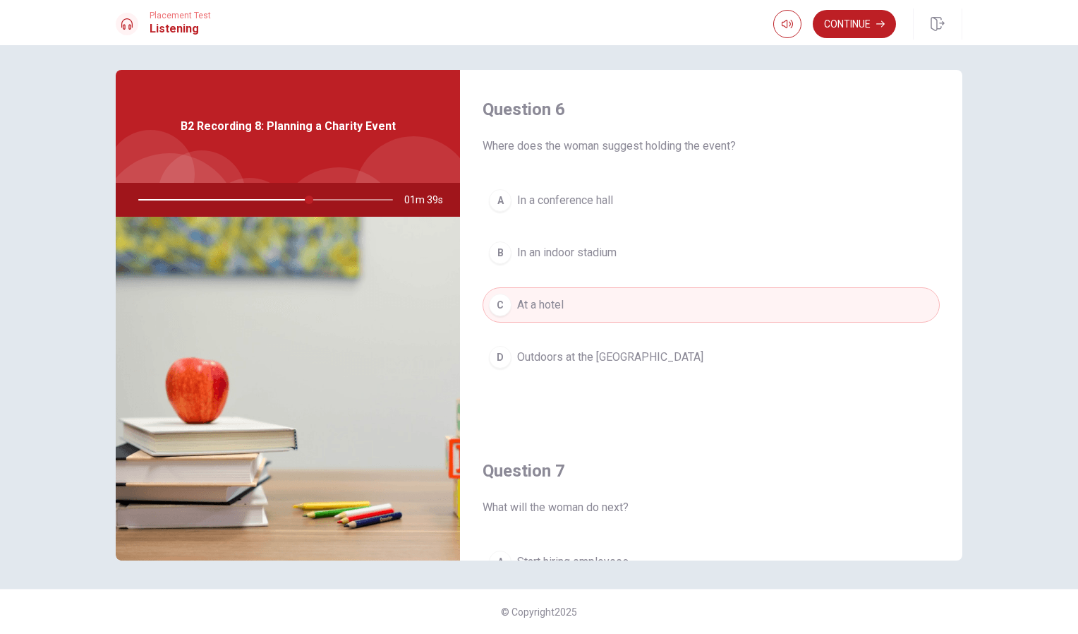
click at [819, 11] on div "Continue" at bounding box center [835, 24] width 123 height 28
click at [821, 12] on button "Continue" at bounding box center [854, 24] width 83 height 28
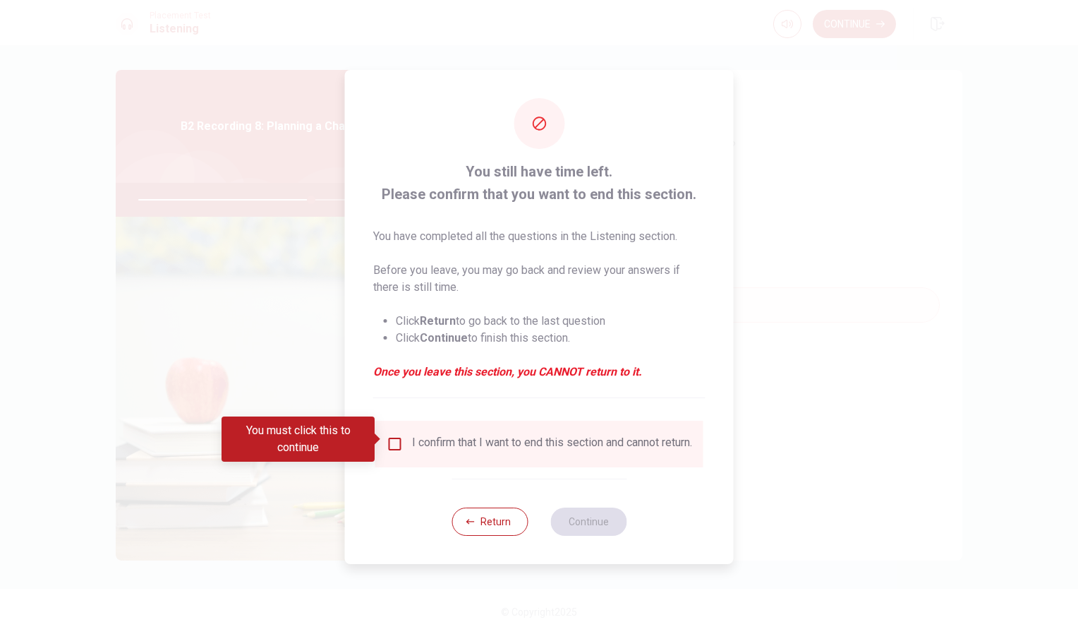
click at [402, 435] on div "I confirm that I want to end this section and cannot return." at bounding box center [540, 443] width 306 height 17
click at [391, 438] on input "You must click this to continue" at bounding box center [395, 443] width 17 height 17
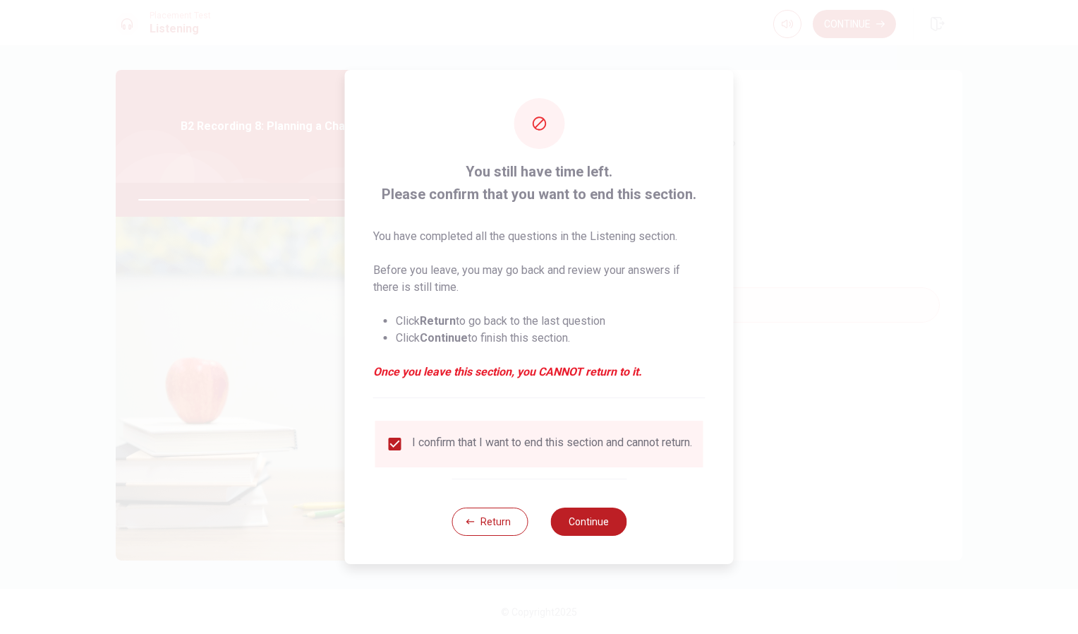
click at [568, 542] on div "Return Continue" at bounding box center [539, 521] width 175 height 85
click at [577, 524] on button "Continue" at bounding box center [589, 521] width 76 height 28
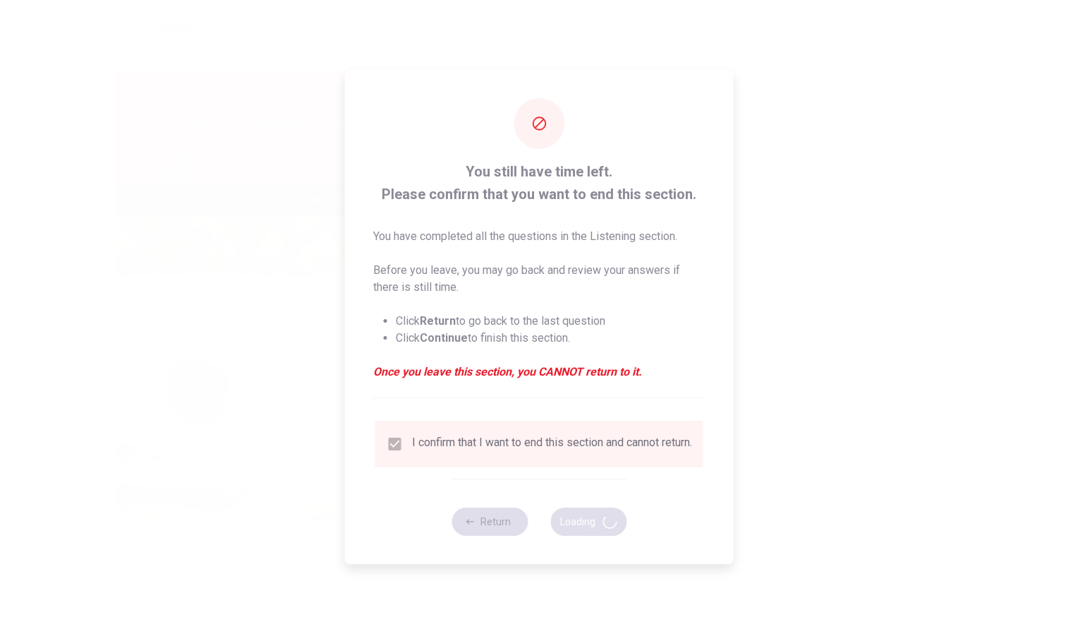
type input "70"
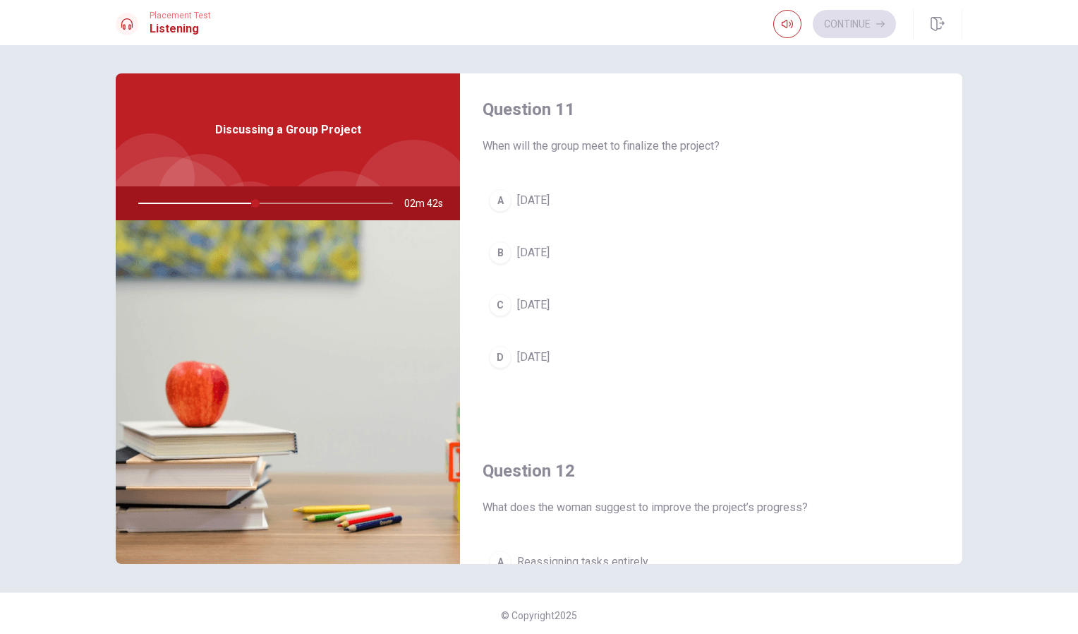
scroll to position [3, 0]
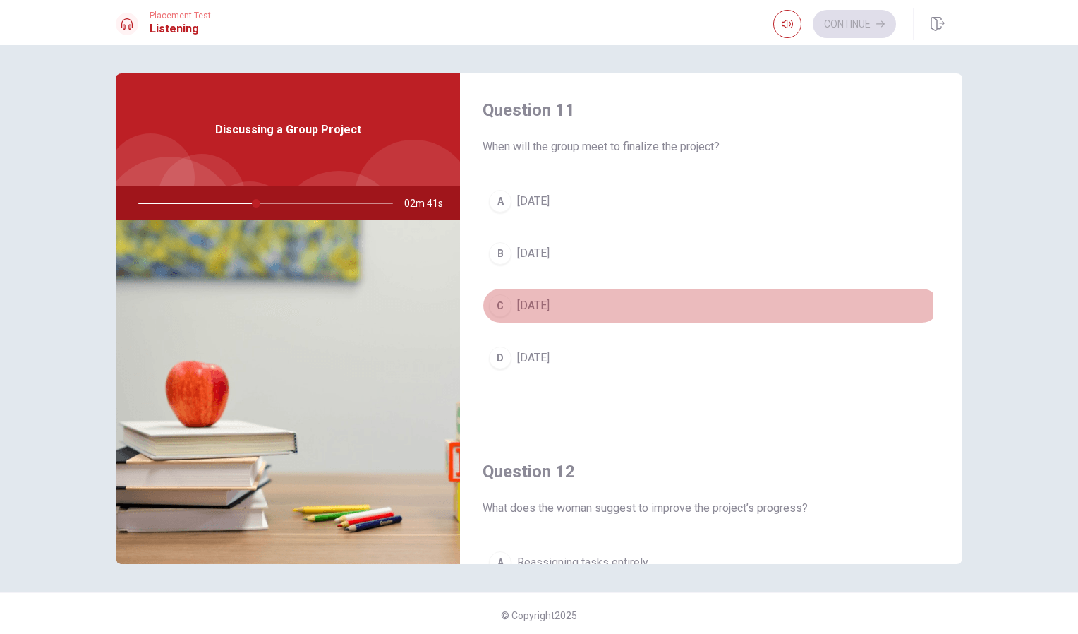
click at [497, 305] on div "C" at bounding box center [500, 305] width 23 height 23
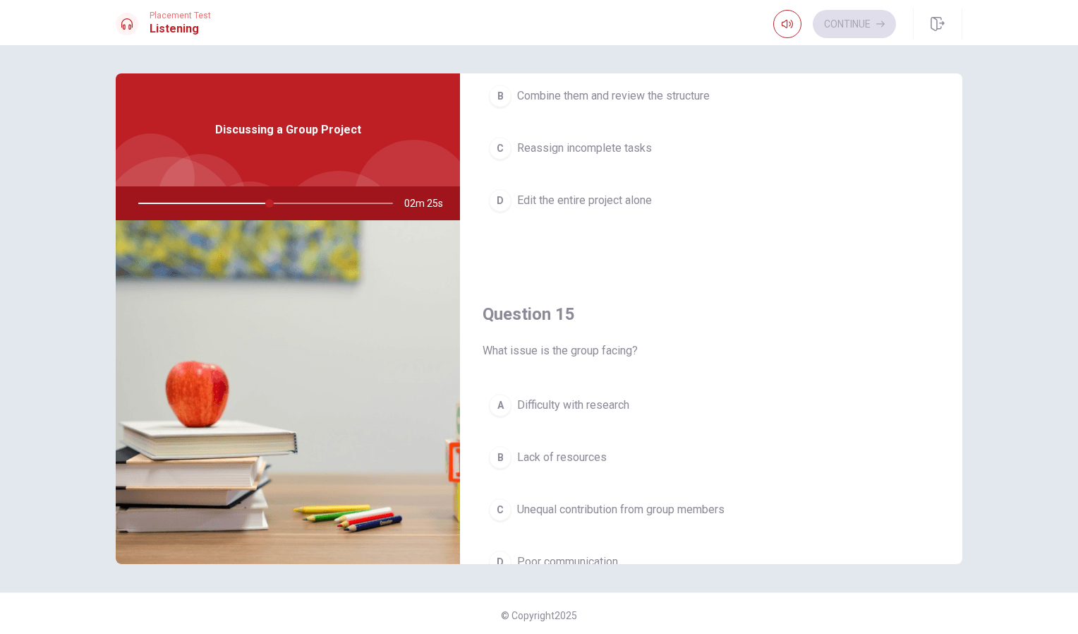
scroll to position [1316, 0]
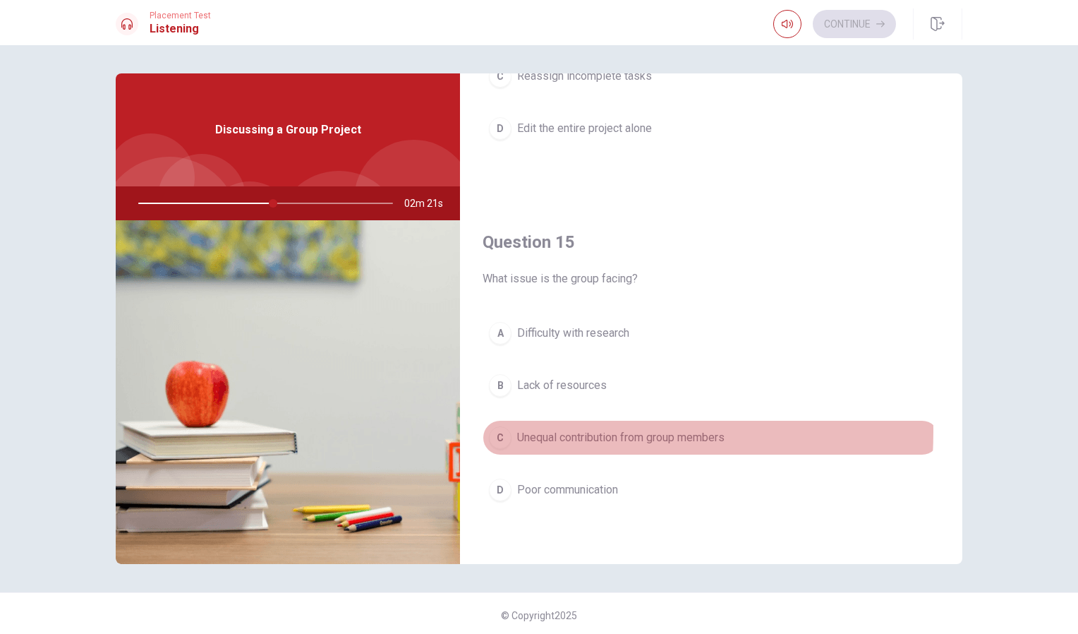
click at [498, 431] on div "C" at bounding box center [500, 437] width 23 height 23
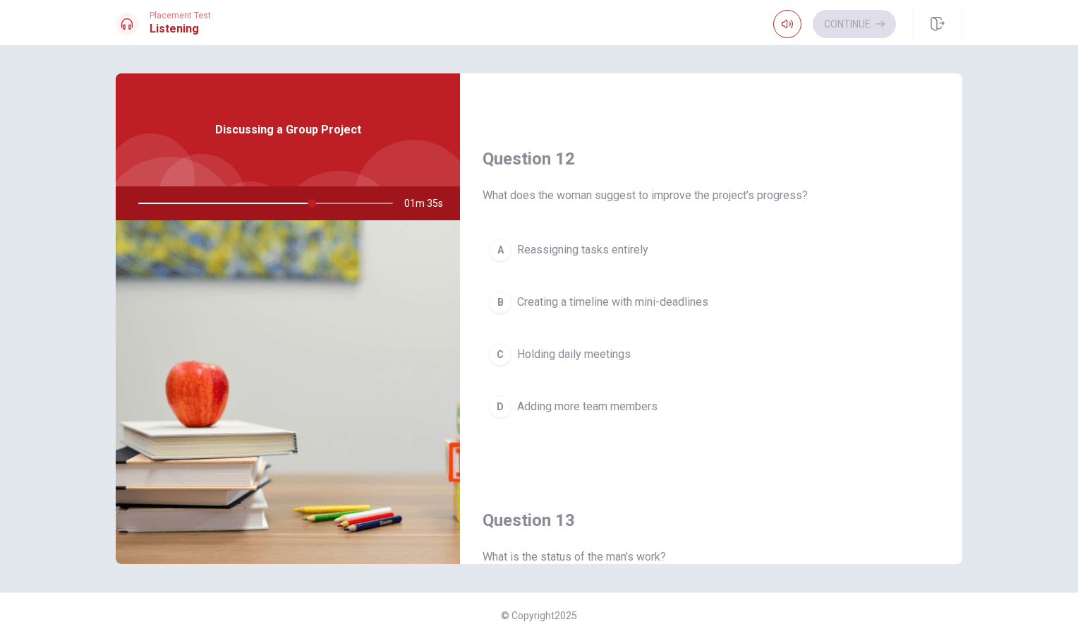
scroll to position [316, 0]
click at [502, 245] on div "A" at bounding box center [500, 249] width 23 height 23
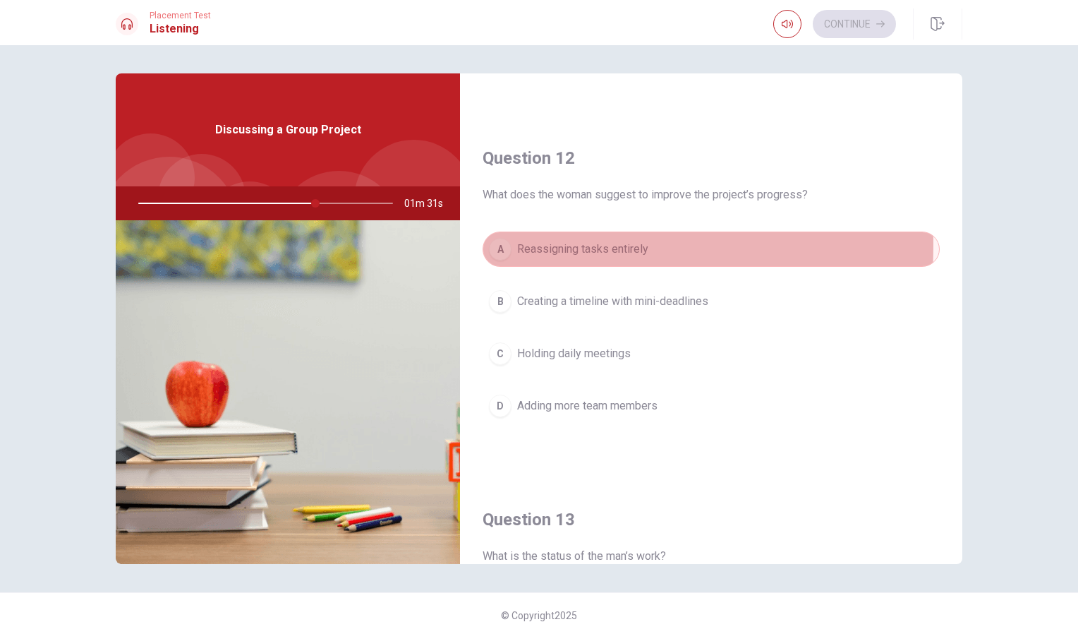
click at [502, 245] on div "A" at bounding box center [500, 249] width 23 height 23
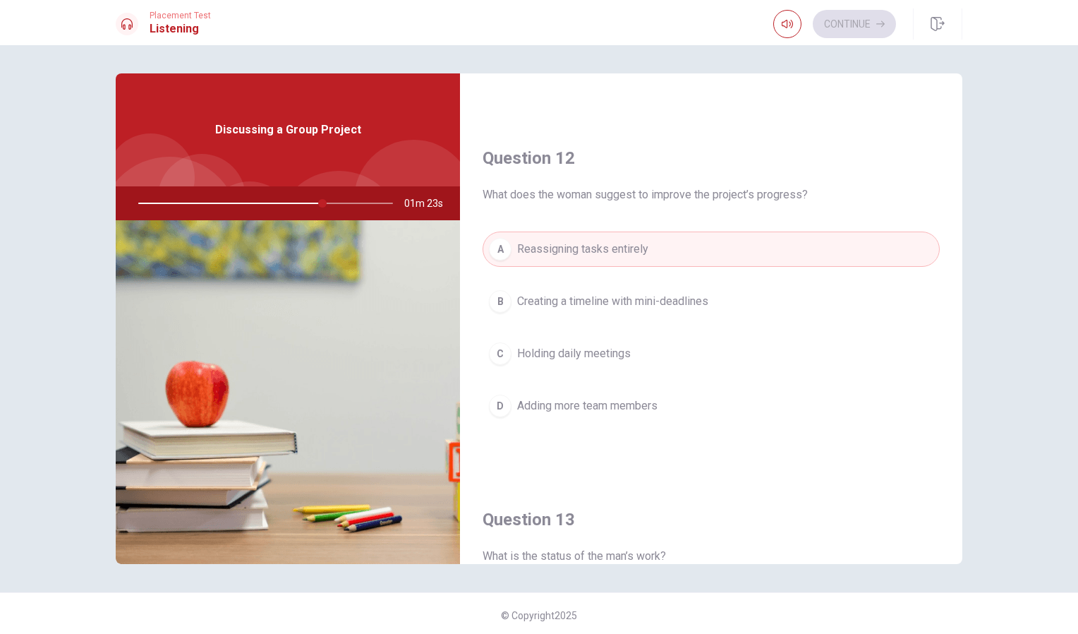
click at [495, 402] on div "D" at bounding box center [500, 406] width 23 height 23
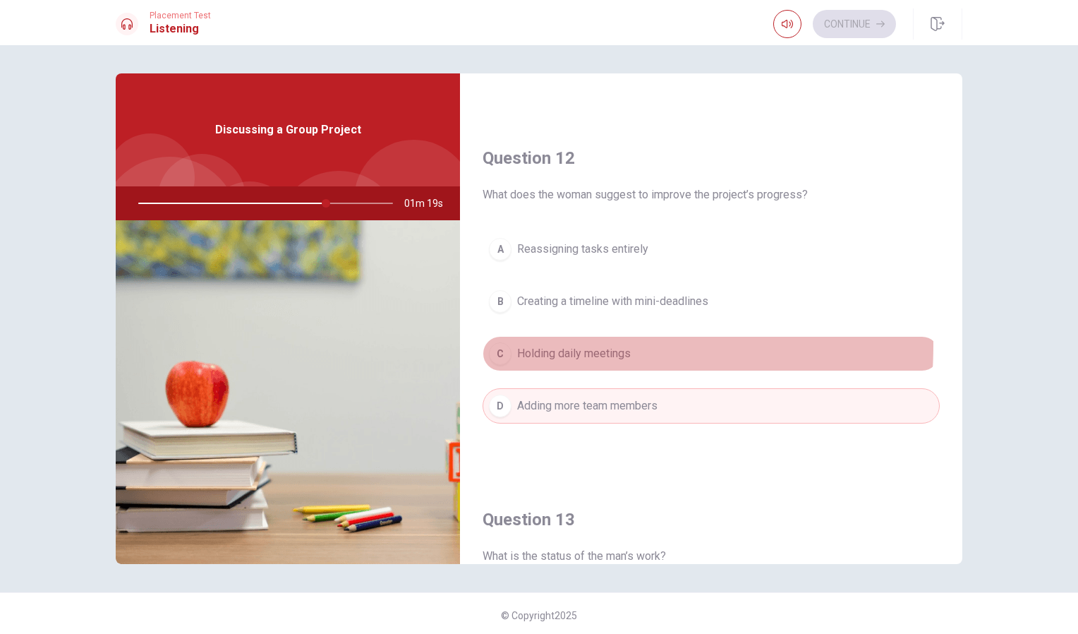
click at [495, 344] on div "C" at bounding box center [500, 353] width 23 height 23
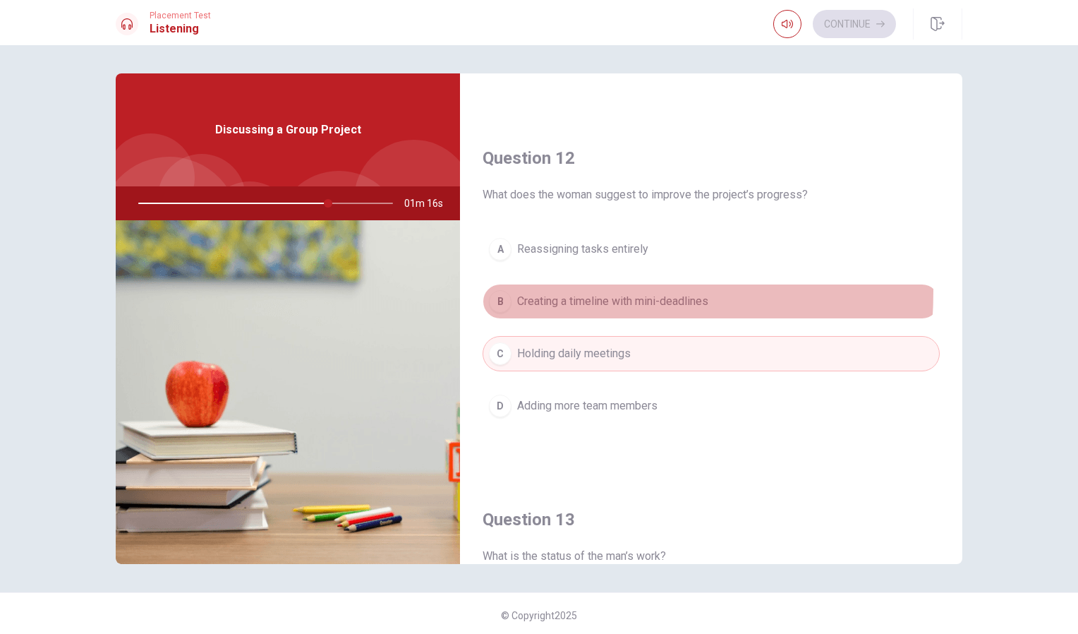
click at [495, 291] on div "B" at bounding box center [500, 301] width 23 height 23
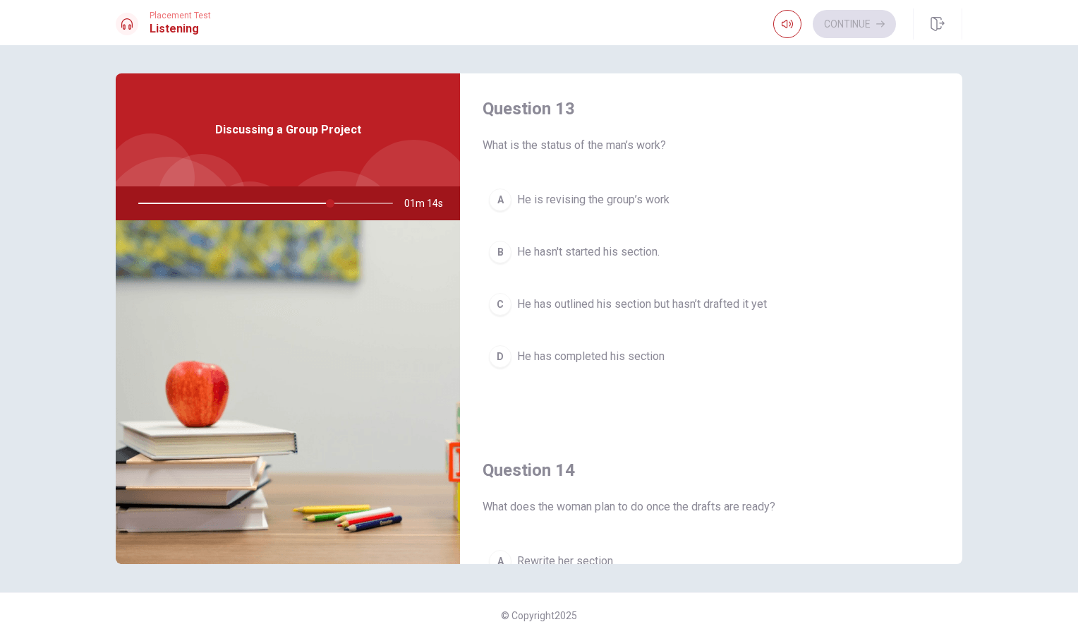
scroll to position [728, 0]
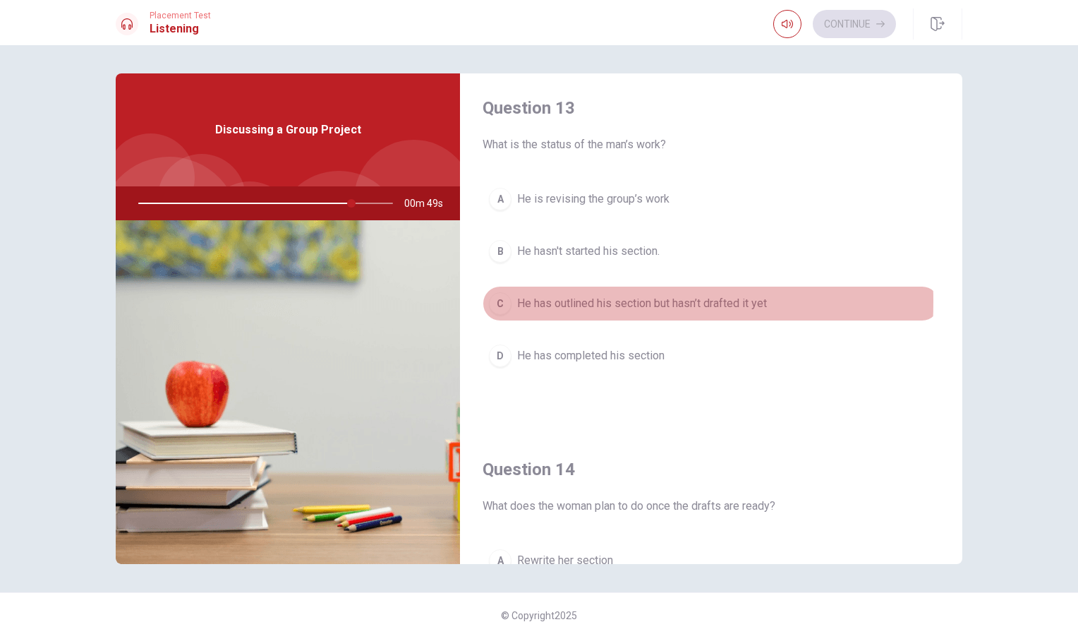
click at [501, 301] on div "C" at bounding box center [500, 303] width 23 height 23
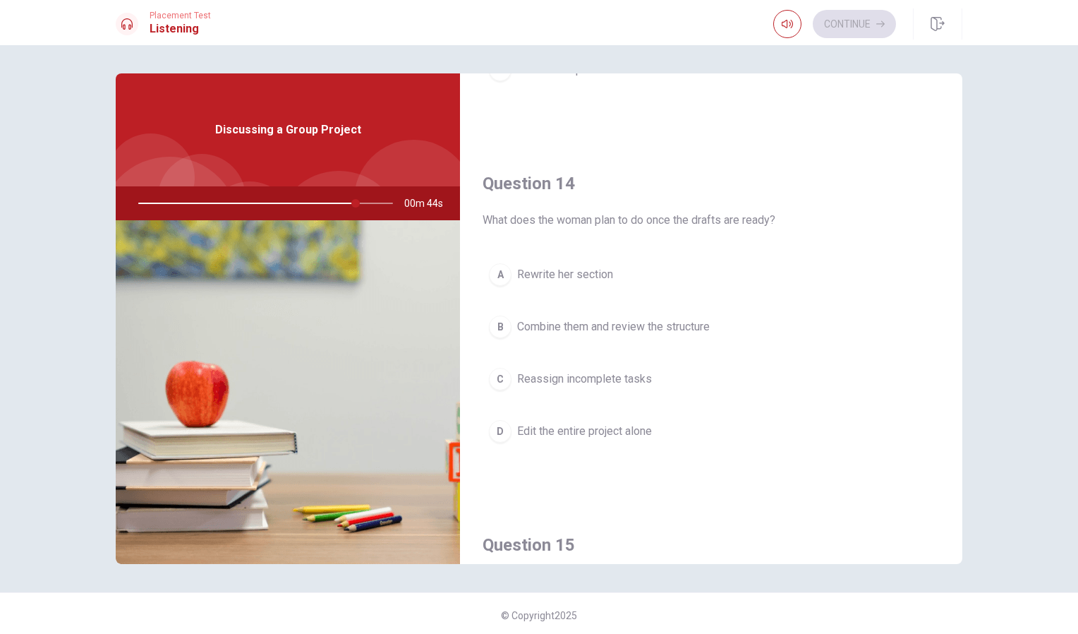
scroll to position [1014, 0]
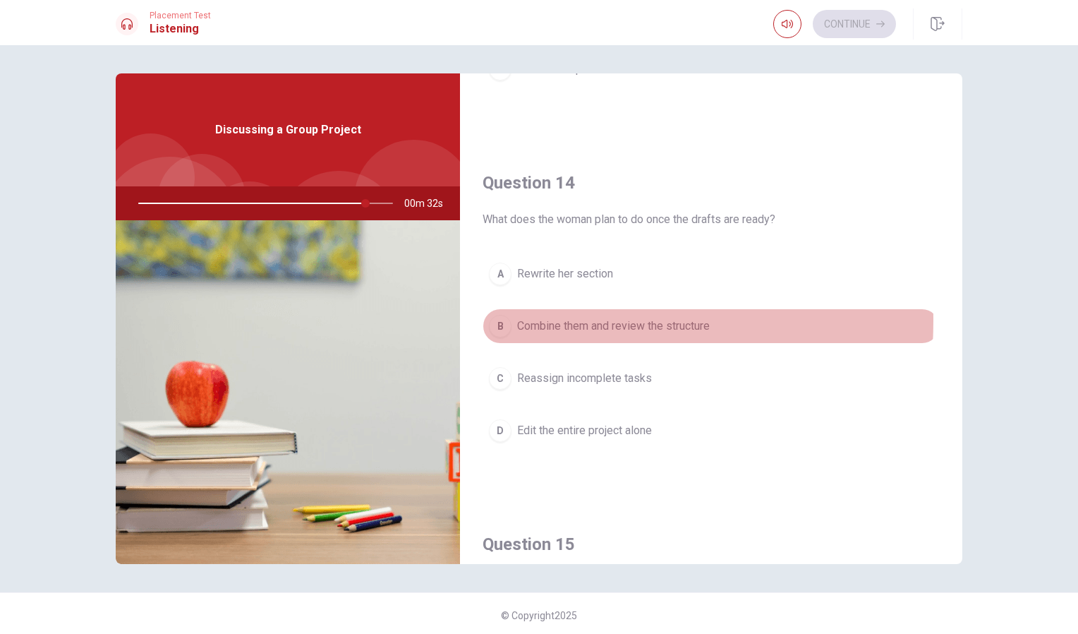
click at [497, 320] on div "B" at bounding box center [500, 326] width 23 height 23
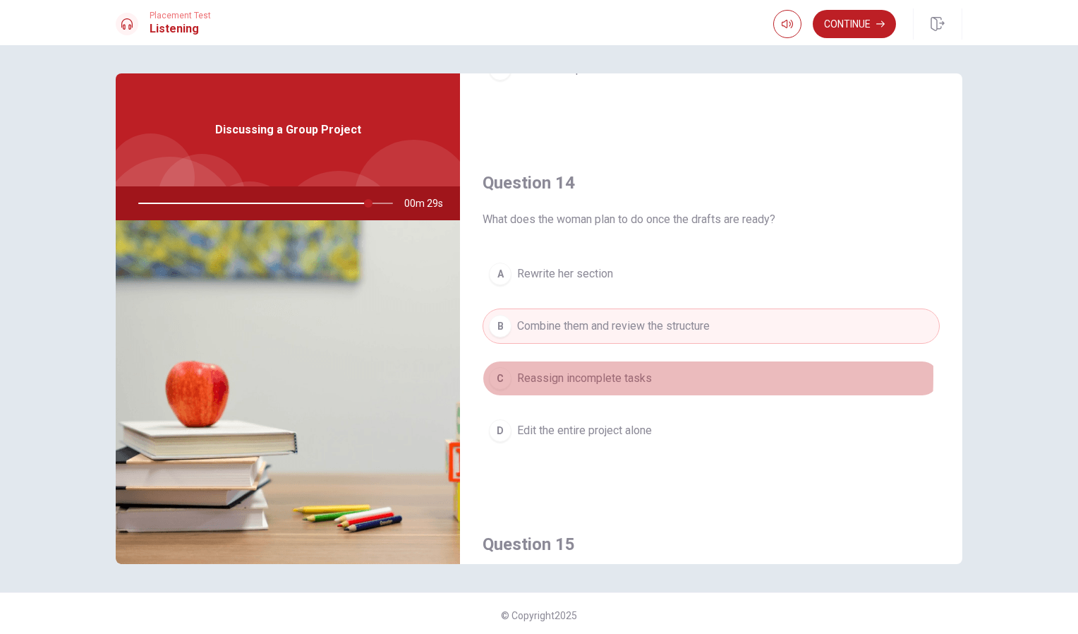
click at [491, 375] on div "C" at bounding box center [500, 378] width 23 height 23
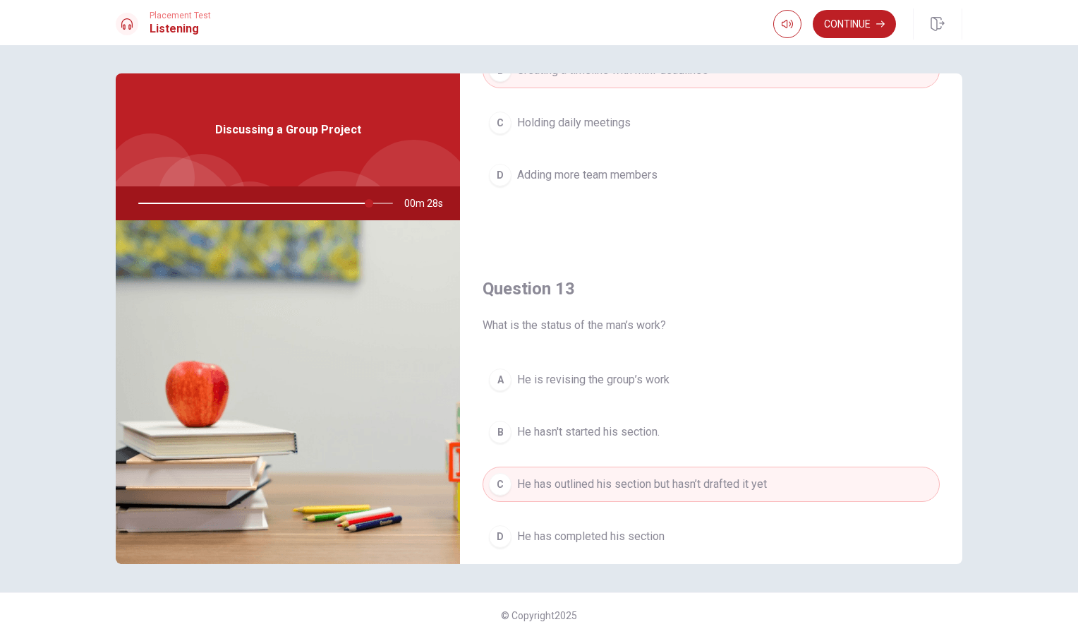
scroll to position [0, 0]
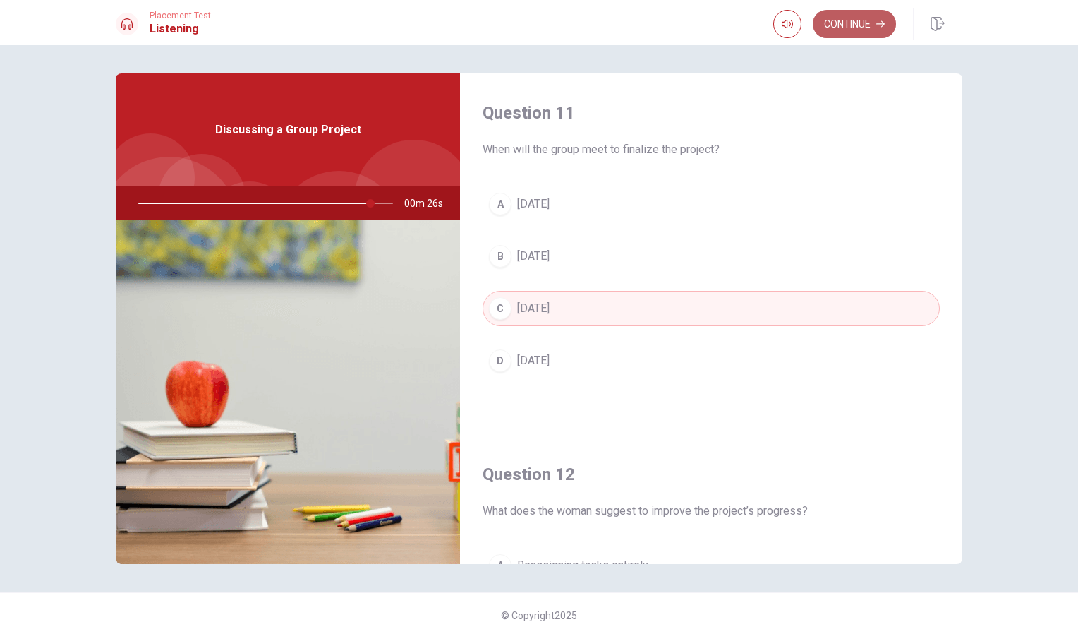
click at [830, 28] on button "Continue" at bounding box center [854, 24] width 83 height 28
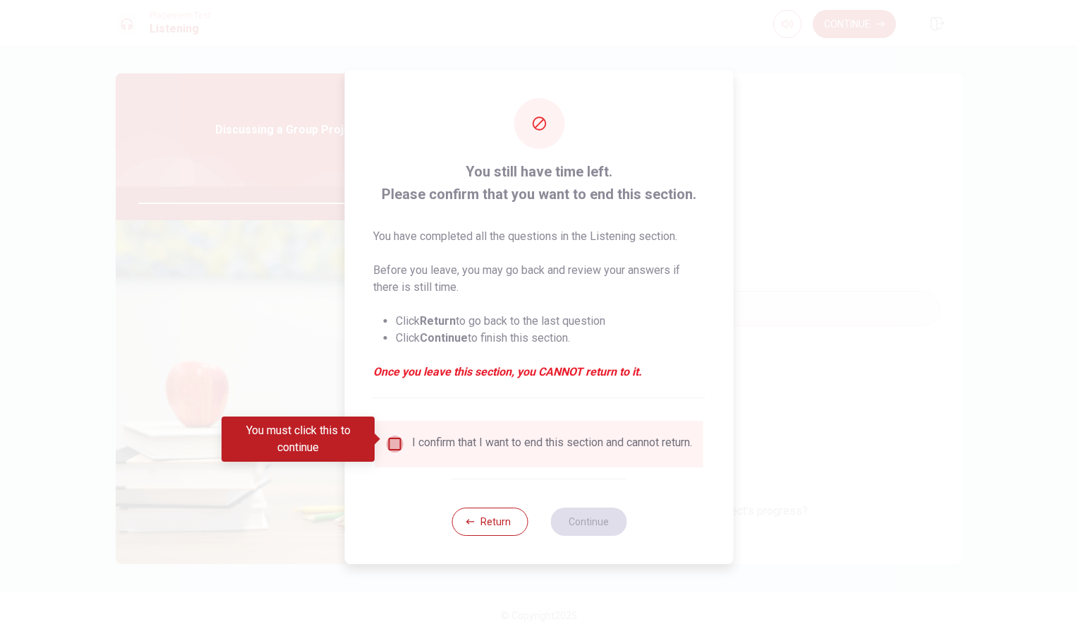
click at [390, 438] on input "You must click this to continue" at bounding box center [395, 443] width 17 height 17
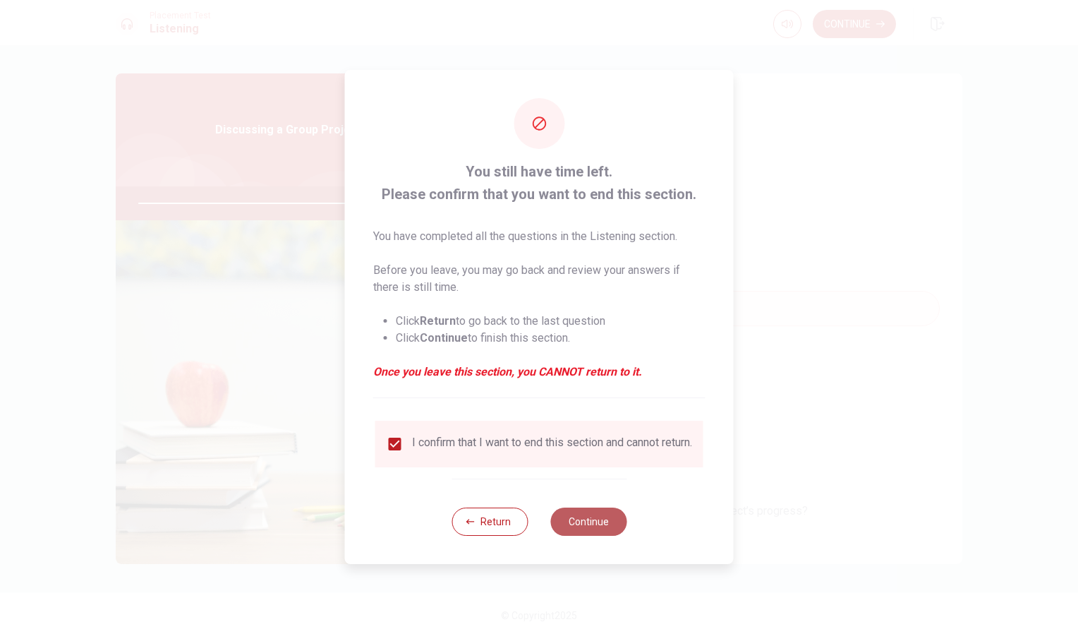
click at [572, 528] on button "Continue" at bounding box center [589, 521] width 76 height 28
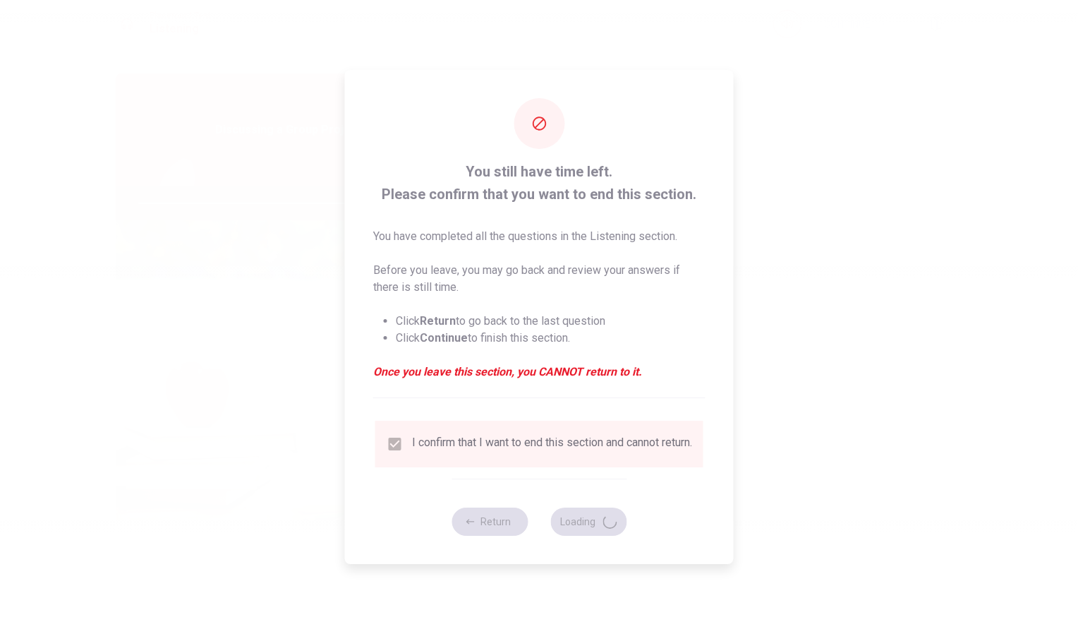
type input "93"
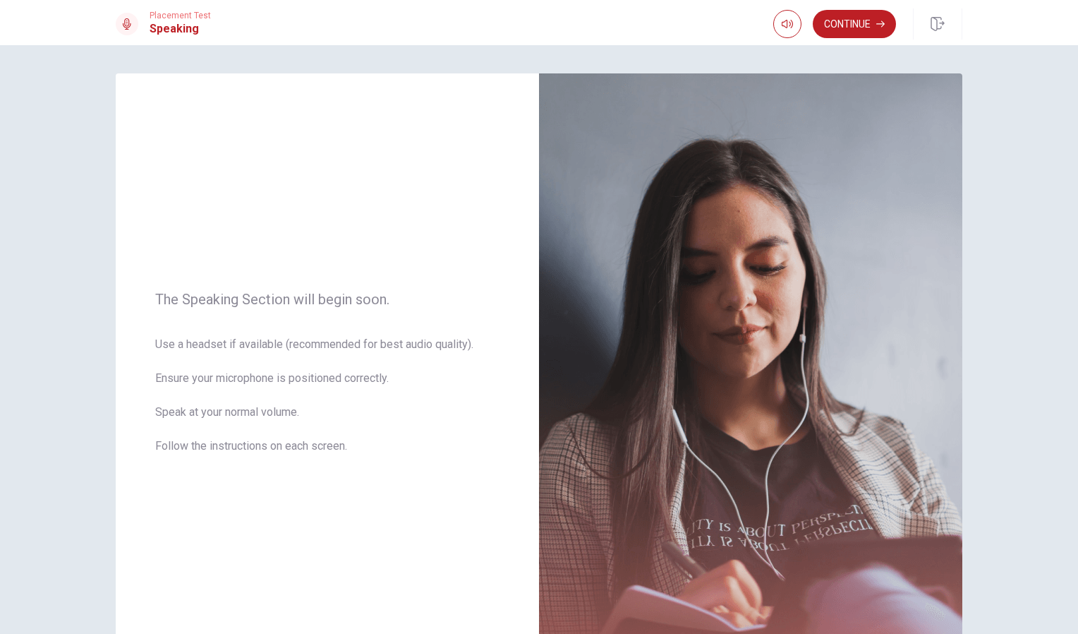
click at [976, 317] on div "The Speaking Section will begin soon. Use a headset if available (recommended f…" at bounding box center [539, 380] width 892 height 615
click at [851, 16] on button "Continue" at bounding box center [854, 24] width 83 height 28
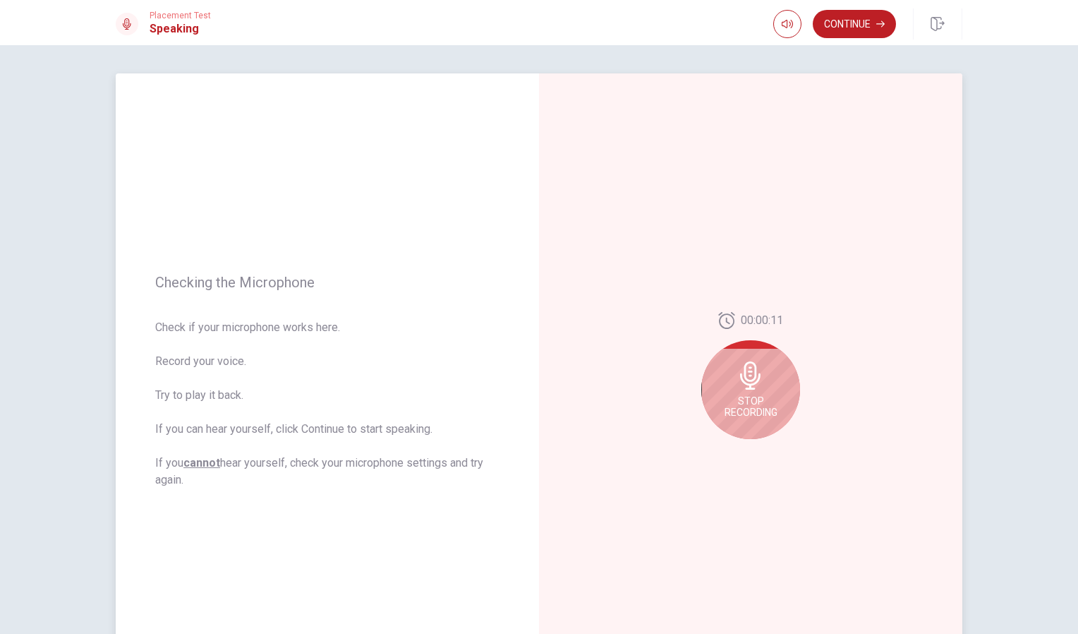
click at [749, 412] on span "Stop Recording" at bounding box center [751, 406] width 53 height 23
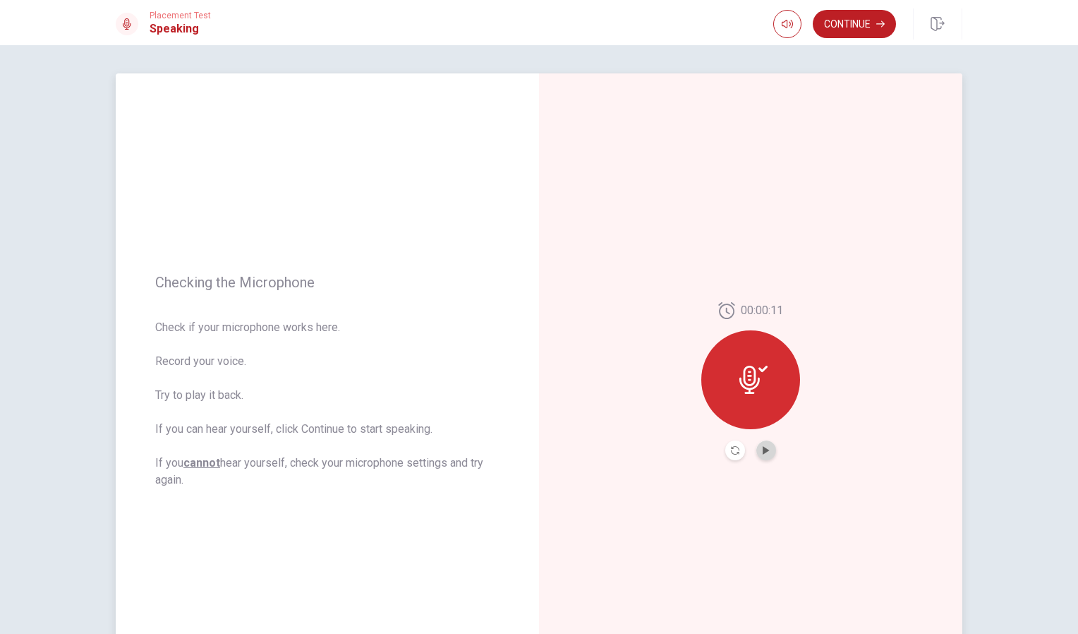
click at [769, 444] on button "Play Audio" at bounding box center [767, 450] width 20 height 20
click at [751, 368] on icon at bounding box center [750, 380] width 20 height 28
click at [757, 391] on icon at bounding box center [754, 380] width 28 height 28
click at [740, 368] on icon at bounding box center [754, 380] width 28 height 28
click at [733, 445] on button "Record Again" at bounding box center [736, 450] width 20 height 20
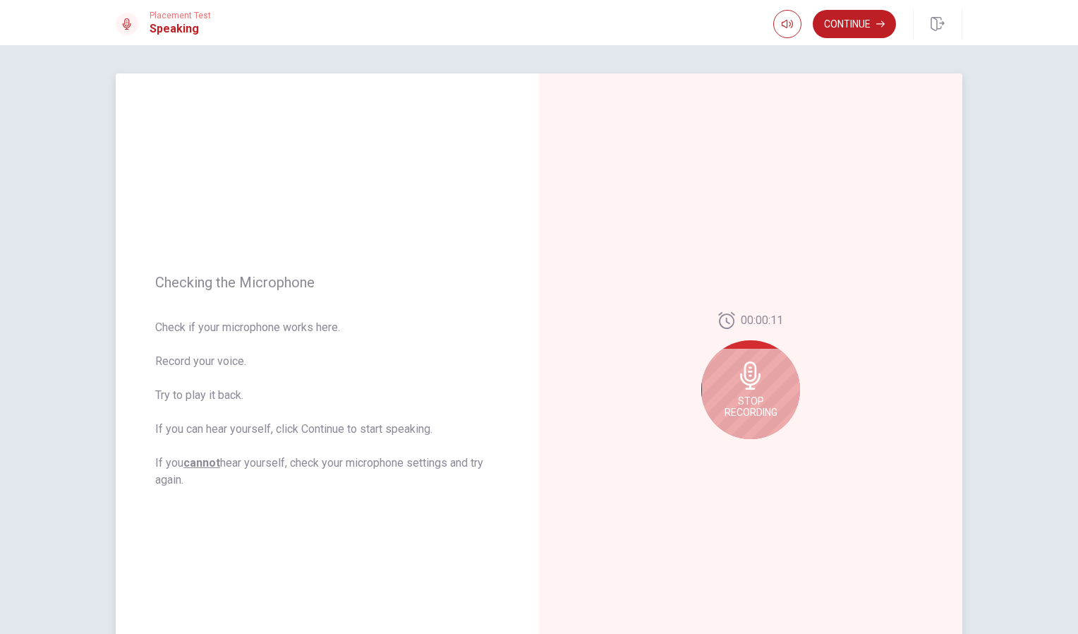
click at [757, 399] on span "Stop Recording" at bounding box center [751, 406] width 53 height 23
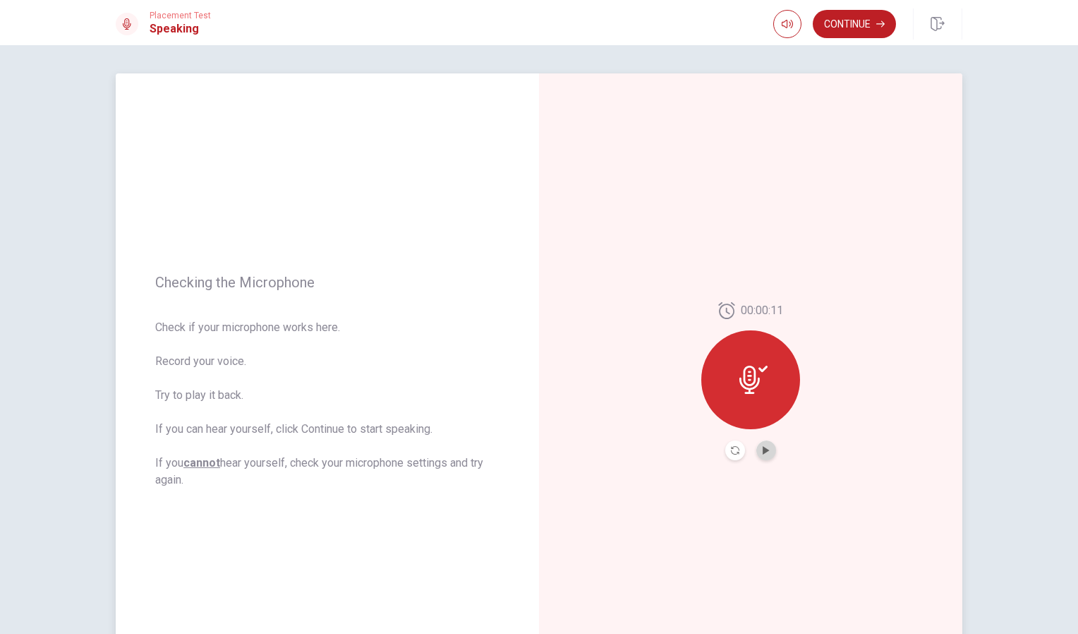
click at [769, 457] on button "Play Audio" at bounding box center [767, 450] width 20 height 20
click at [860, 26] on button "Continue" at bounding box center [854, 24] width 83 height 28
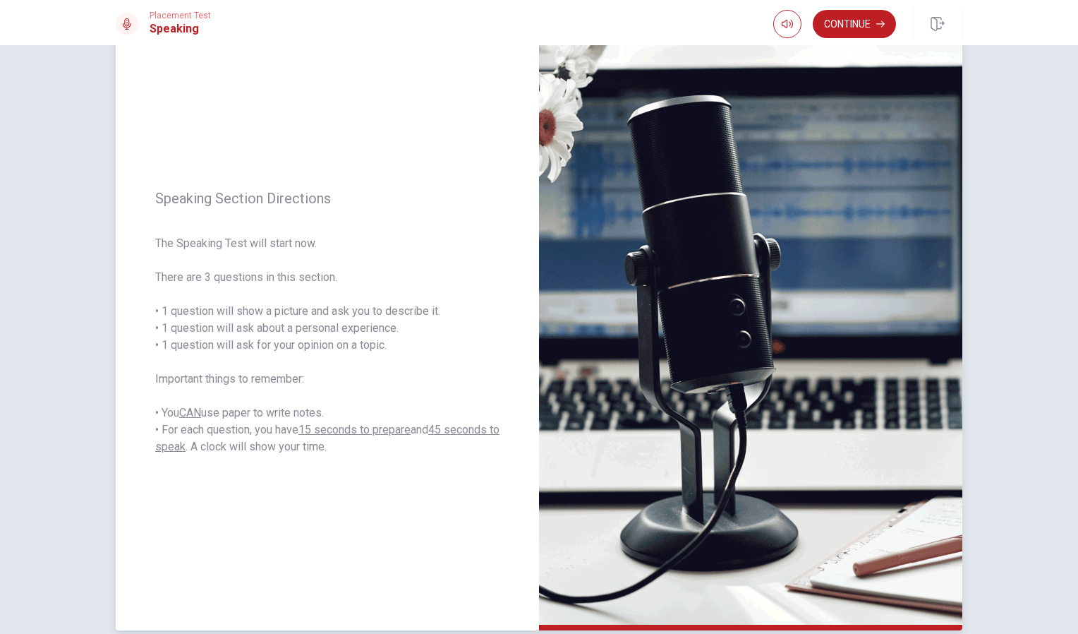
scroll to position [128, 0]
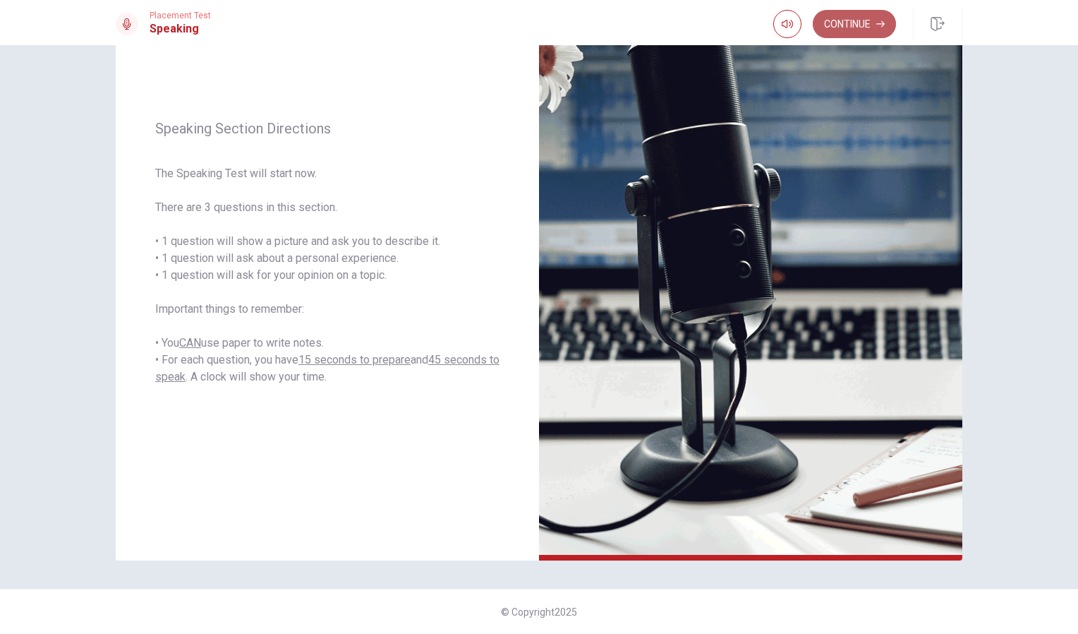
click at [860, 36] on button "Continue" at bounding box center [854, 24] width 83 height 28
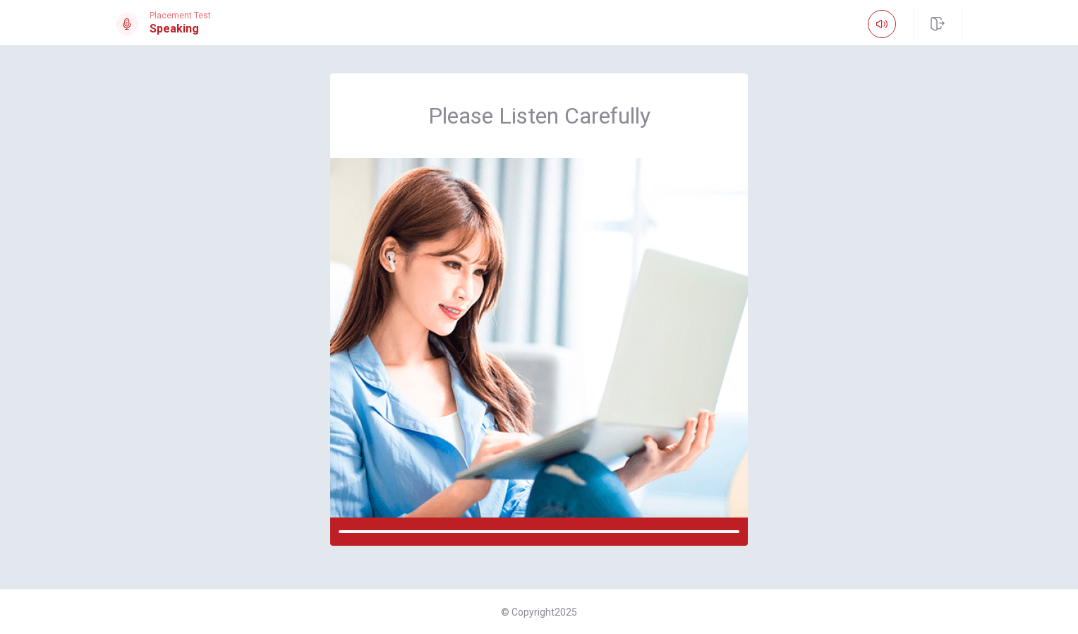
scroll to position [0, 0]
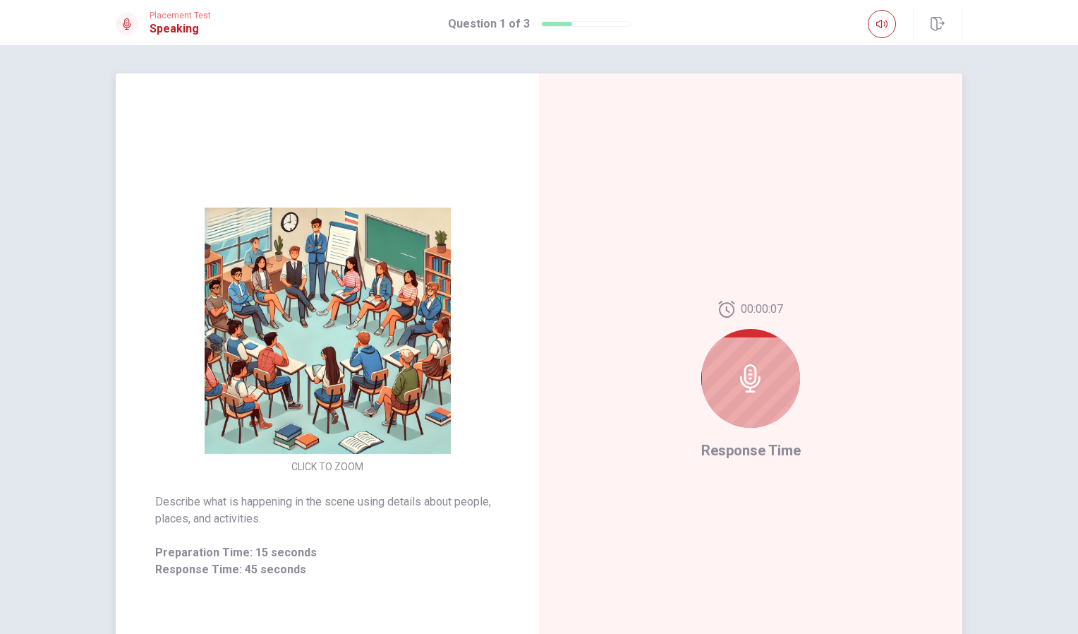
click at [788, 371] on div at bounding box center [751, 378] width 99 height 99
click at [758, 381] on icon at bounding box center [751, 378] width 28 height 28
click at [743, 378] on icon at bounding box center [751, 378] width 28 height 28
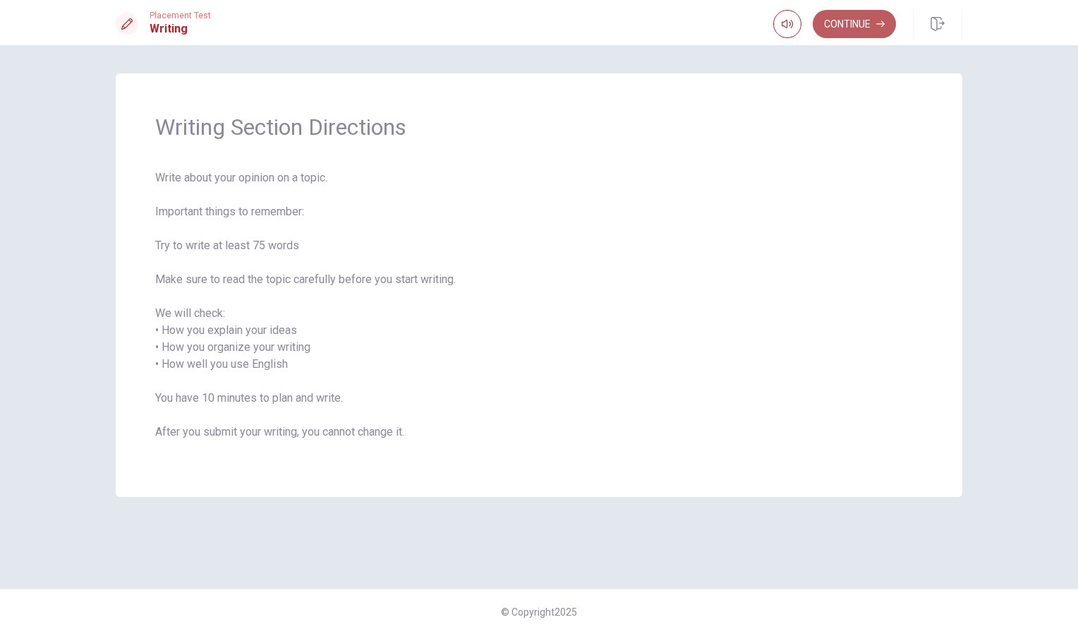
click at [867, 28] on button "Continue" at bounding box center [854, 24] width 83 height 28
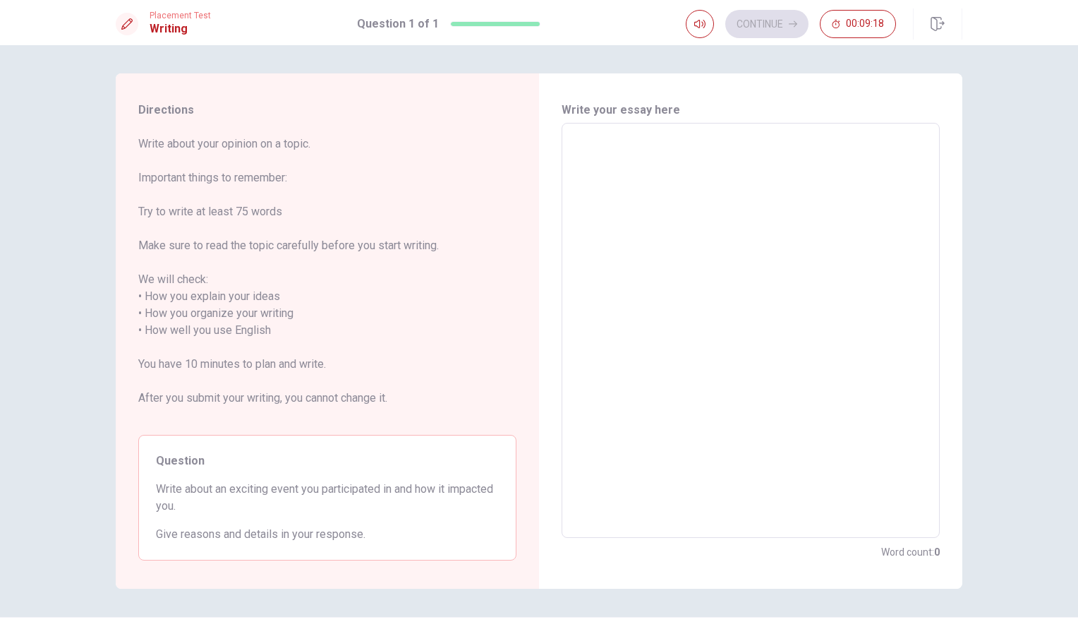
click at [756, 163] on textarea at bounding box center [751, 331] width 359 height 392
type textarea "t"
type textarea "x"
type textarea "th"
type textarea "x"
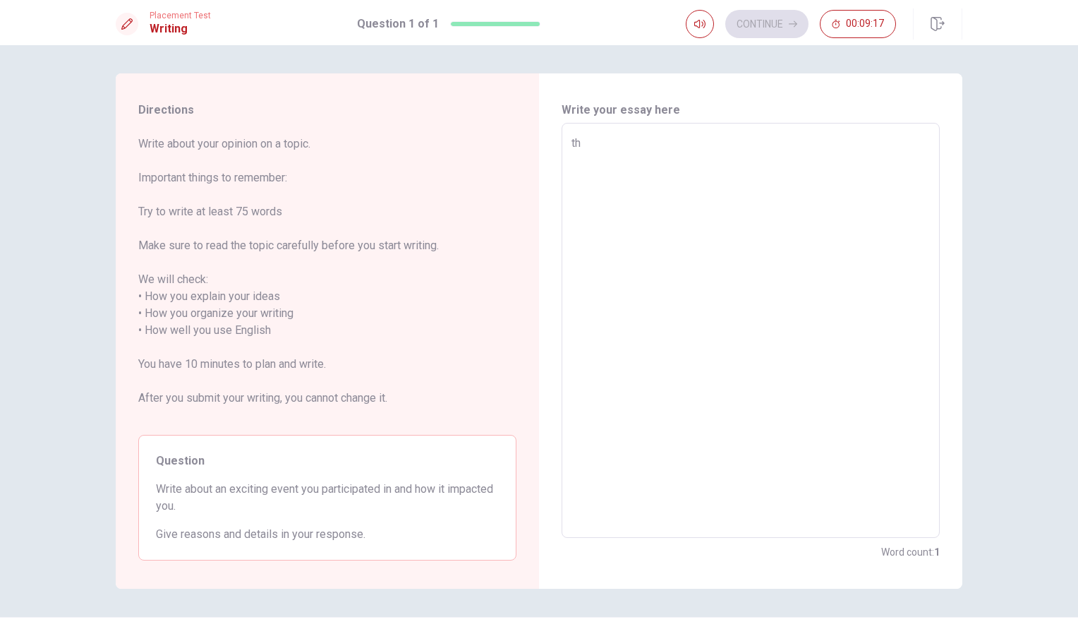
type textarea "t"
type textarea "x"
type textarea "R"
type textarea "x"
type textarea "T"
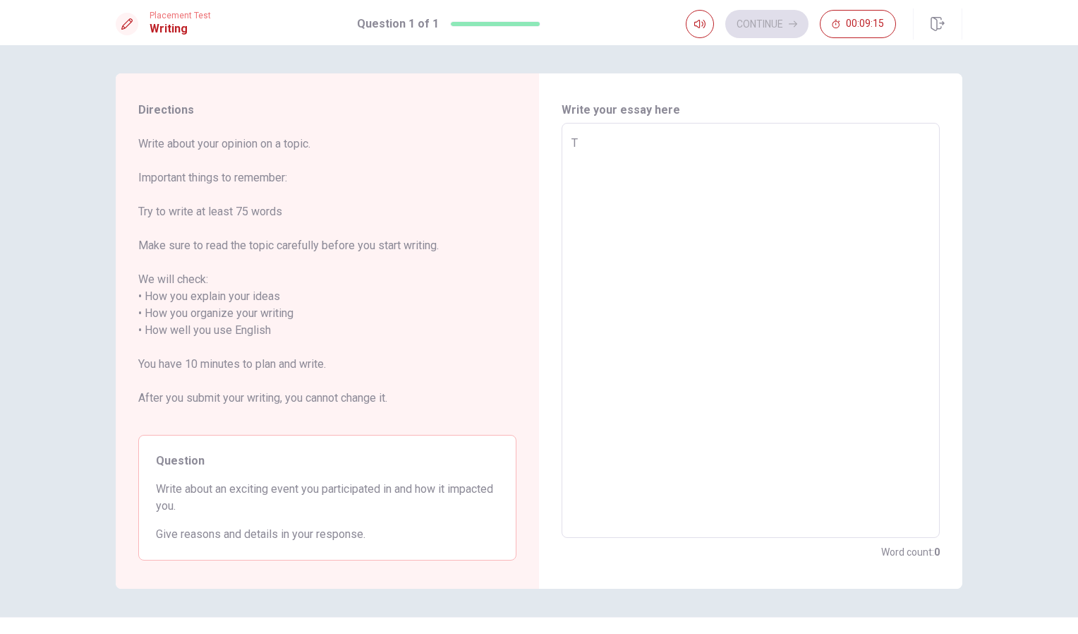
type textarea "x"
type textarea "Th"
type textarea "x"
type textarea "The"
type textarea "x"
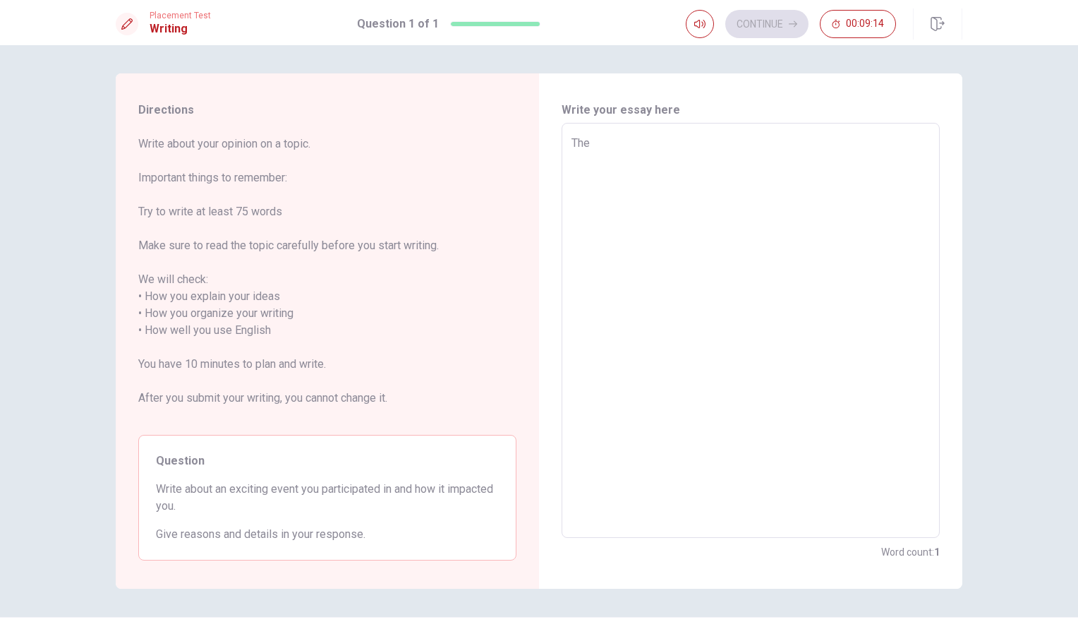
type textarea "Them"
type textarea "x"
type textarea "Themo"
type textarea "x"
type textarea "Themos"
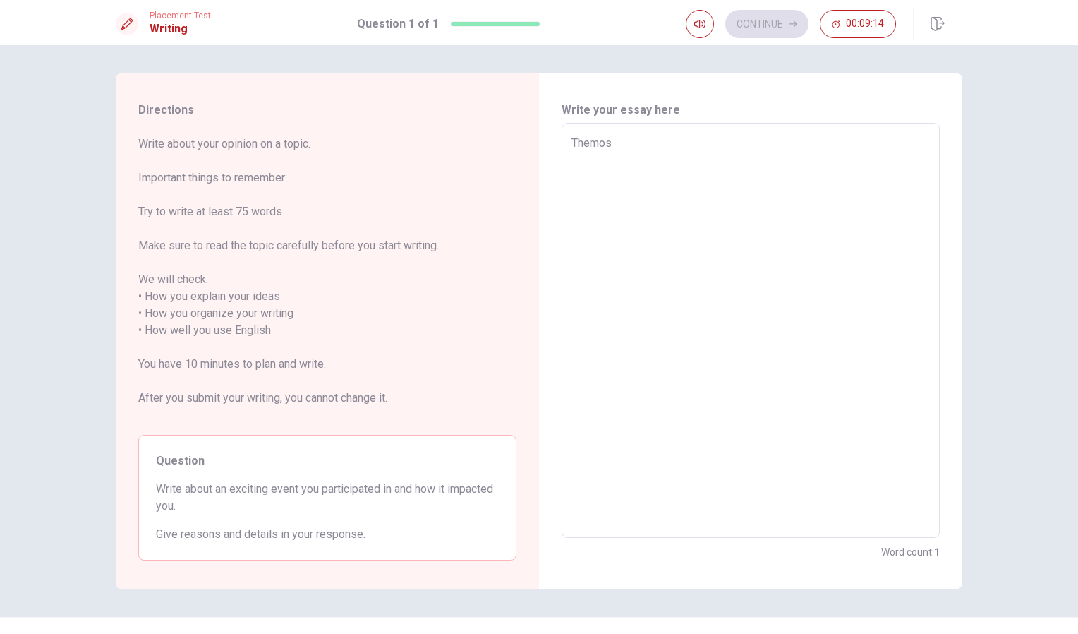
type textarea "x"
type textarea "Themosu"
type textarea "x"
type textarea "Themos"
type textarea "x"
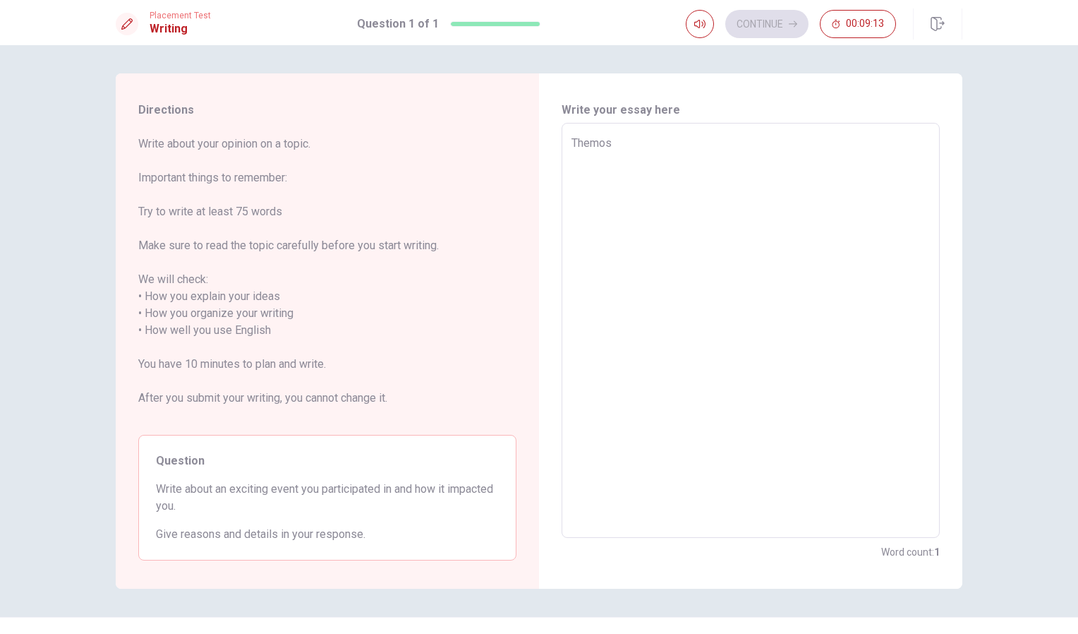
type textarea "Themo"
type textarea "x"
type textarea "Them"
type textarea "x"
type textarea "The"
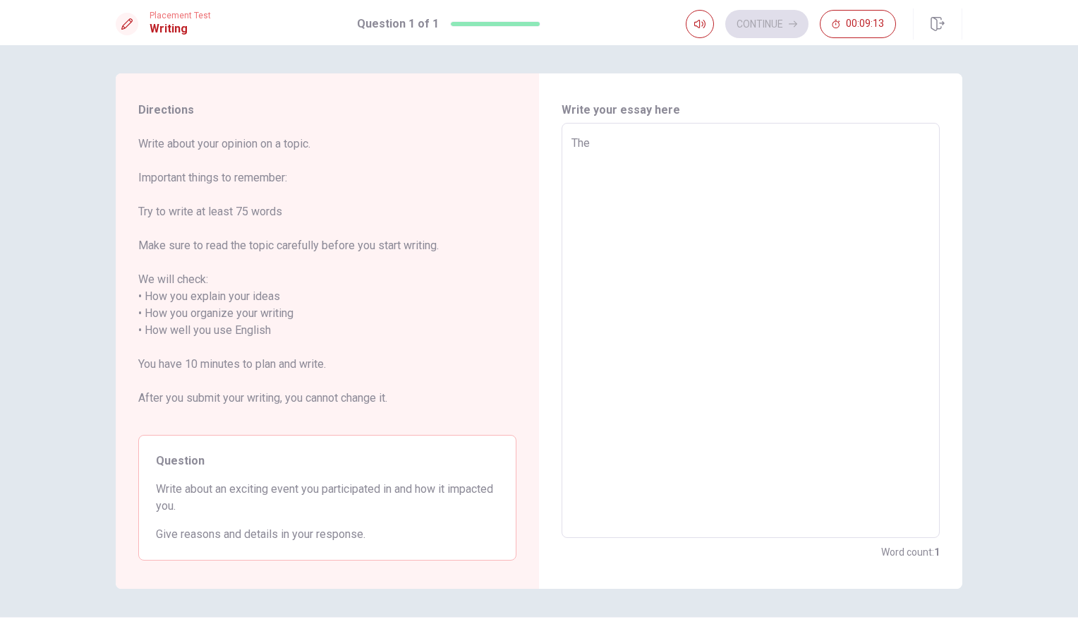
type textarea "x"
type textarea "The"
type textarea "x"
type textarea "The m"
type textarea "x"
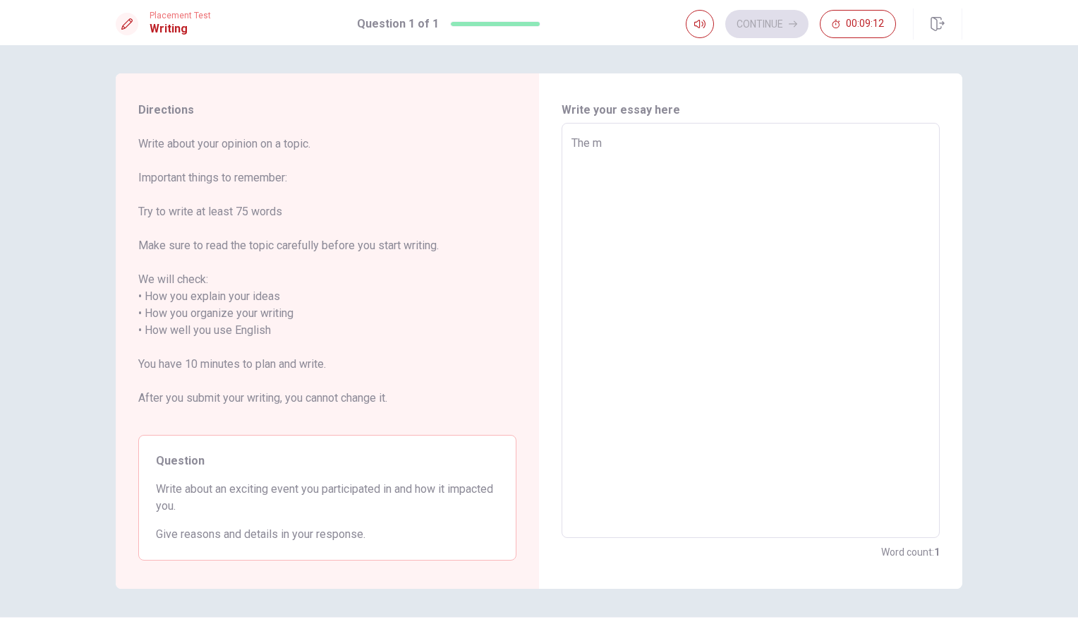
type textarea "The mo"
type textarea "x"
type textarea "The mou"
type textarea "x"
type textarea "The mous"
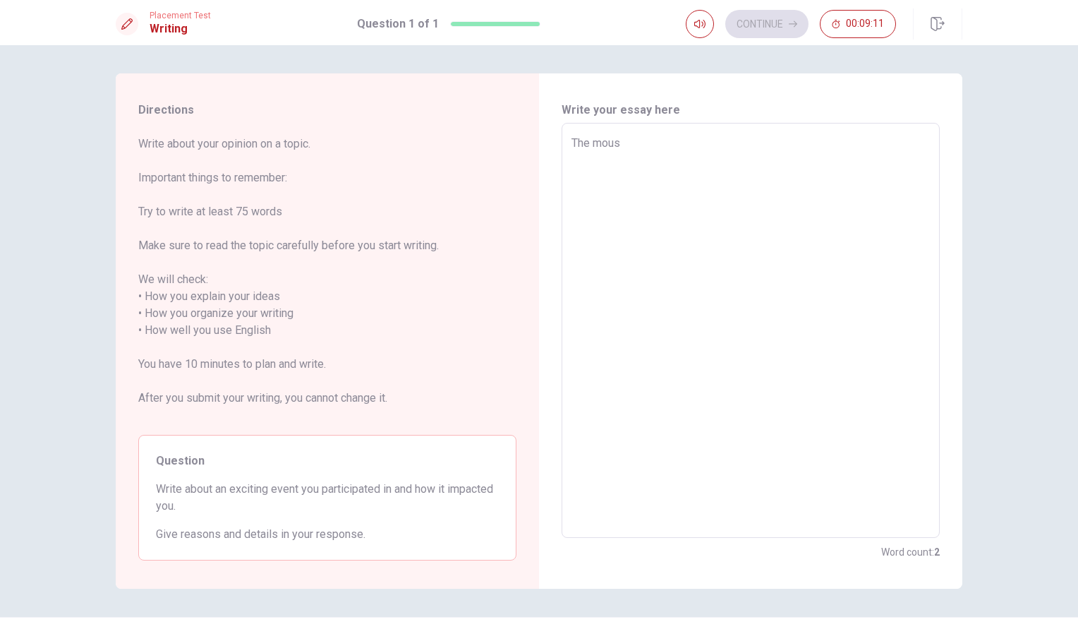
type textarea "x"
type textarea "The mou"
type textarea "x"
type textarea "The mo"
type textarea "x"
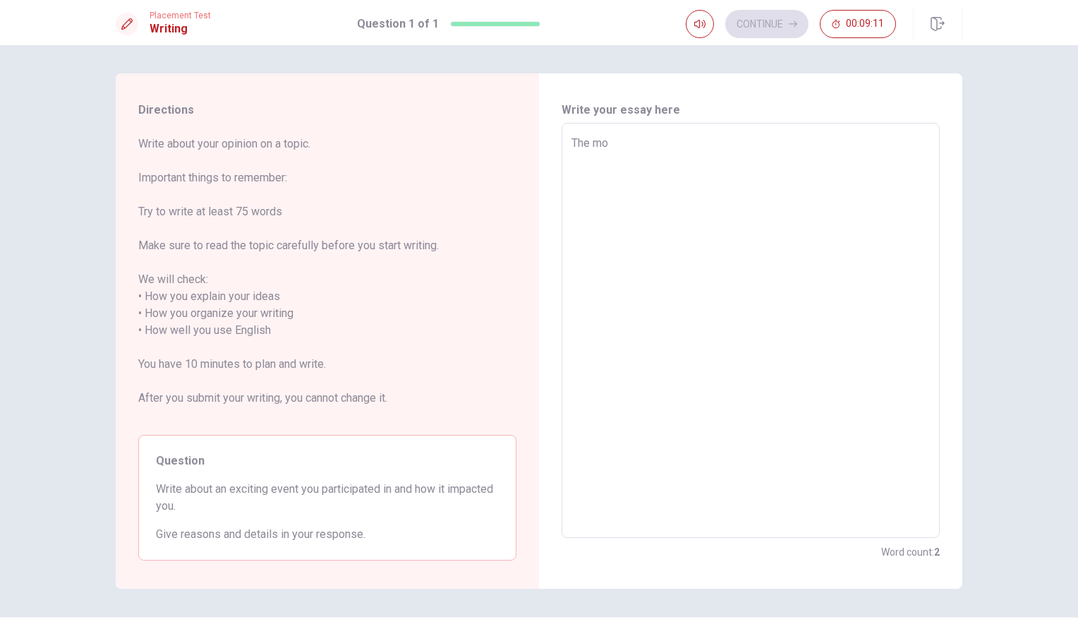
type textarea "The mos"
type textarea "x"
type textarea "The mosy"
type textarea "x"
type textarea "The mos"
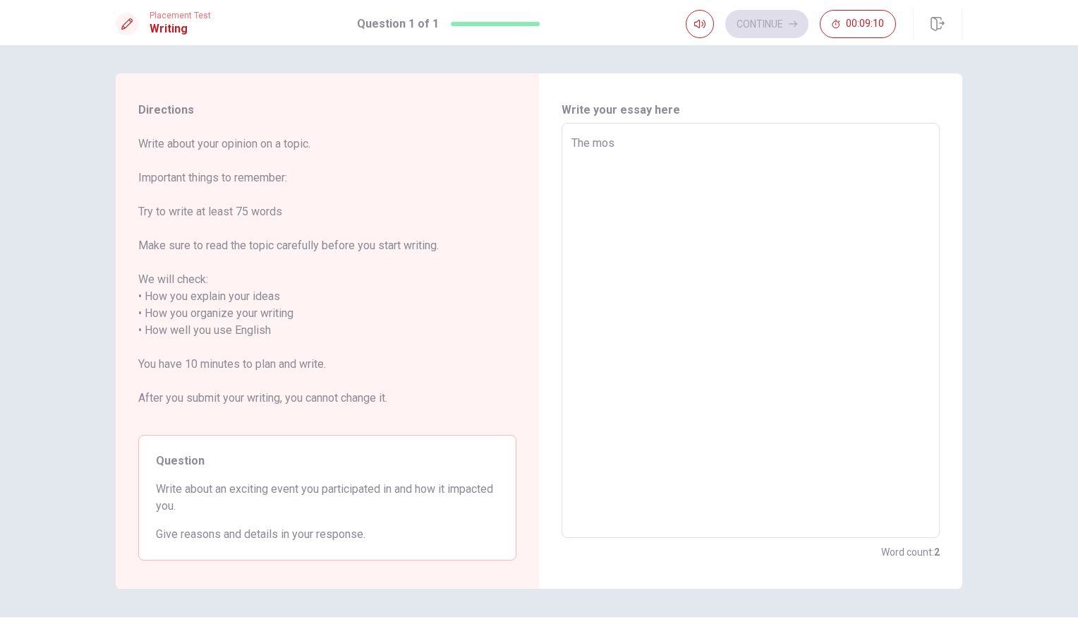
type textarea "x"
type textarea "The most"
type textarea "x"
type textarea "The most"
type textarea "x"
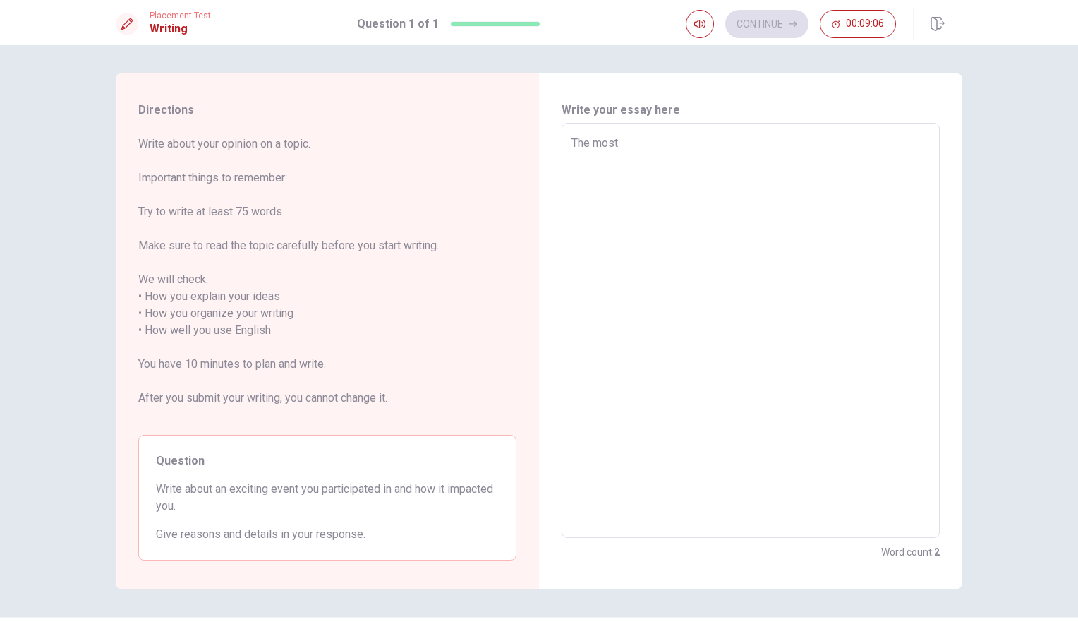
type textarea "The most e"
type textarea "x"
type textarea "The most ex"
type textarea "x"
type textarea "The most exc"
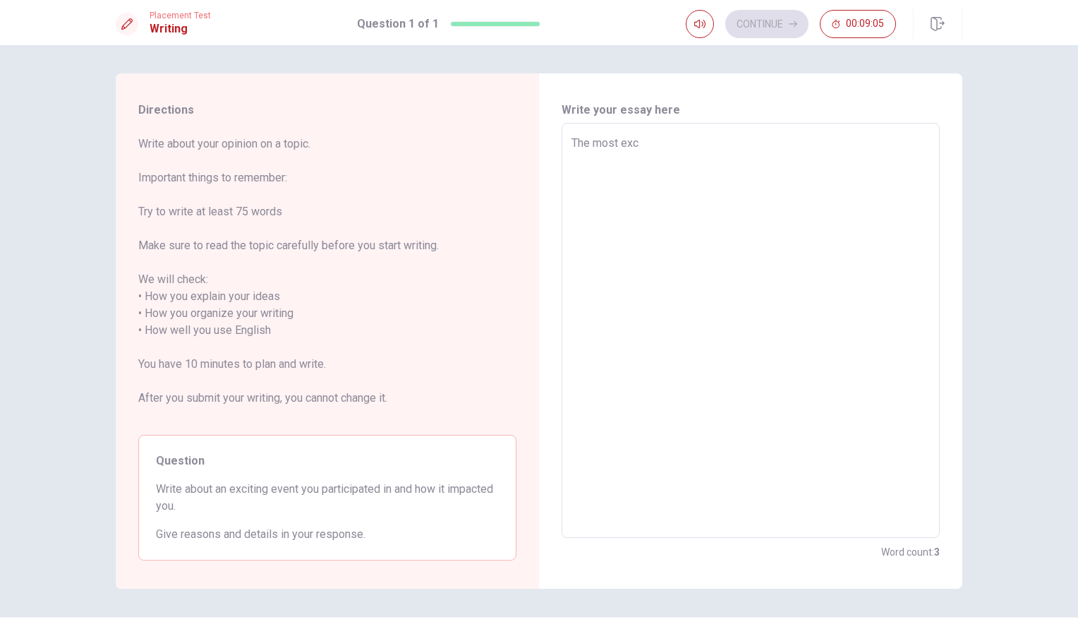
type textarea "x"
type textarea "The most exci"
type textarea "x"
type textarea "The most excit"
type textarea "x"
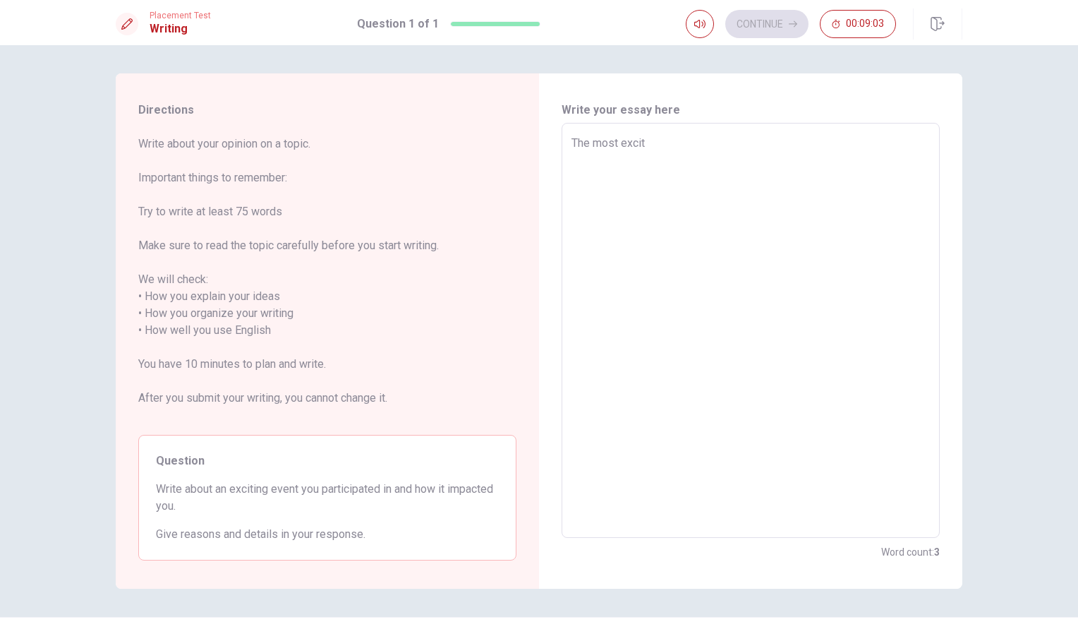
type textarea "The most exciti"
type textarea "x"
type textarea "The most excitin"
type textarea "x"
type textarea "The most exciting"
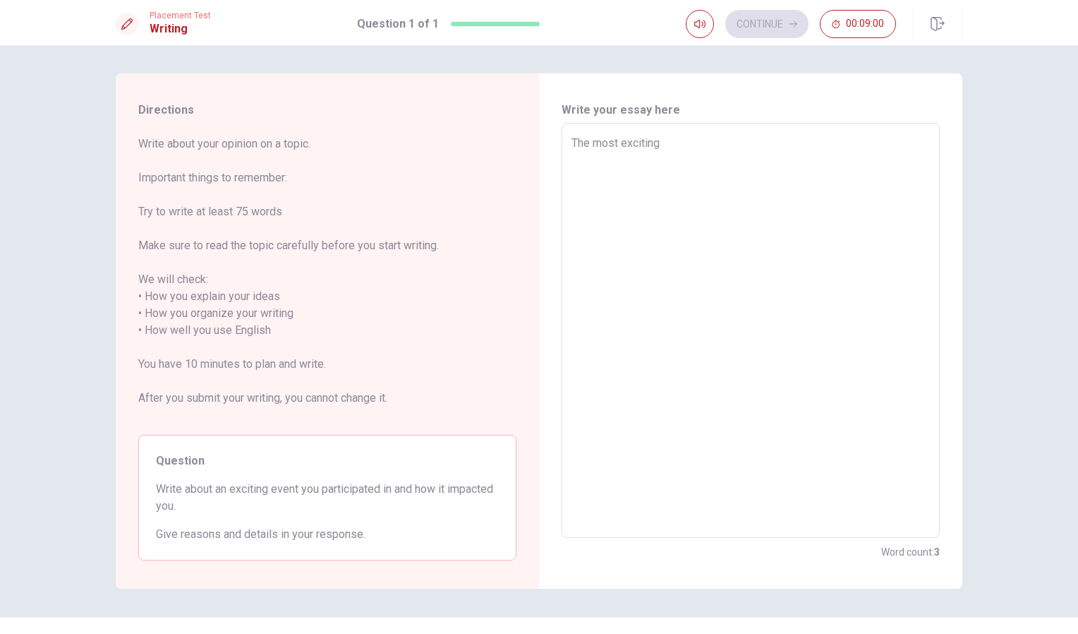
type textarea "x"
type textarea "The most exciting"
type textarea "x"
type textarea "The most exciting e"
type textarea "x"
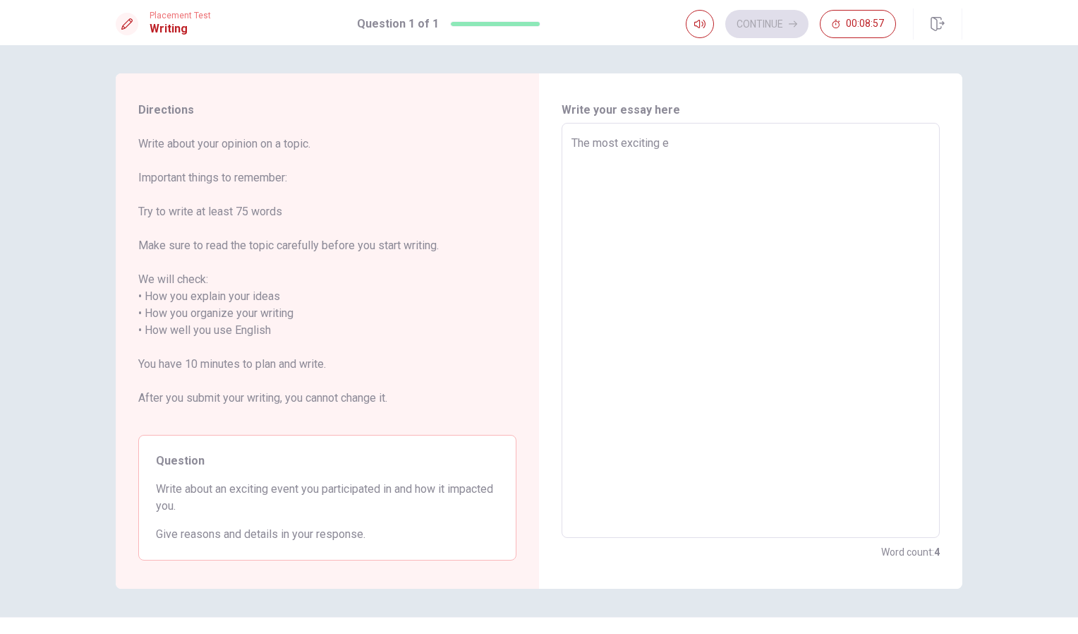
type textarea "The most exciting ev"
type textarea "x"
type textarea "The most exciting eve"
type textarea "x"
type textarea "The most exciting even"
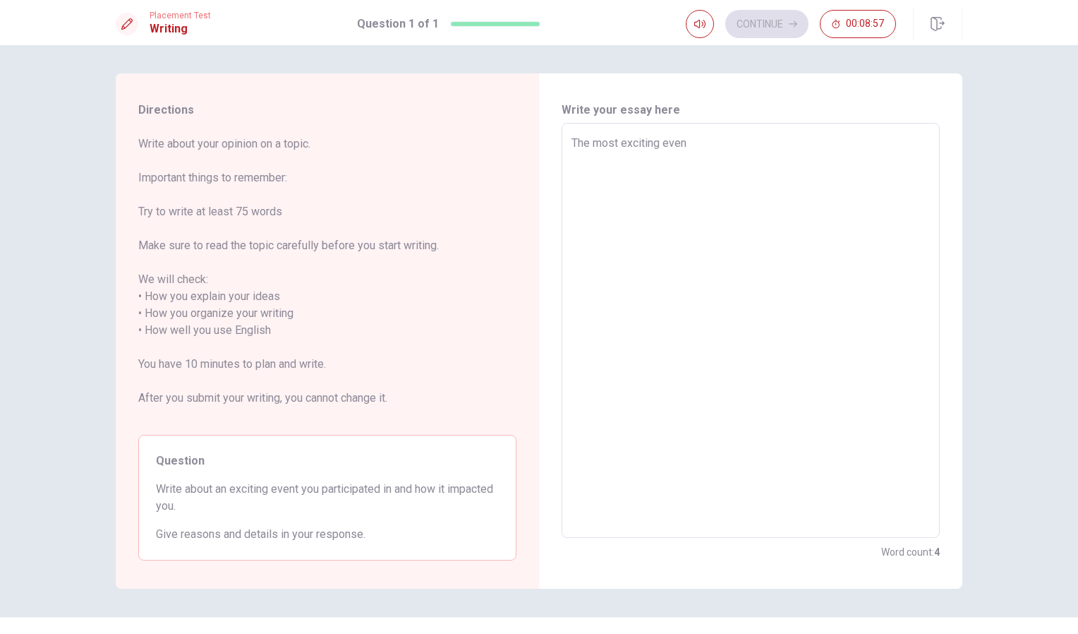
type textarea "x"
type textarea "The most exciting event"
type textarea "x"
type textarea "The most exciting event"
type textarea "x"
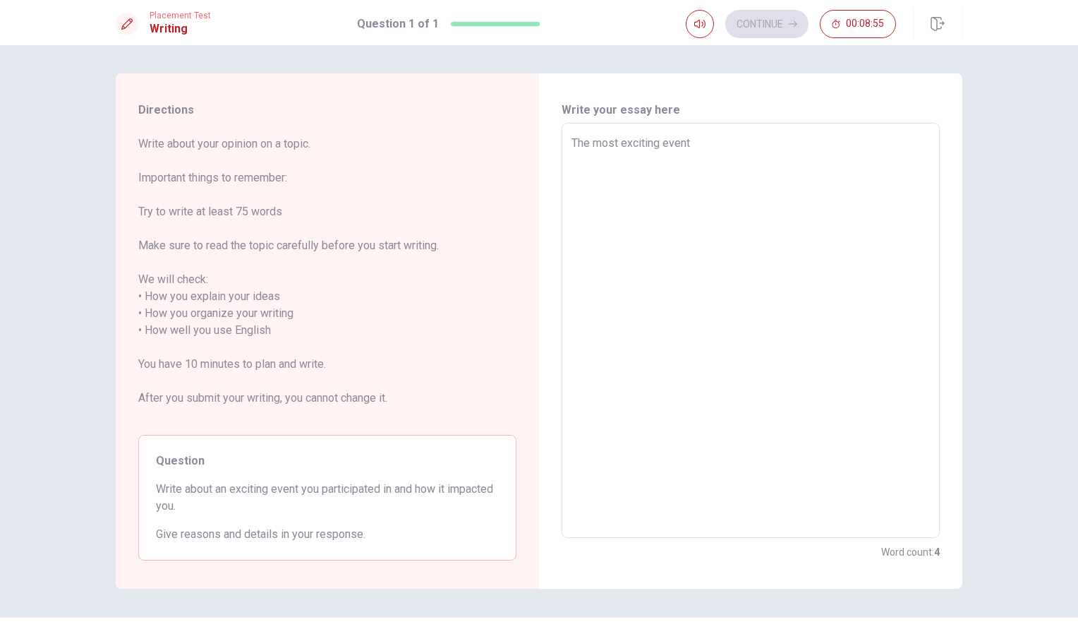
type textarea "The most exciting event i"
type textarea "x"
type textarea "The most exciting event"
type textarea "x"
type textarea "The most exciting event I"
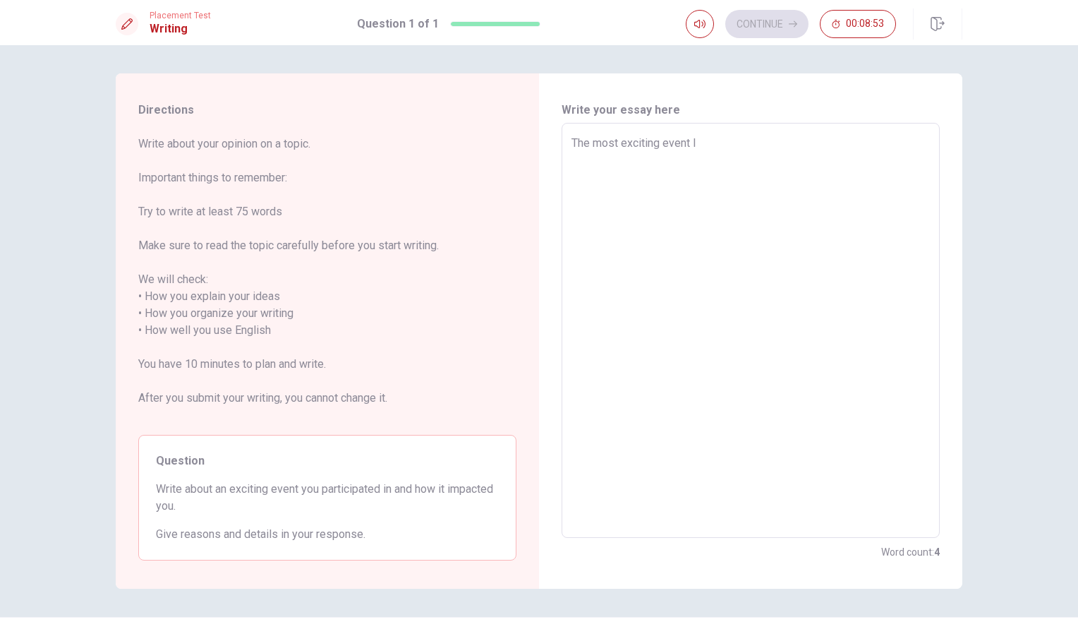
type textarea "x"
type textarea "The most exciting event I"
type textarea "x"
type textarea "The most exciting event I p"
type textarea "x"
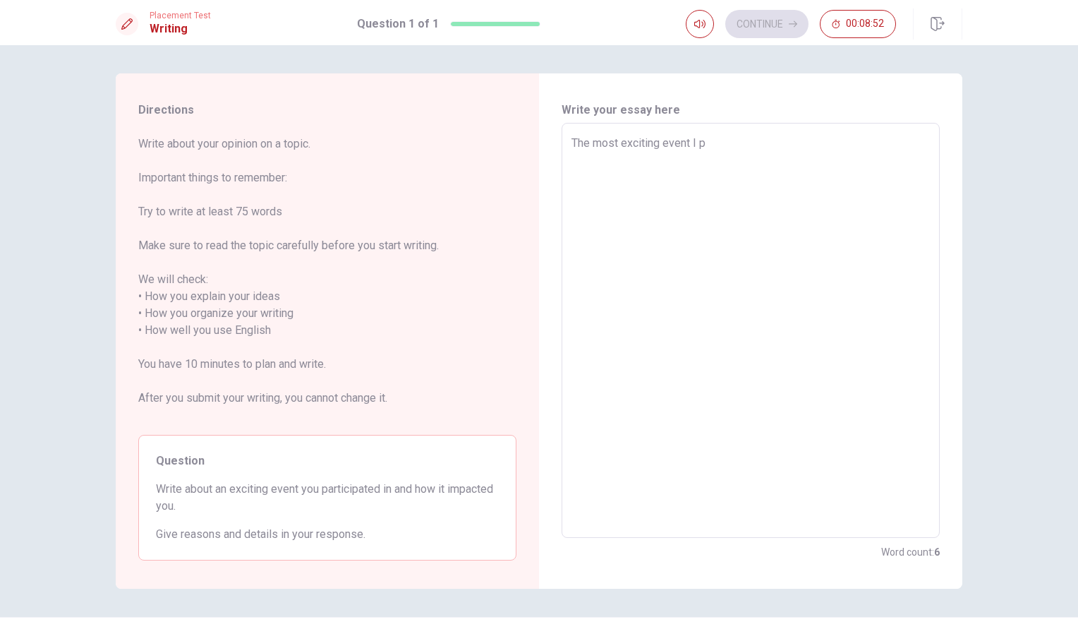
type textarea "The most exciting event I pr"
type textarea "x"
type textarea "The most exciting event I pre"
type textarea "x"
type textarea "The most exciting event I pr"
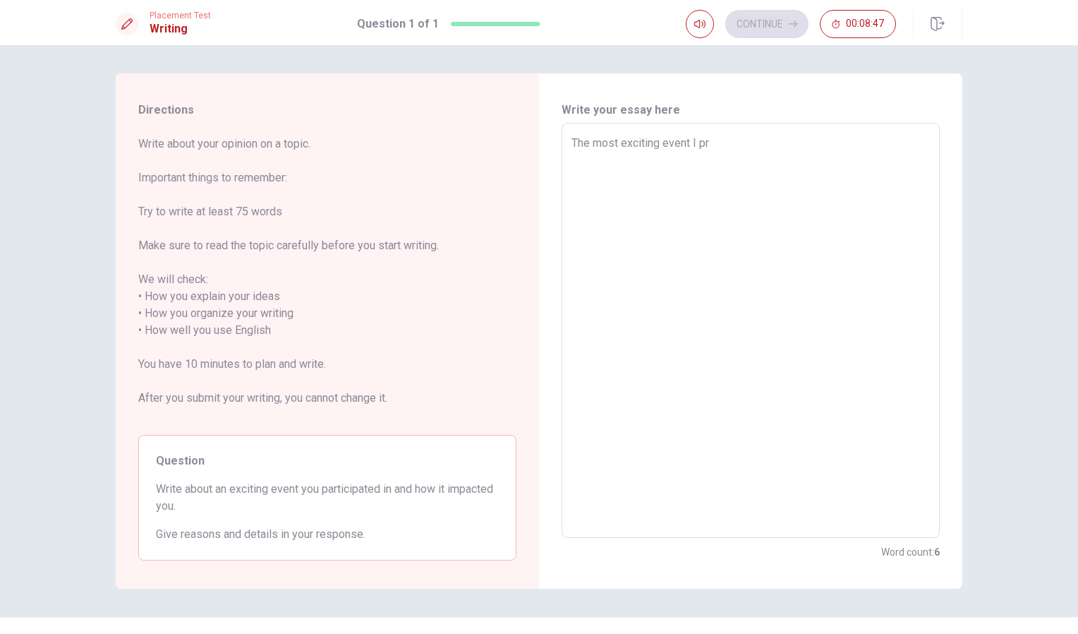
type textarea "x"
type textarea "The most exciting event I p"
type textarea "x"
type textarea "The most exciting event I pa"
type textarea "x"
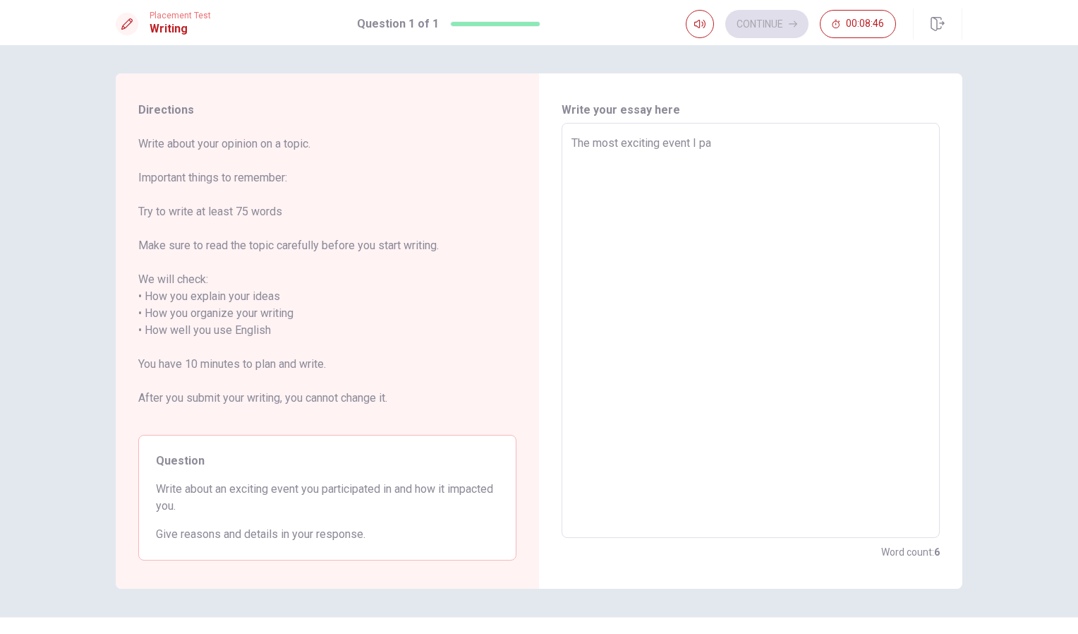
type textarea "The most exciting event I par"
type textarea "x"
type textarea "The most exciting event I part"
type textarea "x"
type textarea "The most exciting event I parti"
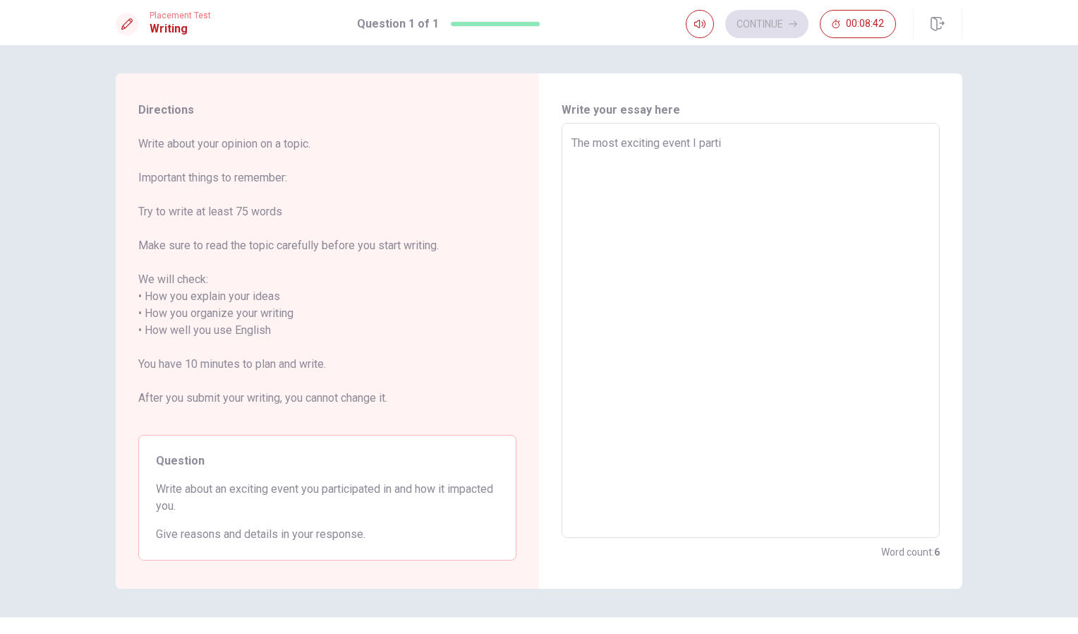
type textarea "x"
type textarea "The most exciting event I partic"
type textarea "x"
type textarea "The most exciting event I partici"
type textarea "x"
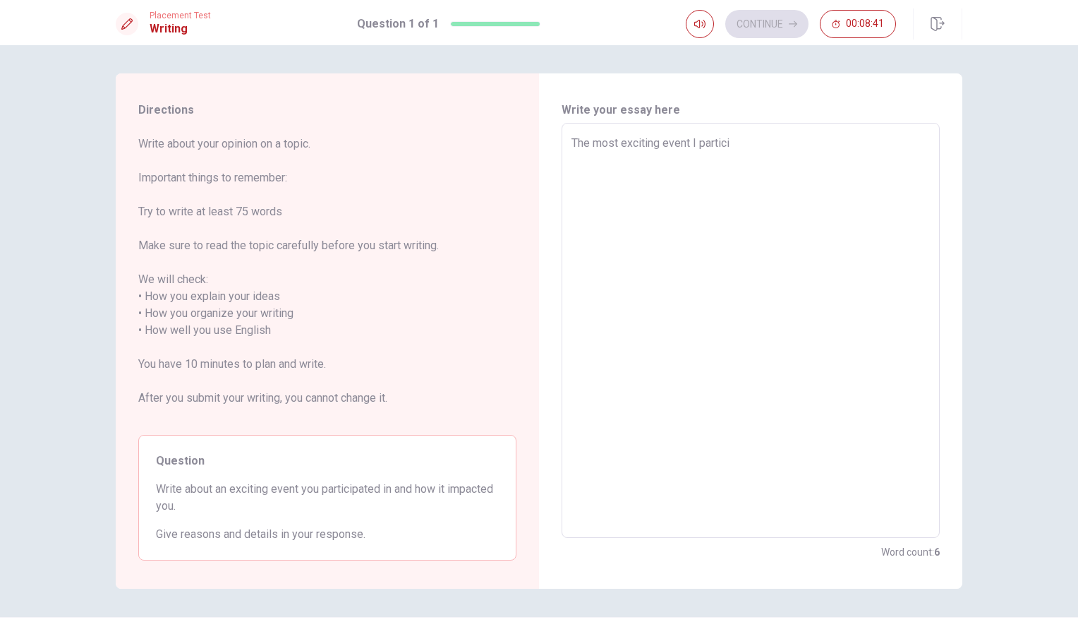
type textarea "The most exciting event I particip"
type textarea "x"
type textarea "The most exciting event I participa"
type textarea "x"
type textarea "The most exciting event I participat"
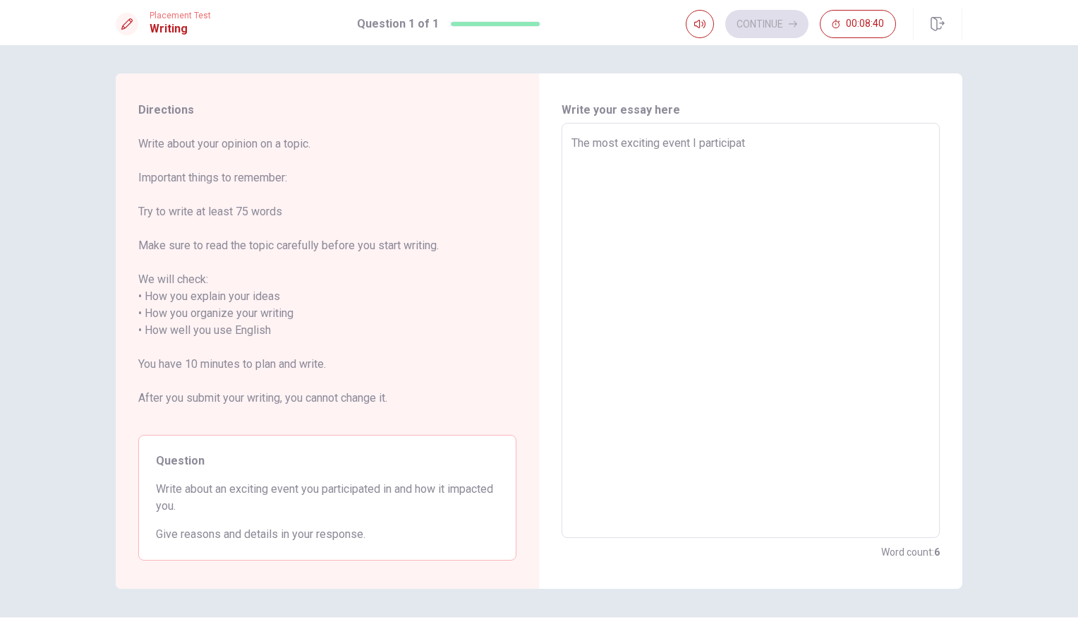
type textarea "x"
type textarea "The most exciting event I participate"
type textarea "x"
type textarea "The most exciting event I participated"
type textarea "x"
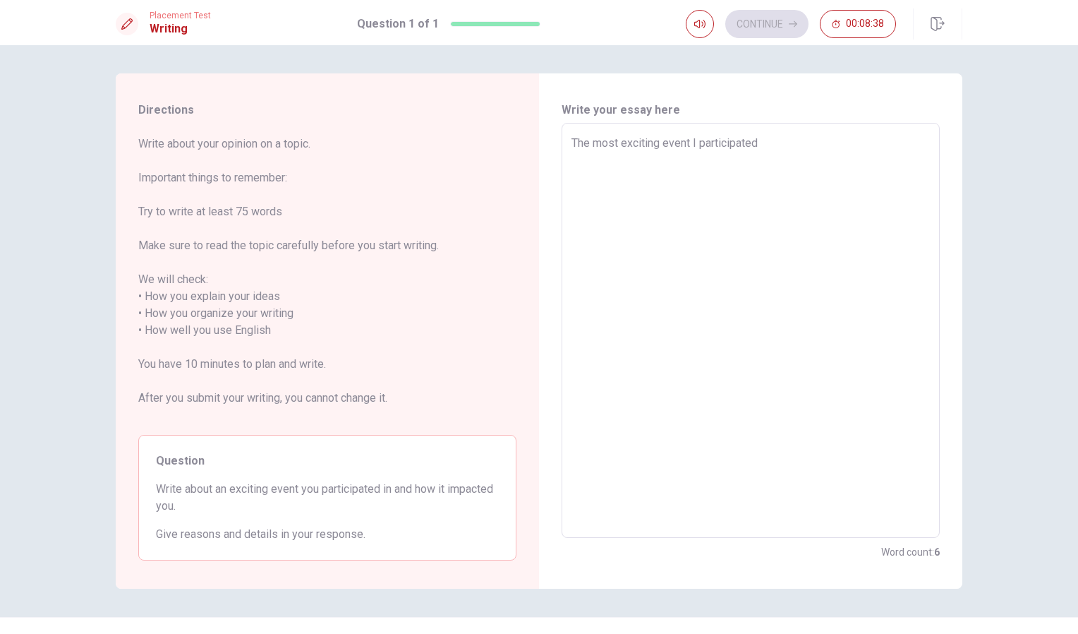
type textarea "The most exciting event I participated"
type textarea "x"
type textarea "The most exciting event I participated i"
type textarea "x"
type textarea "The most exciting event I participated in"
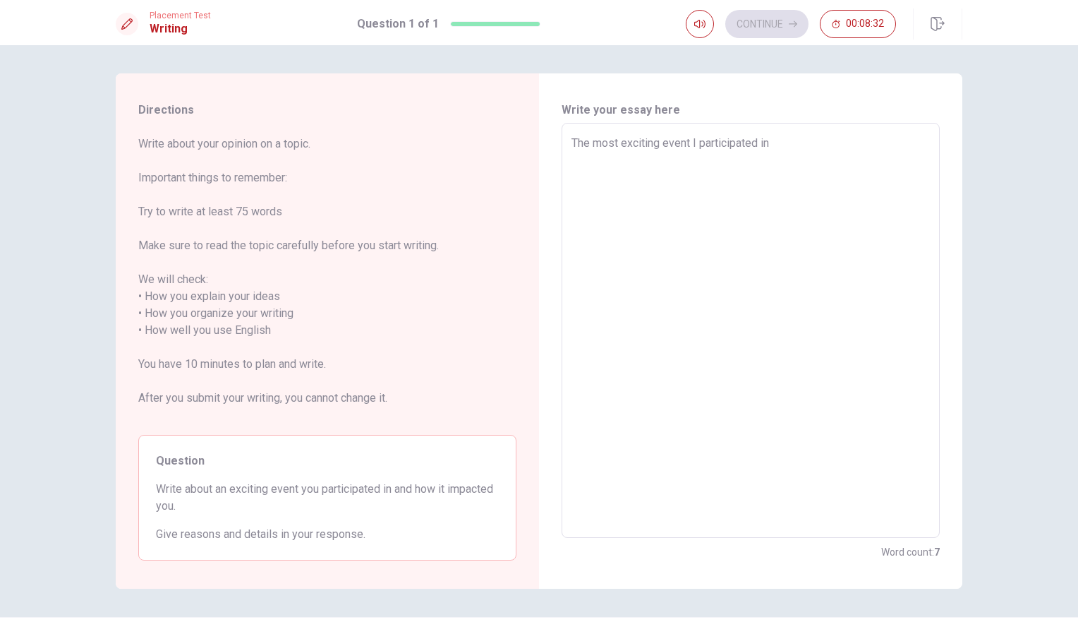
type textarea "x"
type textarea "The most exciting event I participated in"
type textarea "x"
type textarea "The most exciting event I participated in w"
type textarea "x"
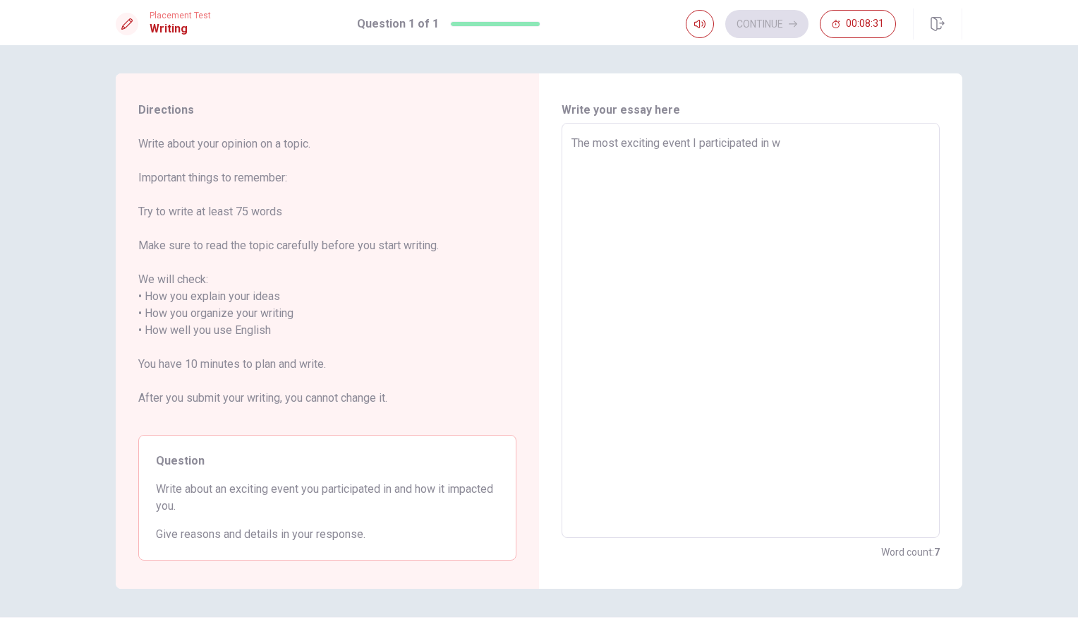
type textarea "The most exciting event I participated in wa"
type textarea "x"
type textarea "The most exciting event I participated in was"
type textarea "x"
type textarea "The most exciting event I participated in was"
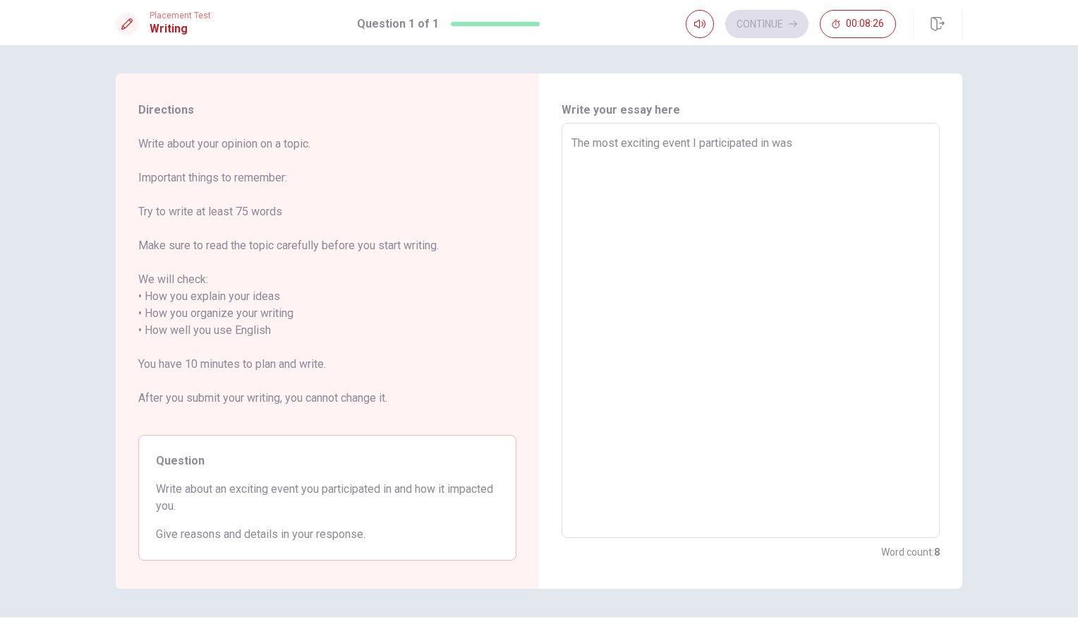
type textarea "x"
type textarea "The most exciting event I participated in was a"
type textarea "x"
type textarea "The most exciting event I participated in was al"
type textarea "x"
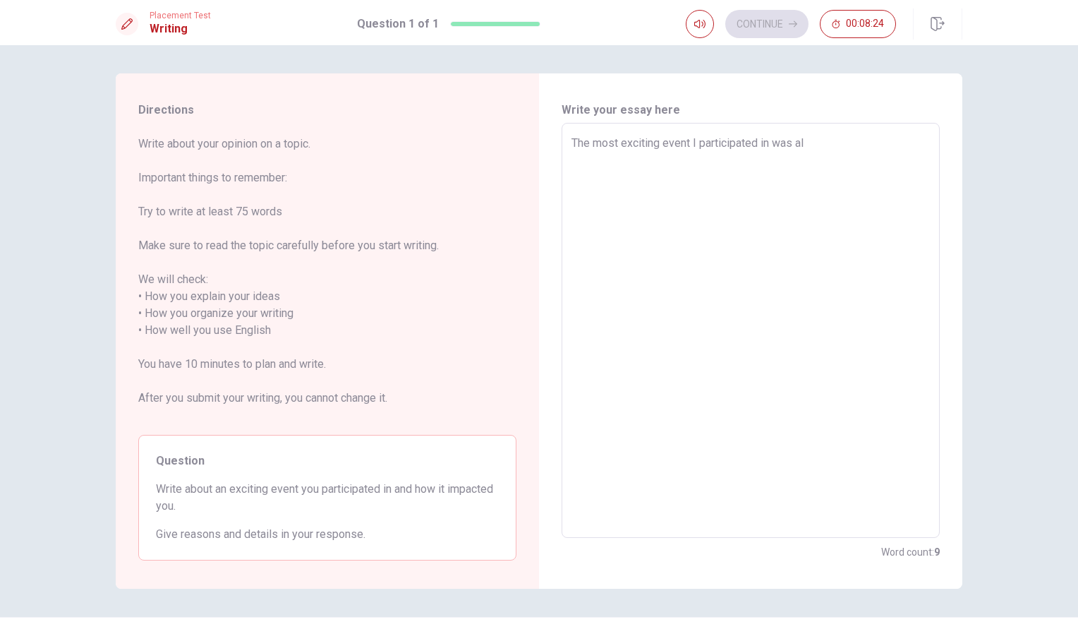
type textarea "The most exciting event I participated in was a"
type textarea "x"
type textarea "The most exciting event I participated in was a"
type textarea "x"
type textarea "The most exciting event I participated in was a l"
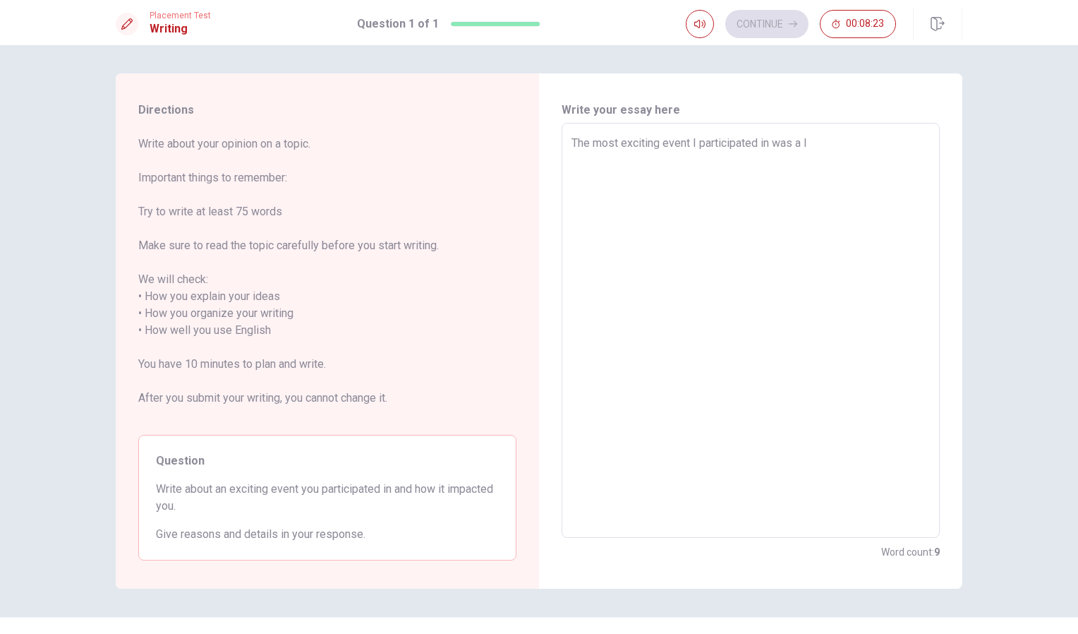
type textarea "x"
type textarea "The most exciting event I participated in was a lo"
type textarea "x"
type textarea "The most exciting event I participated in was a loc"
type textarea "x"
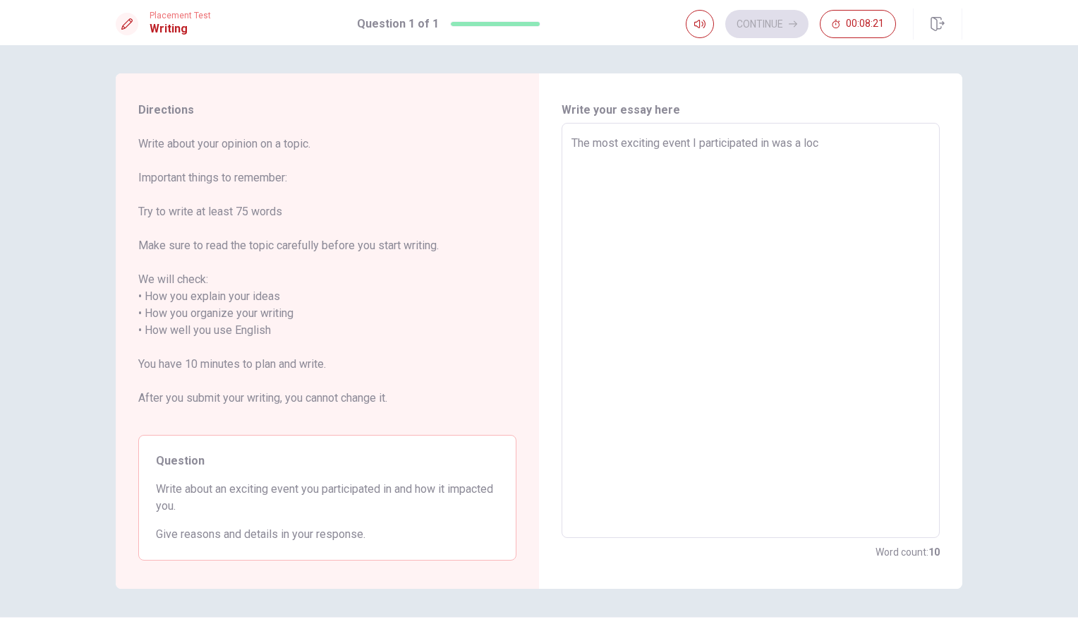
type textarea "The most exciting event I participated in was a loca"
type textarea "x"
type textarea "The most exciting event I participated in was a local"
type textarea "x"
type textarea "The most exciting event I participated in was a local"
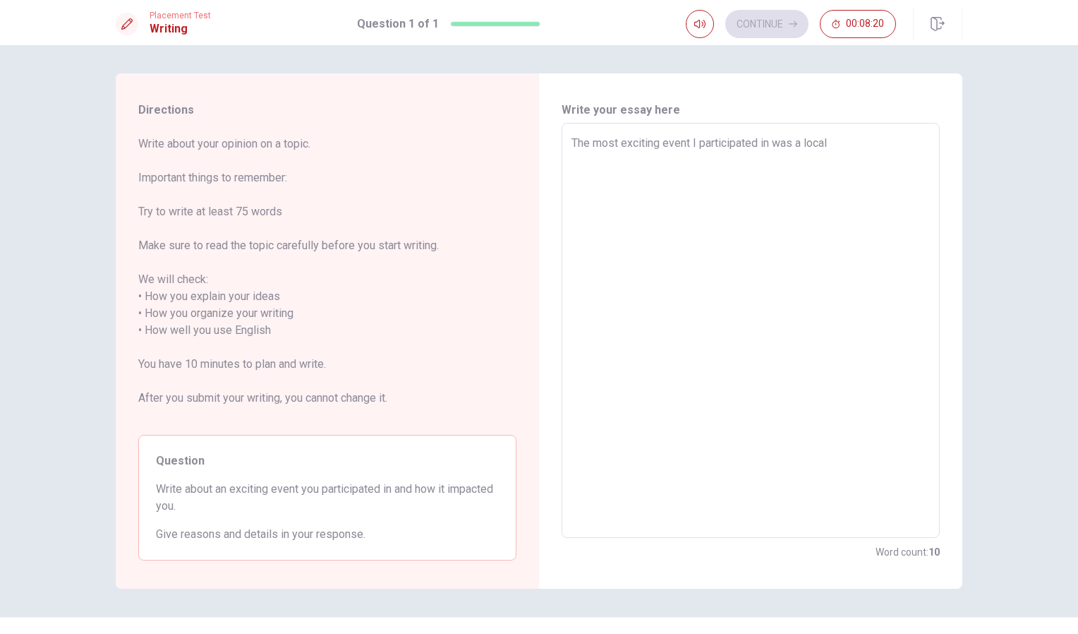
type textarea "x"
type textarea "The most exciting event I participated in was a local m"
type textarea "x"
type textarea "The most exciting event I participated in was a local ma"
type textarea "x"
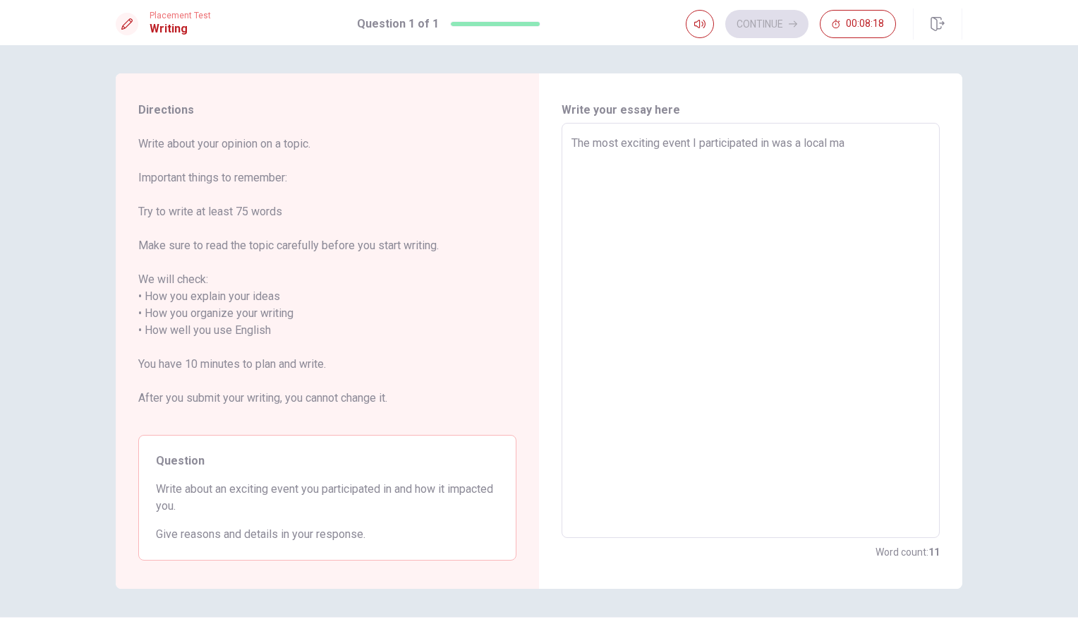
type textarea "The most exciting event I participated in was a local mat"
type textarea "x"
type textarea "The most exciting event I participated in was a local matu"
type textarea "x"
type textarea "The most exciting event I participated in was a local mat"
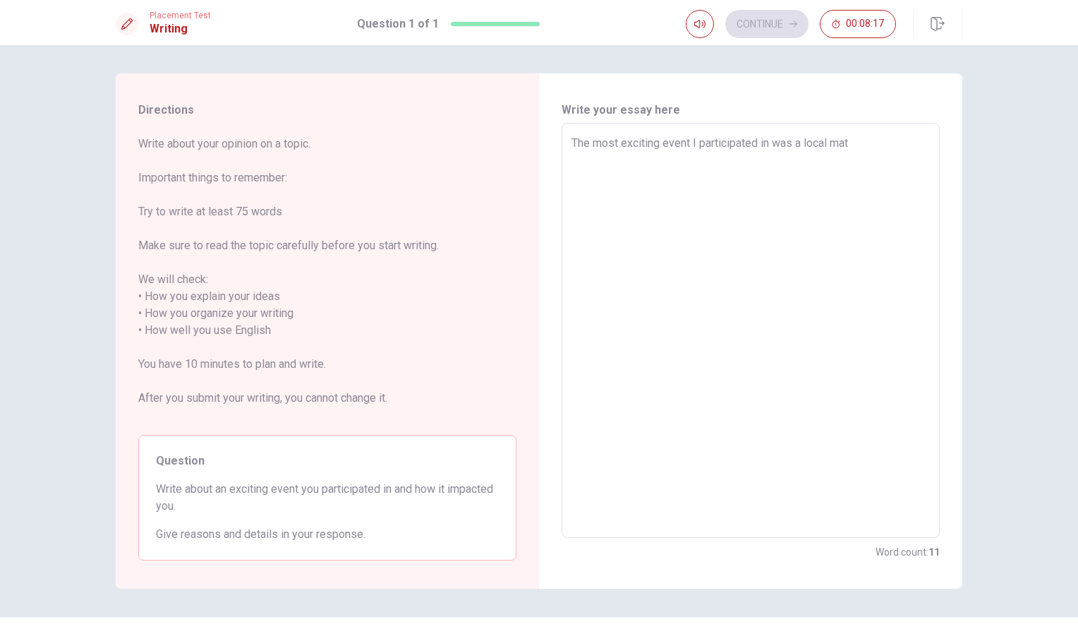
type textarea "x"
type textarea "The most exciting event I participated in was a local ma"
type textarea "x"
type textarea "The most exciting event I participated in was a local m"
type textarea "x"
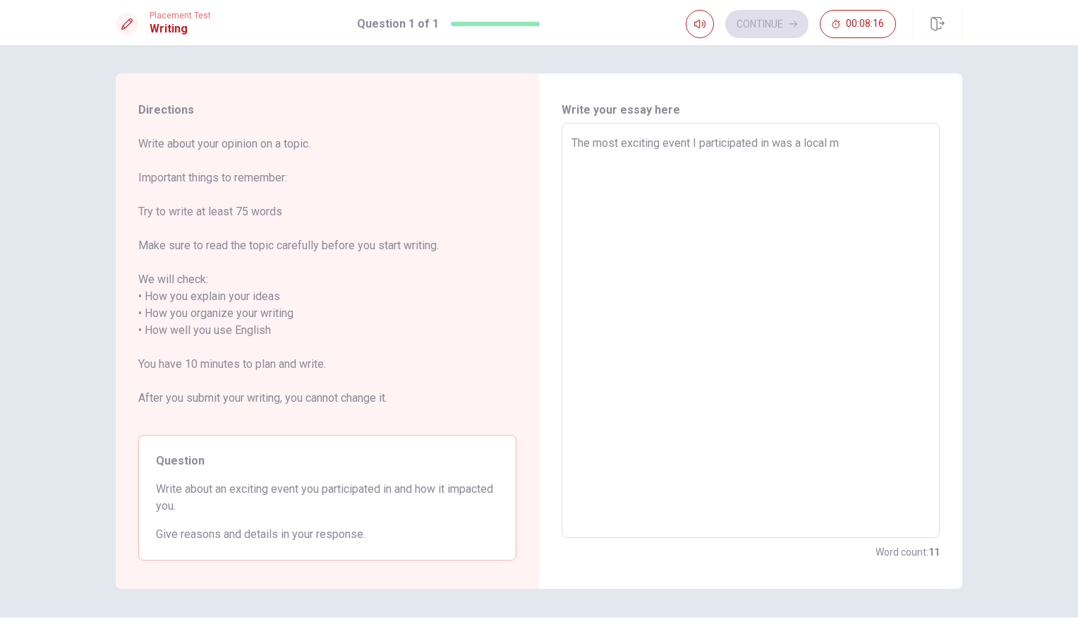
type textarea "The most exciting event I participated in was a local"
type textarea "x"
type textarea "The most exciting event I participated in was a local p"
type textarea "x"
type textarea "The most exciting event I participated in was a local pa"
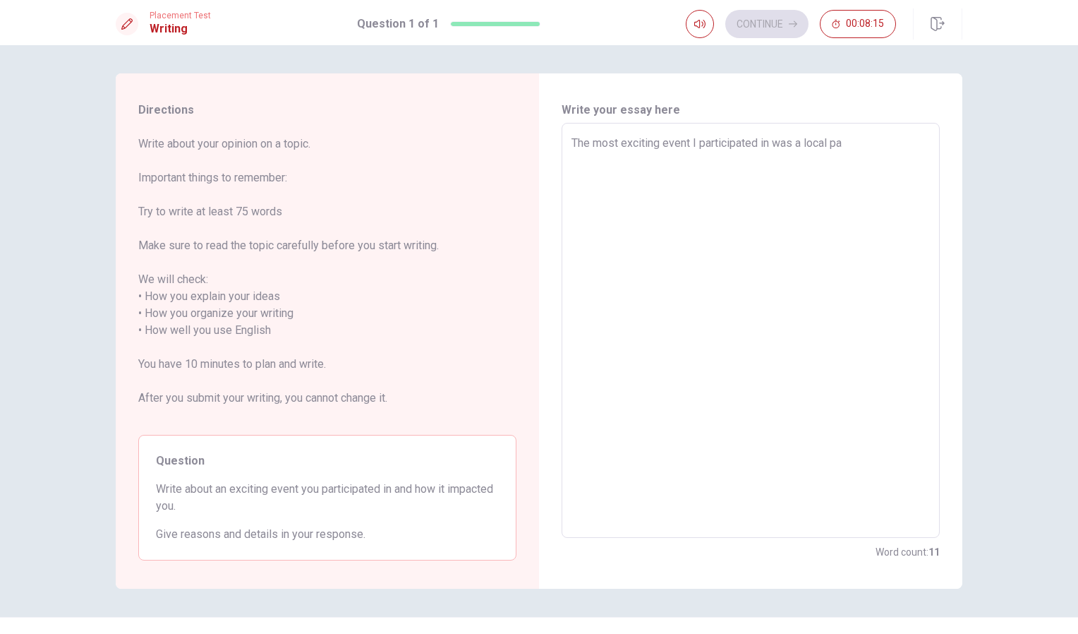
type textarea "x"
type textarea "The most exciting event I participated in was a local p"
type textarea "x"
type textarea "The most exciting event I participated in was a local pr"
type textarea "x"
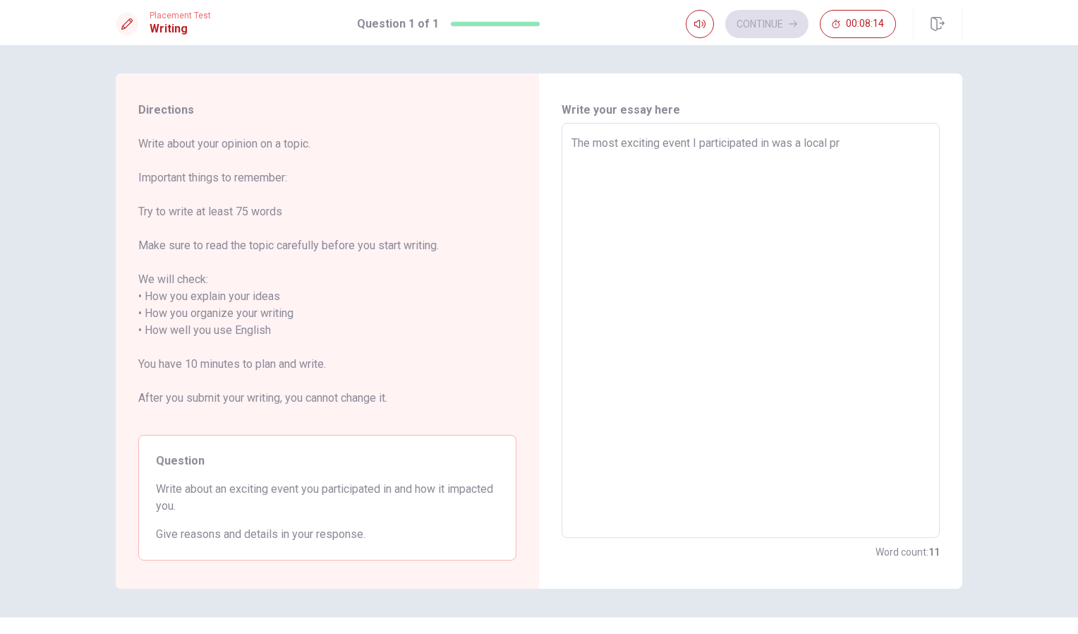
type textarea "The most exciting event I participated in was a local p"
type textarea "x"
type textarea "The most exciting event I participated in was a local"
type textarea "x"
type textarea "The most exciting event I participated in was a local p"
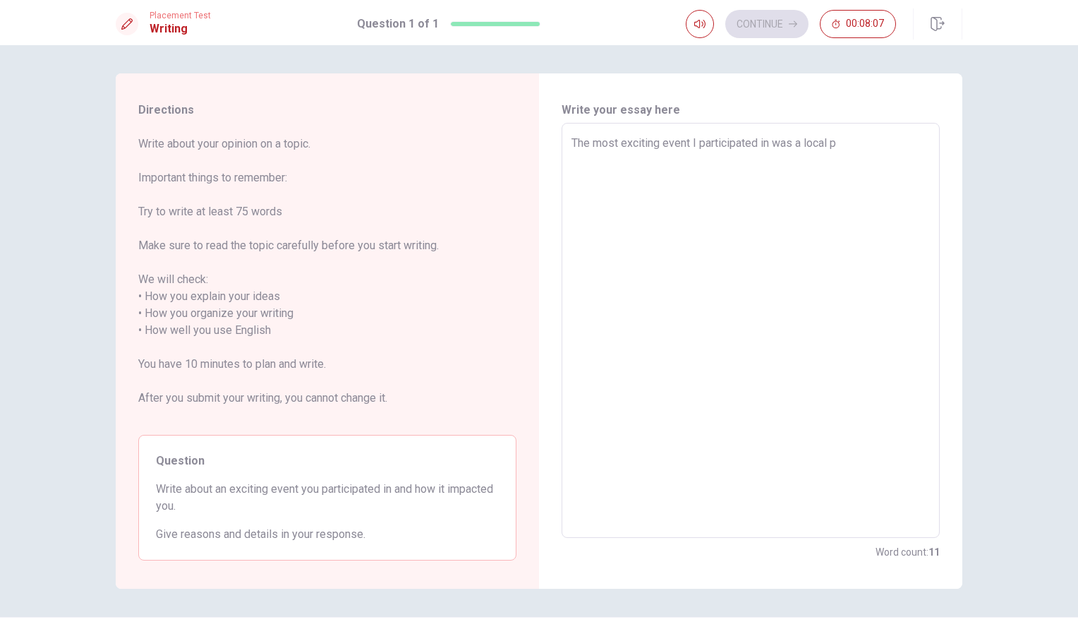
type textarea "x"
type textarea "The most exciting event I participated in was a local pr"
type textarea "x"
type textarea "The most exciting event I participated in was a local p"
type textarea "x"
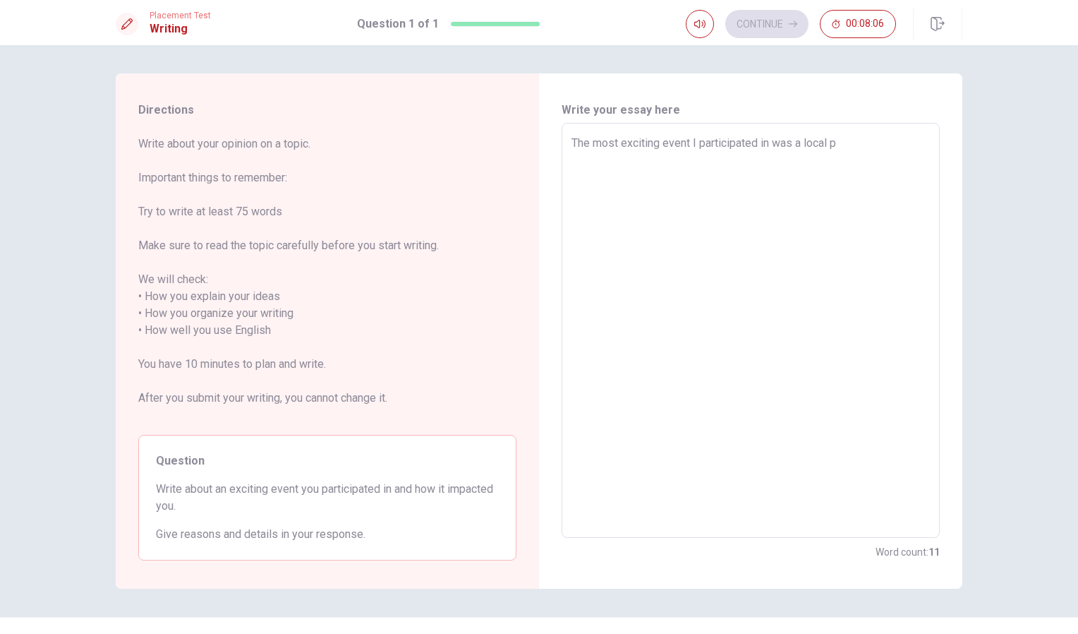
type textarea "The most exciting event I participated in was a local pa"
type textarea "x"
type textarea "The most exciting event I participated in was a local par"
click at [675, 161] on textarea "The most exciting event I participated in was a local party. It is a big event …" at bounding box center [751, 331] width 359 height 392
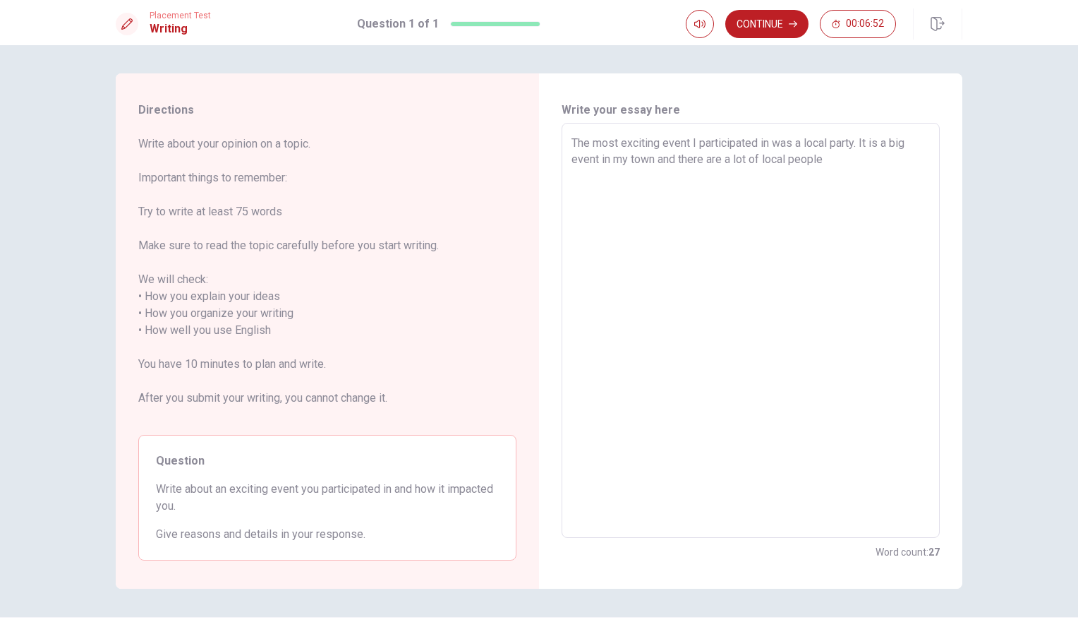
click at [828, 169] on textarea "The most exciting event I participated in was a local party. It is a big event …" at bounding box center [751, 331] width 359 height 392
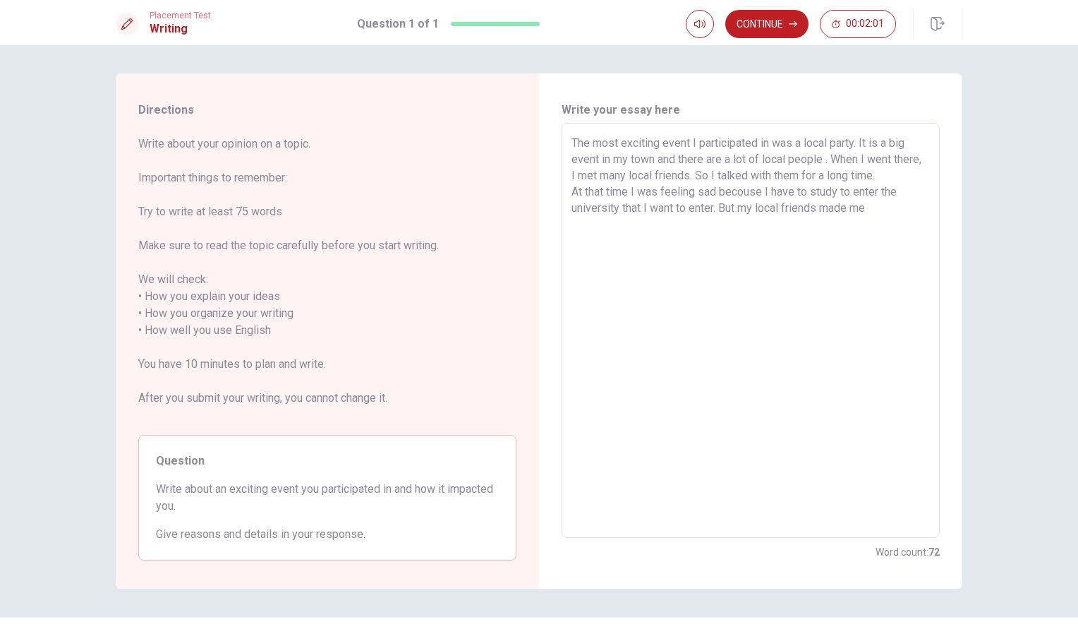
click at [725, 166] on textarea "The most exciting event I participated in was a local party. It is a big event …" at bounding box center [751, 331] width 359 height 392
click at [792, 192] on textarea "The most exciting event I participated in was a local party. It is a big event …" at bounding box center [751, 331] width 359 height 392
click at [870, 203] on textarea "The most exciting event I participated in was a local party. It is a big event …" at bounding box center [751, 331] width 359 height 392
click at [676, 204] on textarea "The most exciting event I participated in was a local party. It is a big event …" at bounding box center [751, 331] width 359 height 392
click at [890, 211] on textarea "The most exciting event I participated in was a local party. It is a big event …" at bounding box center [751, 331] width 359 height 392
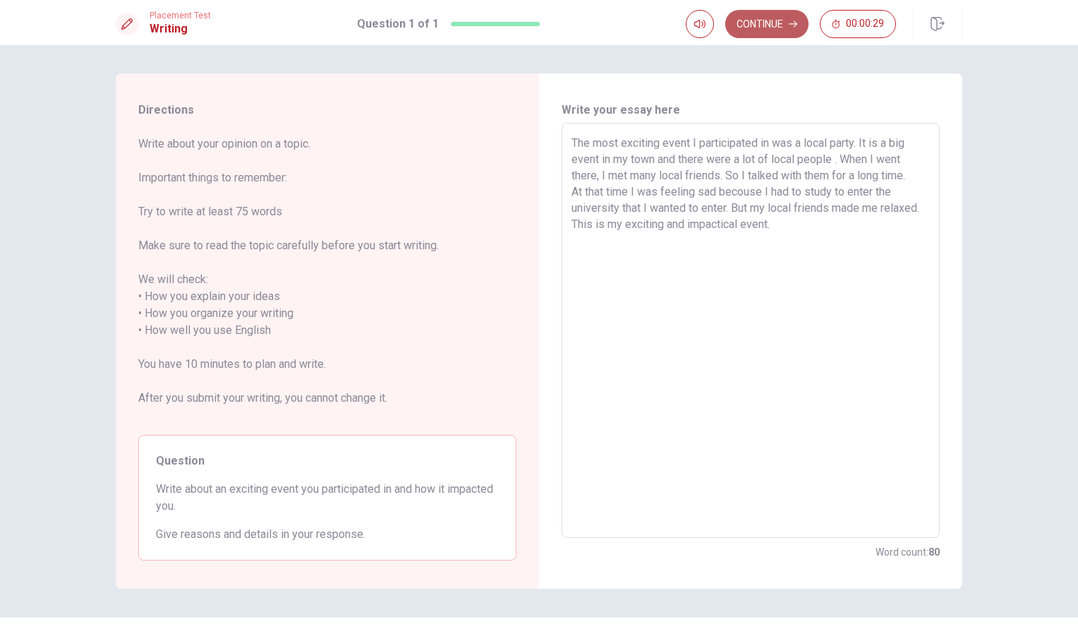
click at [776, 14] on button "Continue" at bounding box center [767, 24] width 83 height 28
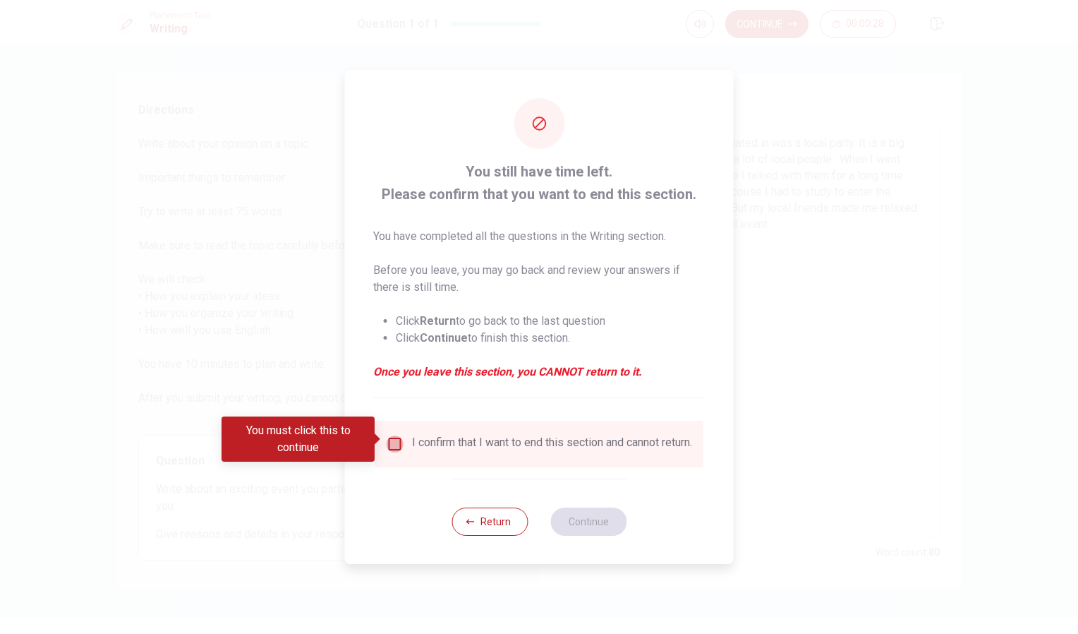
click at [392, 440] on input "You must click this to continue" at bounding box center [395, 443] width 17 height 17
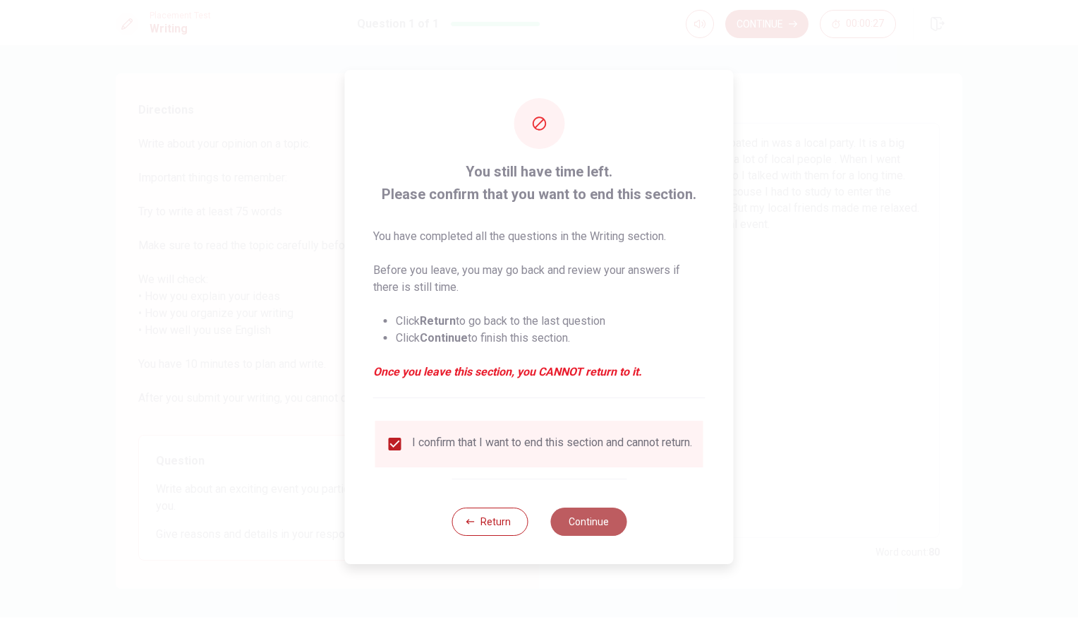
click at [567, 520] on button "Continue" at bounding box center [589, 521] width 76 height 28
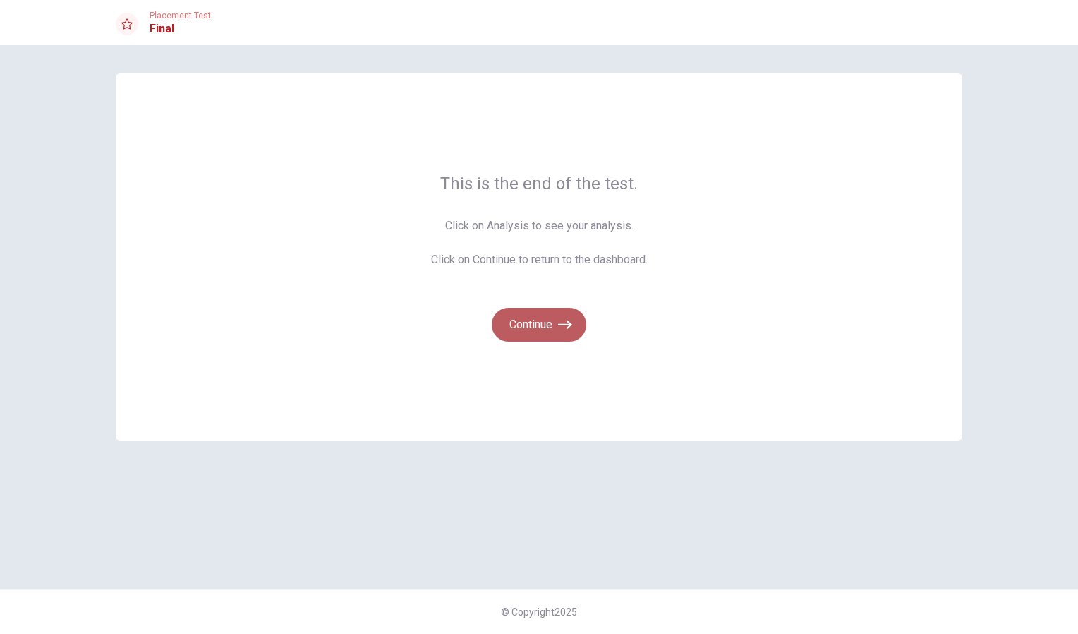
click at [548, 325] on button "Continue" at bounding box center [539, 325] width 95 height 34
